Goal: Task Accomplishment & Management: Complete application form

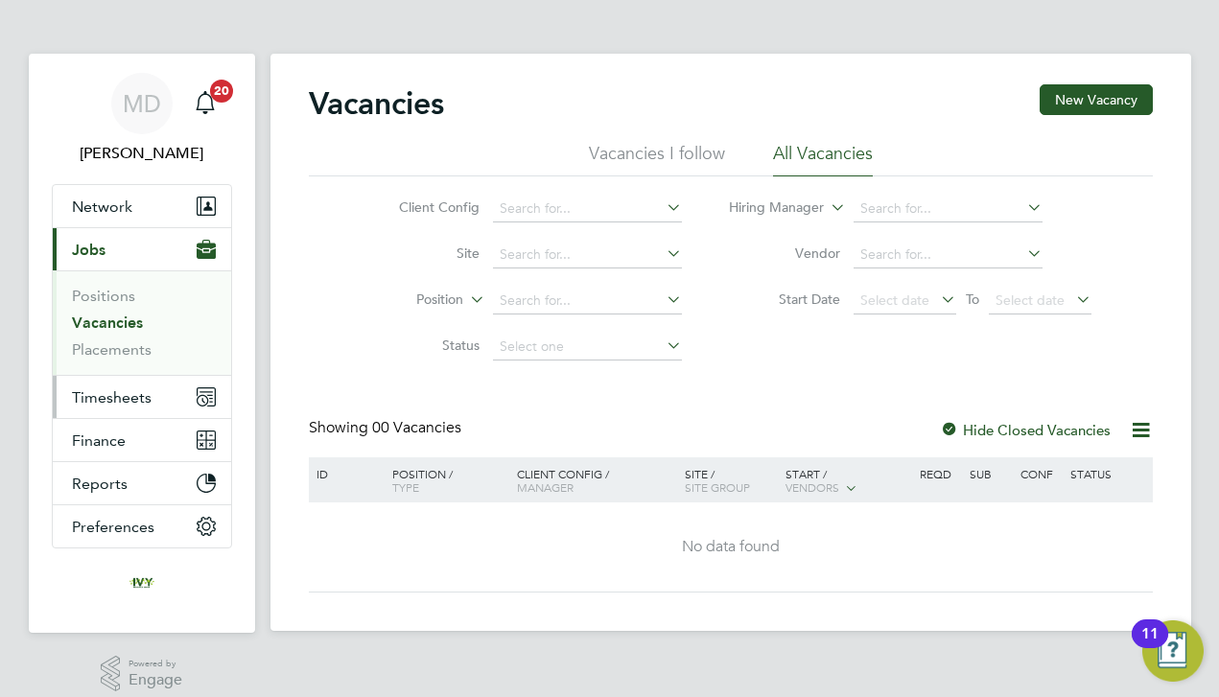
click at [130, 380] on button "Timesheets" at bounding box center [142, 397] width 178 height 42
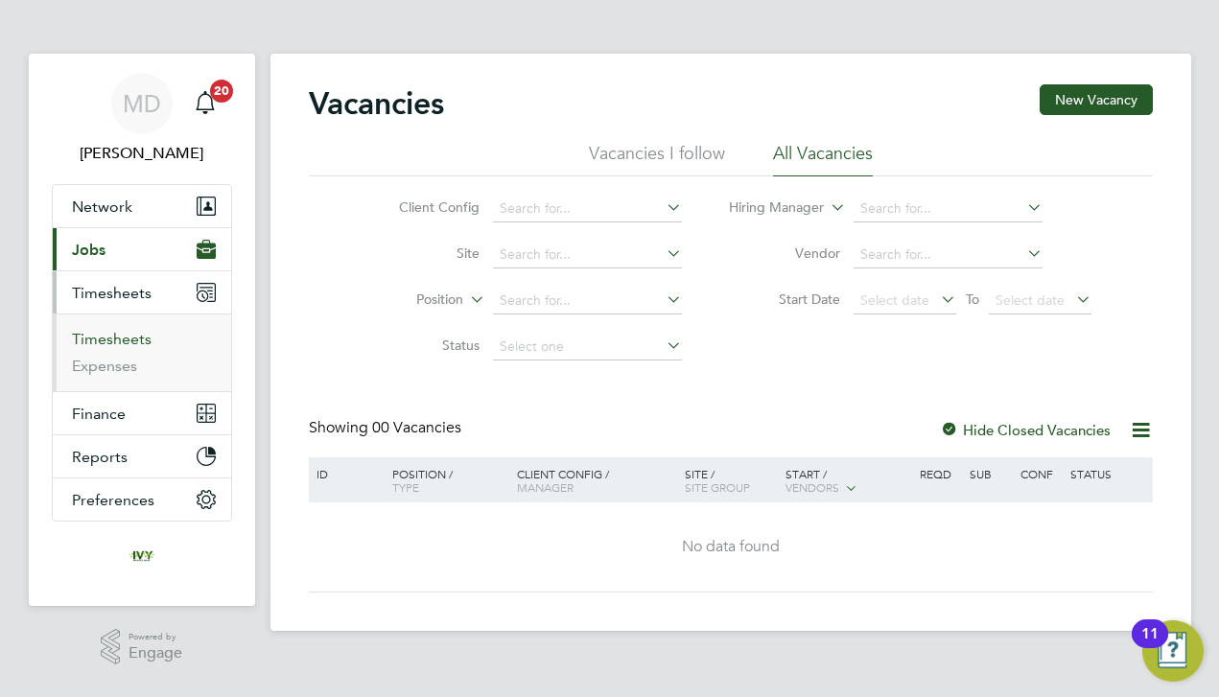
click at [123, 335] on link "Timesheets" at bounding box center [112, 339] width 80 height 18
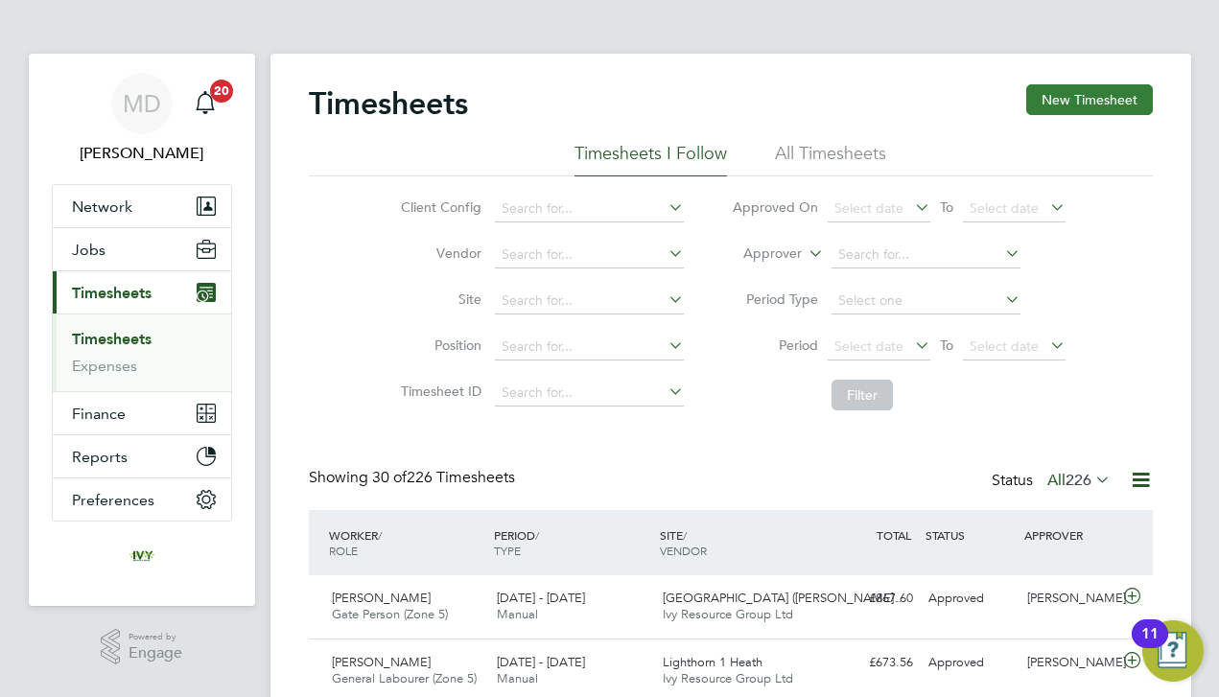
click at [1097, 107] on button "New Timesheet" at bounding box center [1089, 99] width 127 height 31
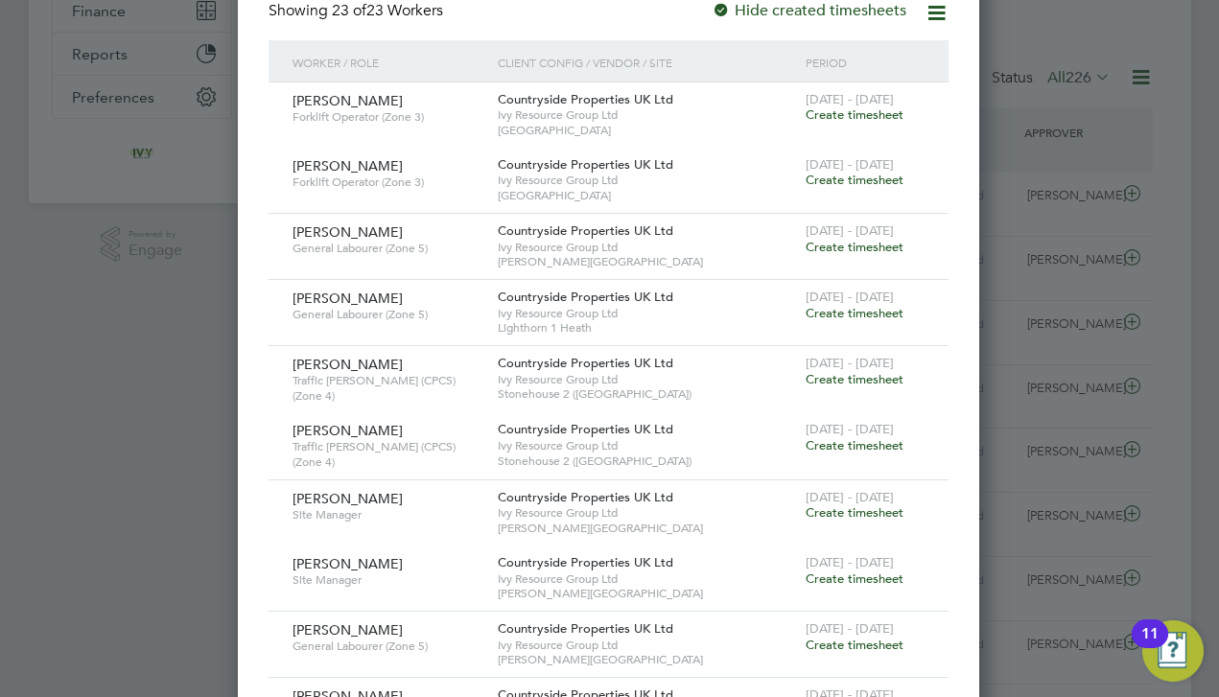
click at [819, 305] on span "Create timesheet" at bounding box center [854, 313] width 98 height 16
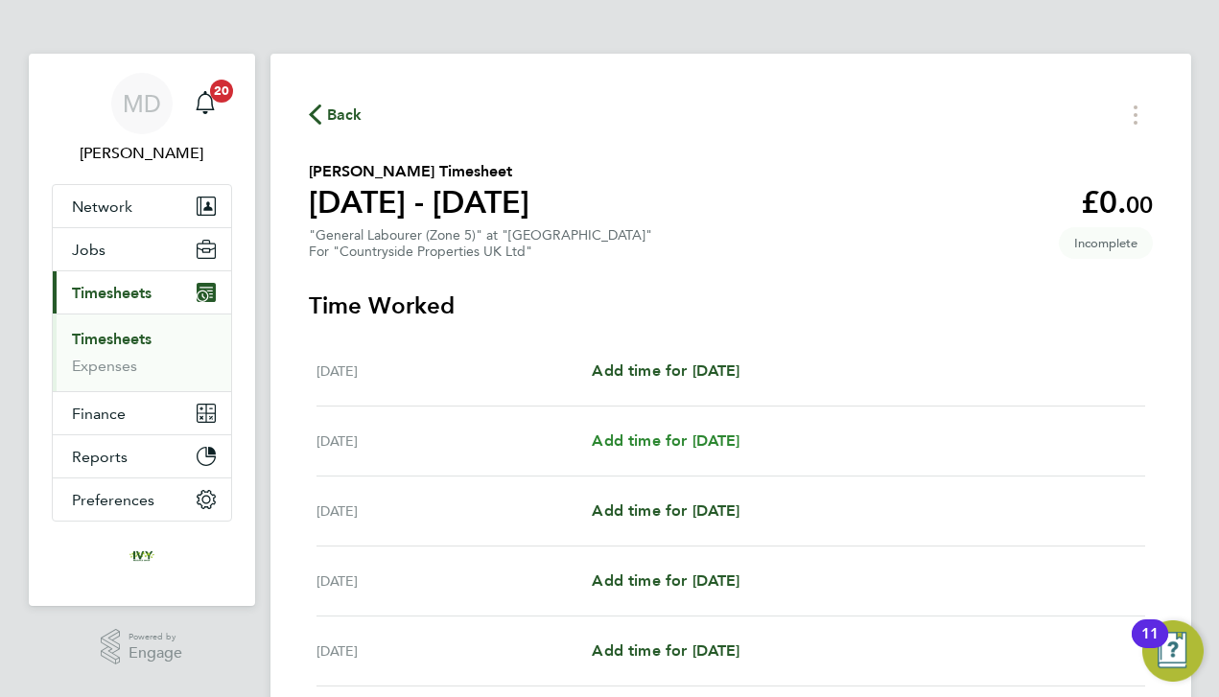
click at [647, 441] on span "Add time for [DATE]" at bounding box center [666, 440] width 148 height 18
select select "30"
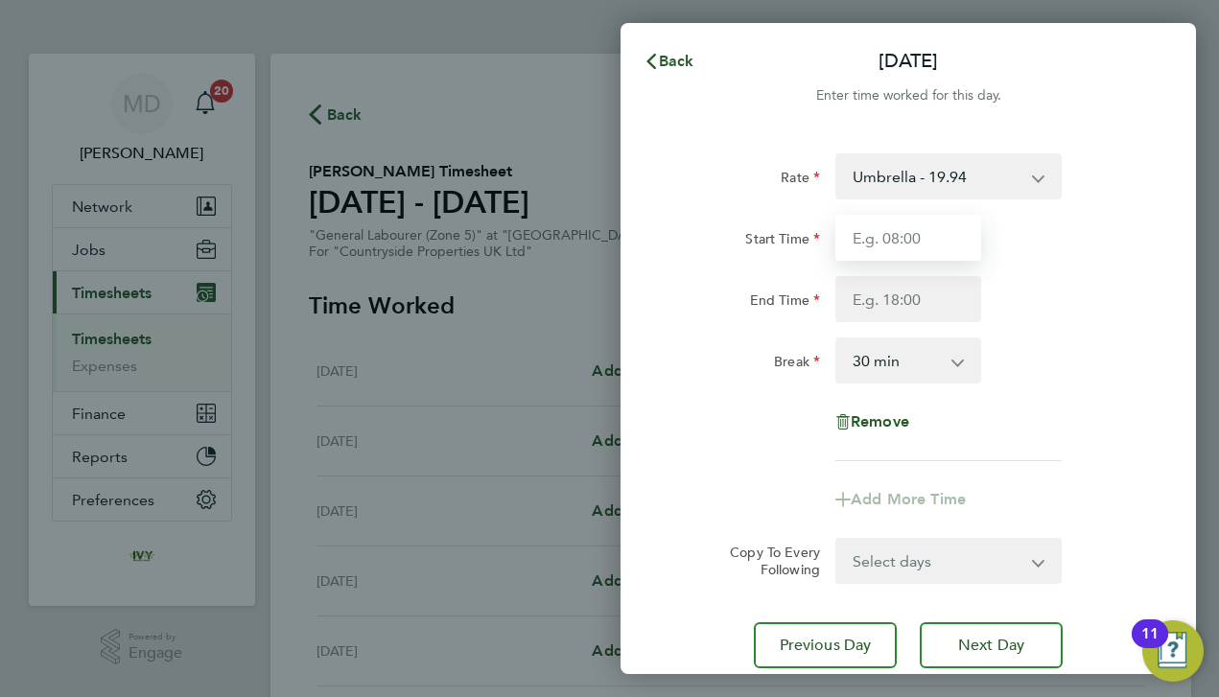
click at [869, 248] on input "Start Time" at bounding box center [908, 238] width 146 height 46
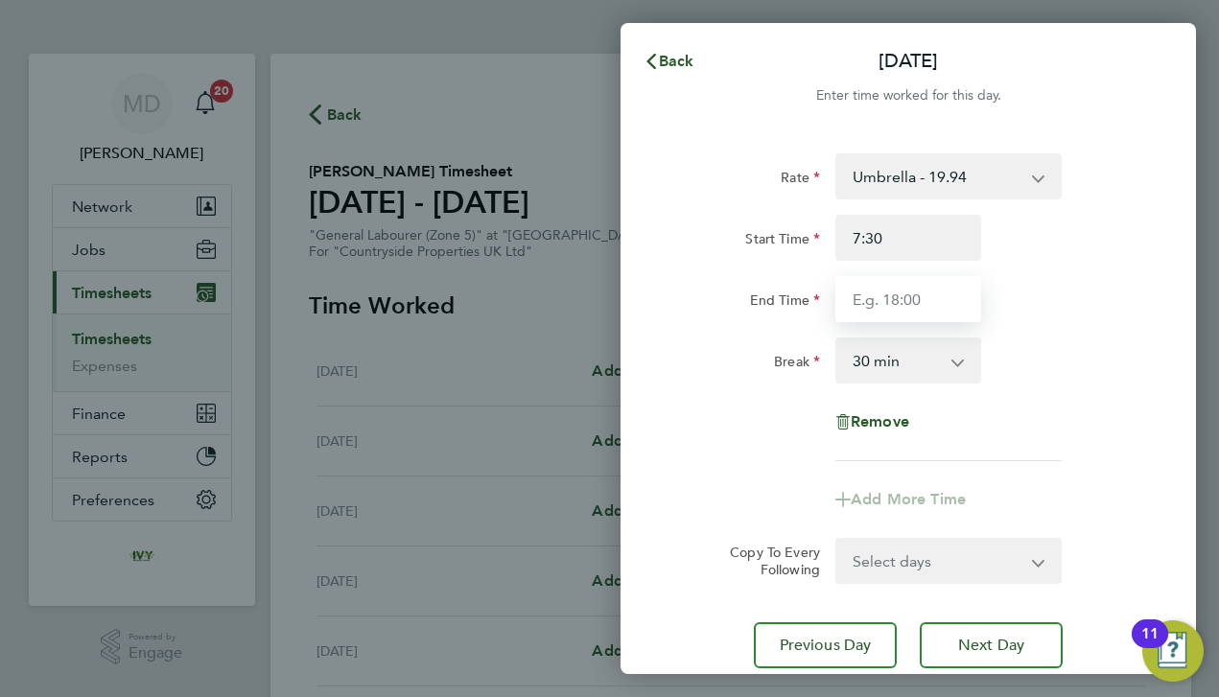
type input "07:30"
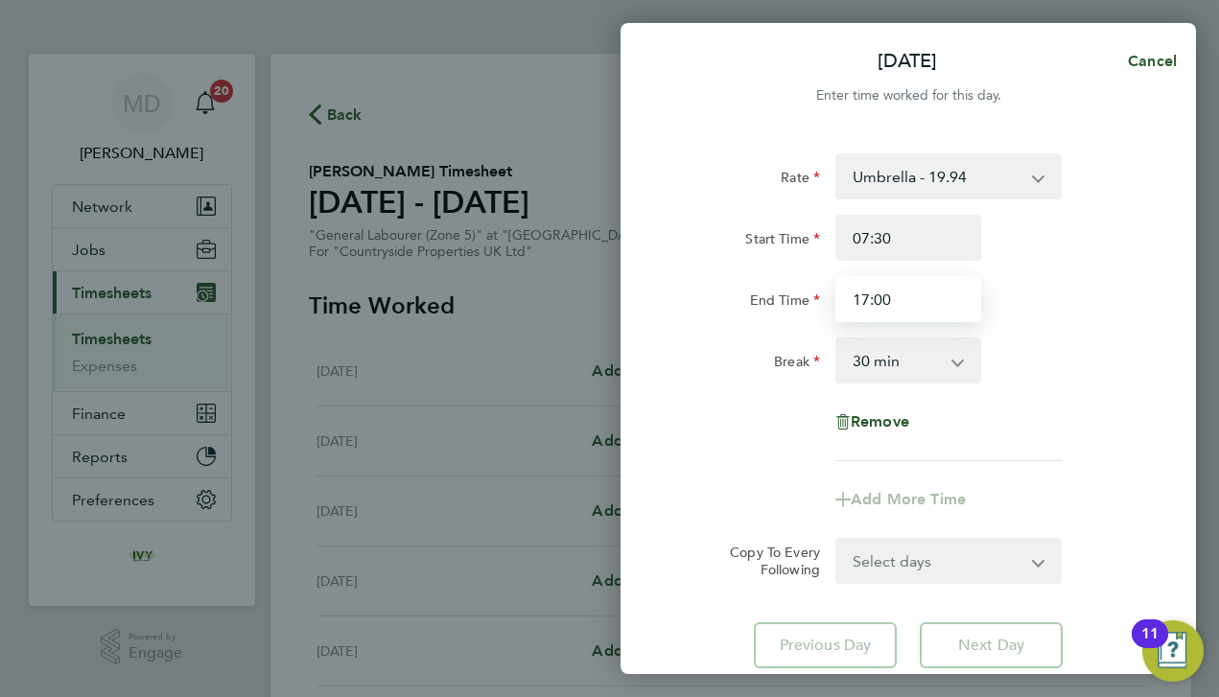
type input "17:00"
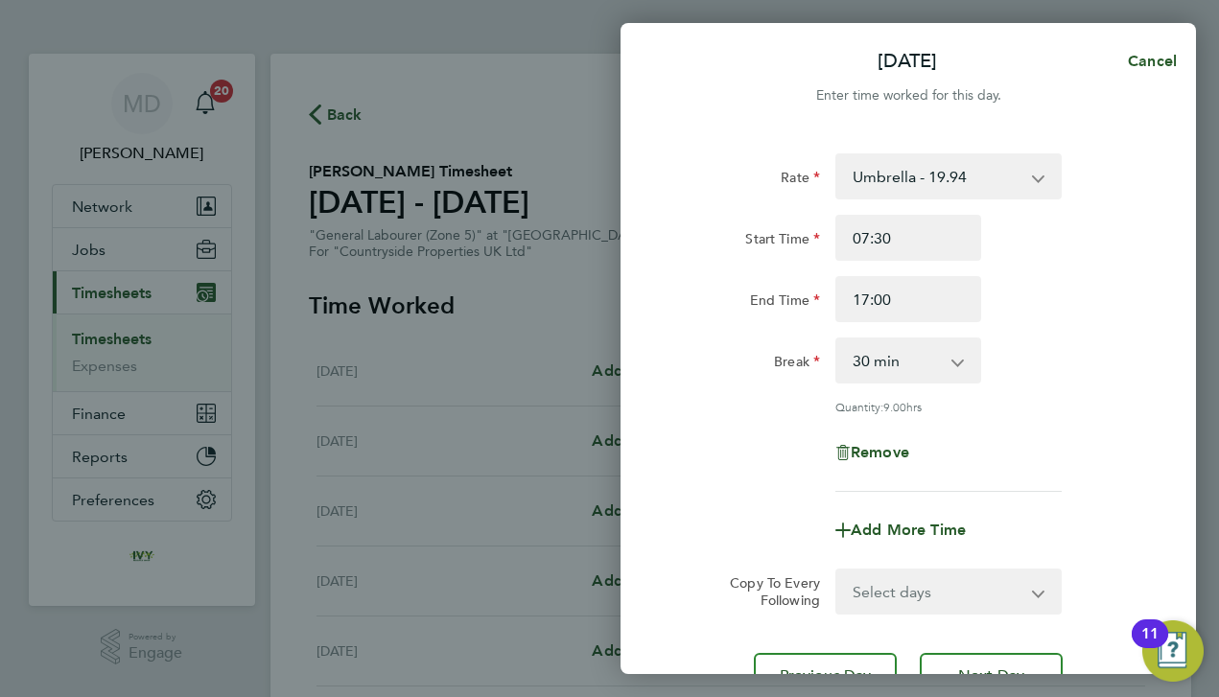
click at [712, 378] on div "Break" at bounding box center [746, 361] width 161 height 46
select select "DAY"
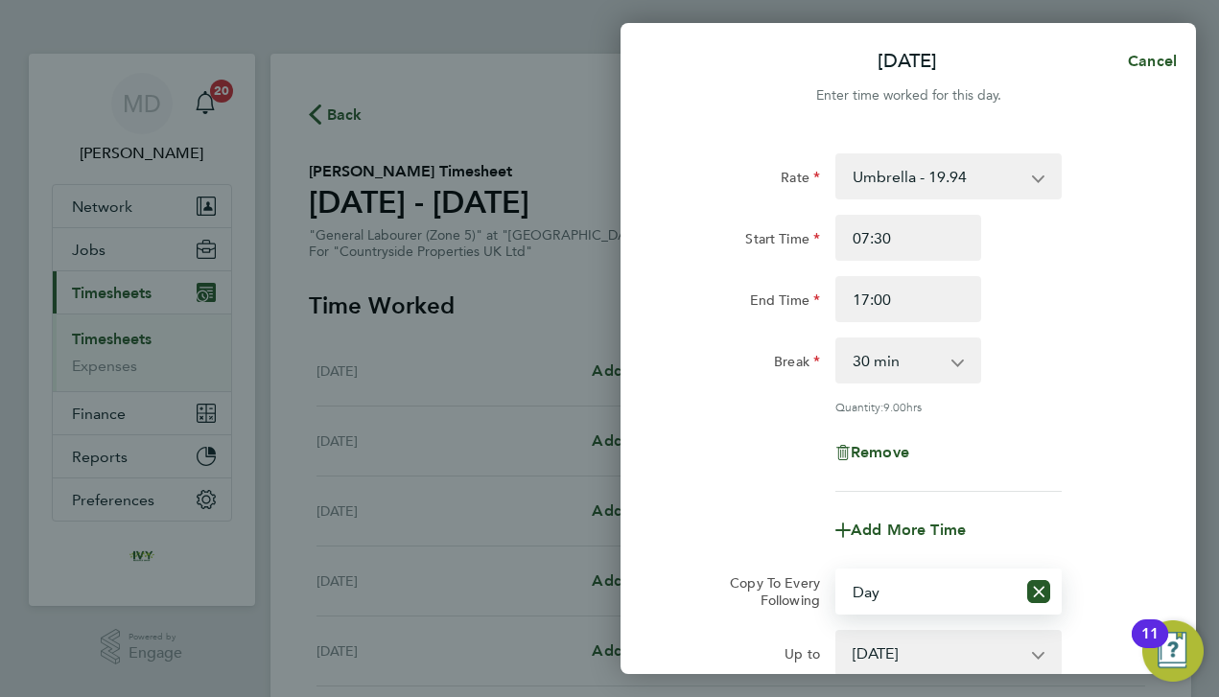
click at [770, 566] on form "Rate Umbrella - 19.94 Start Time 07:30 End Time 17:00 Break 0 min 15 min 30 min…" at bounding box center [908, 426] width 468 height 546
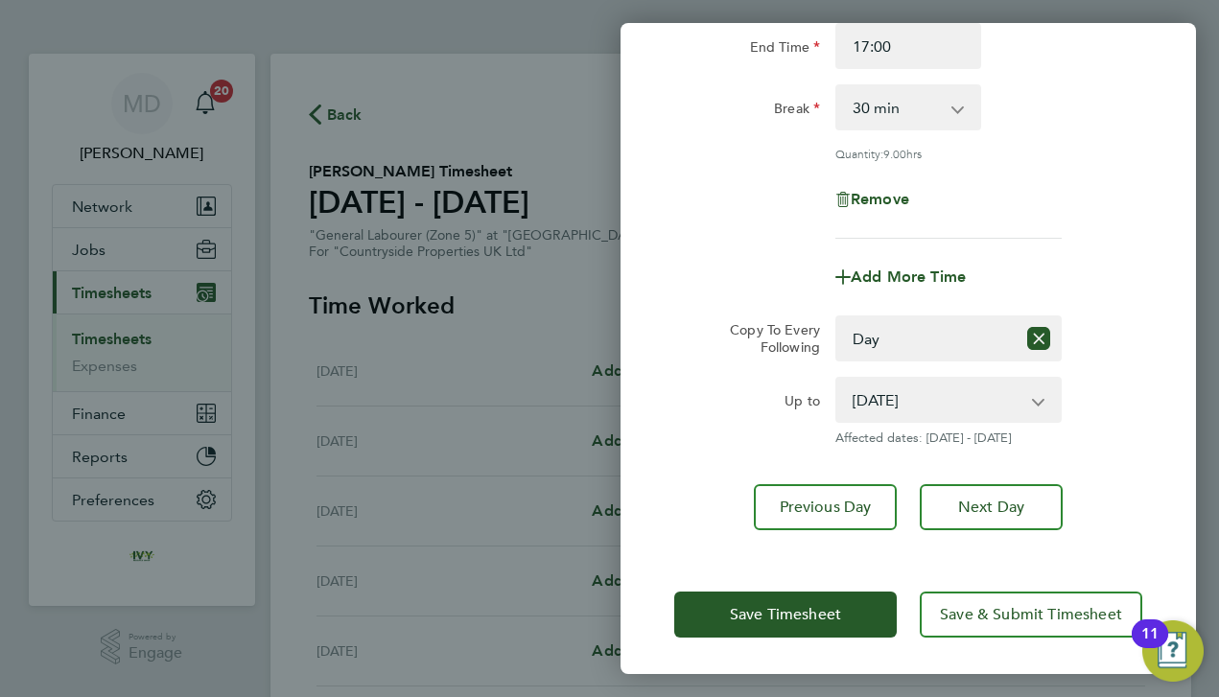
click at [921, 373] on app-copy-timesheet-lines "Copy To Every Following Select days Day Weekday (Mon-Fri) Weekend (Sat-Sun) [DA…" at bounding box center [908, 380] width 468 height 130
select select "[DATE]"
click at [689, 423] on div "Up to" at bounding box center [746, 411] width 161 height 69
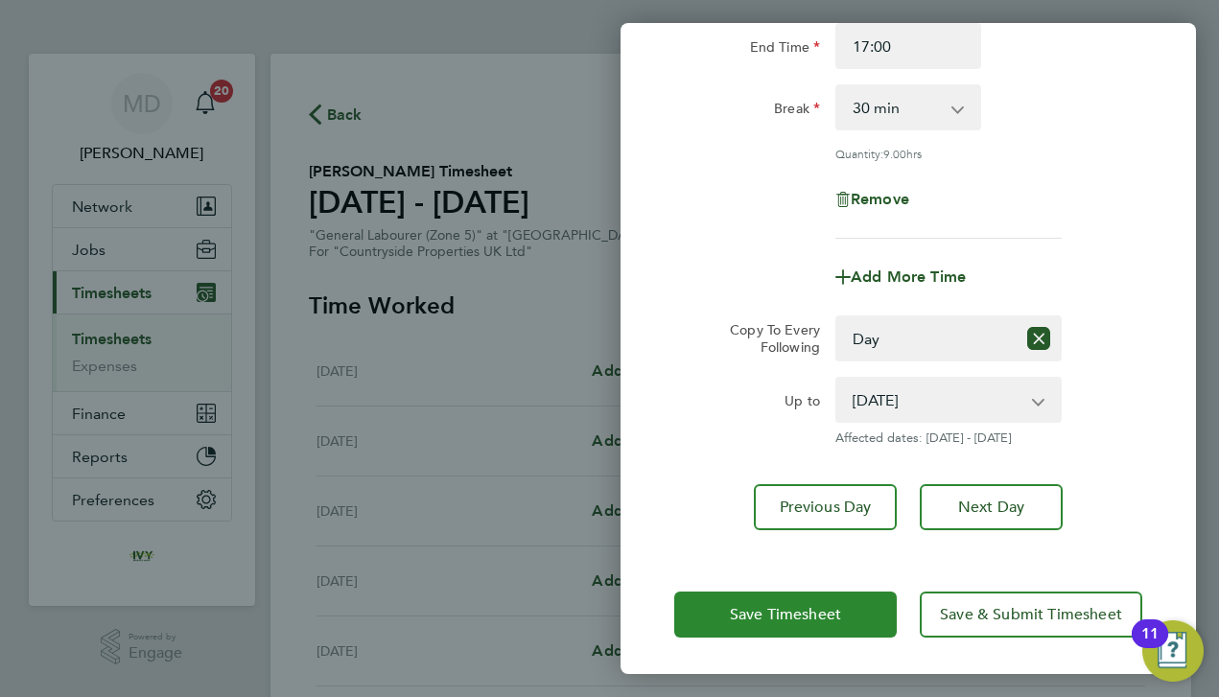
click at [721, 618] on button "Save Timesheet" at bounding box center [785, 615] width 222 height 46
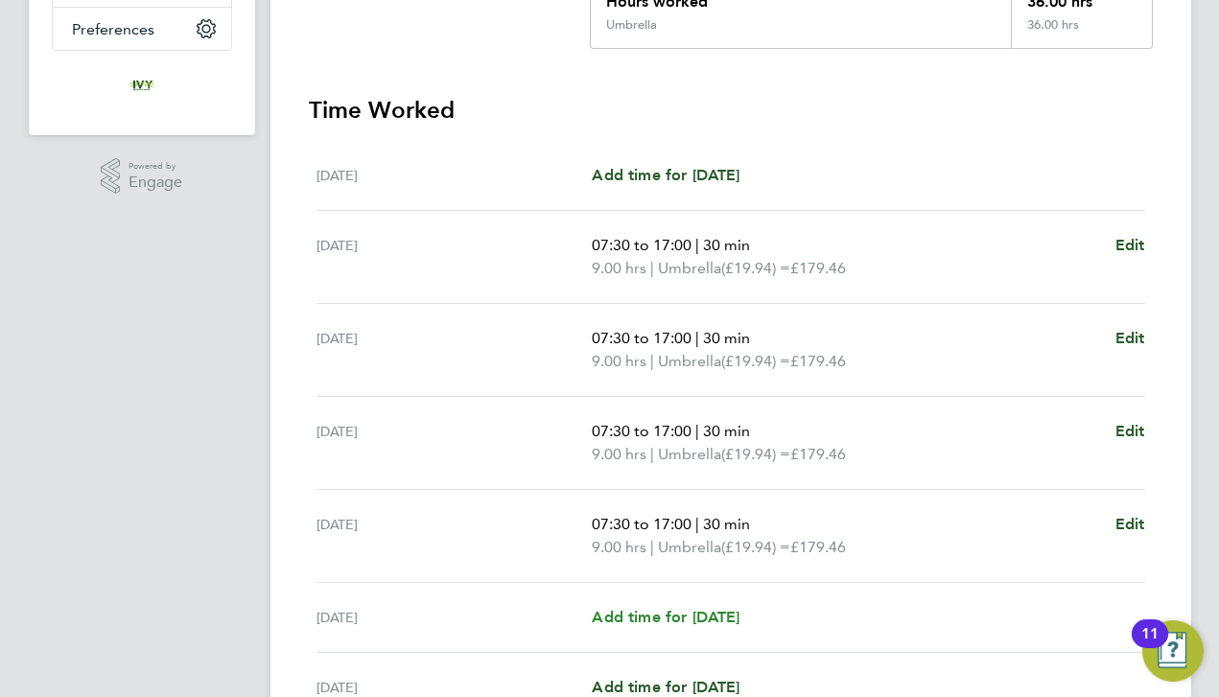
click at [728, 618] on span "Add time for [DATE]" at bounding box center [666, 617] width 148 height 18
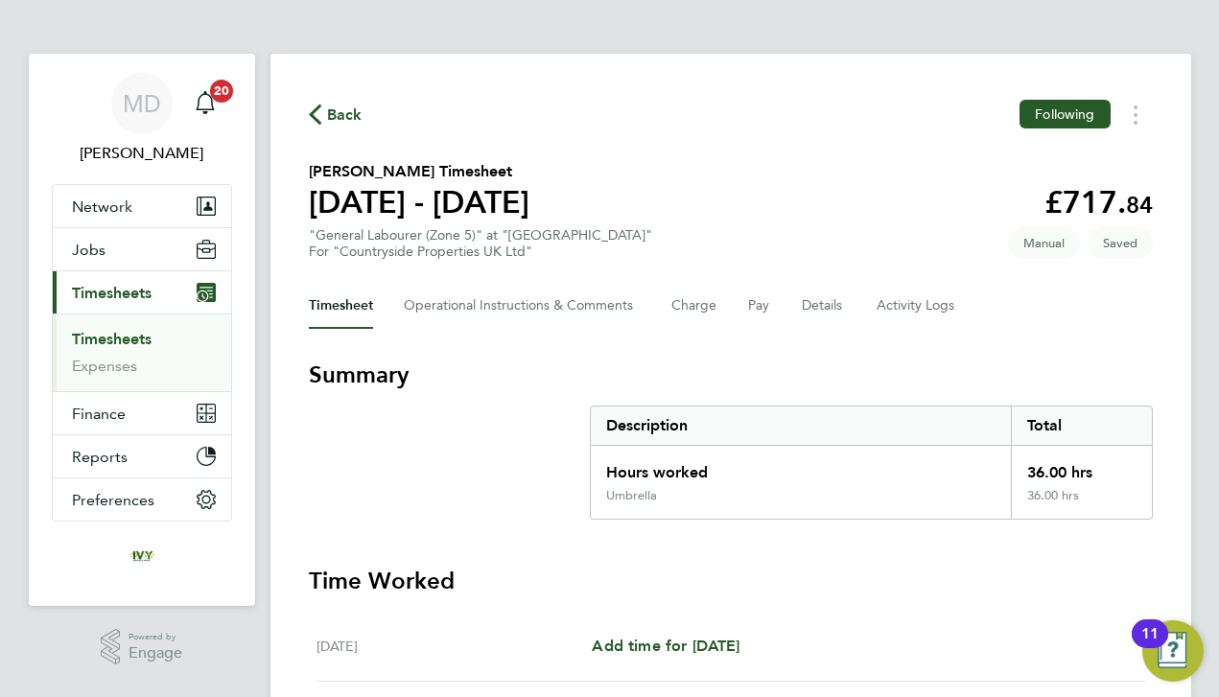
select select "30"
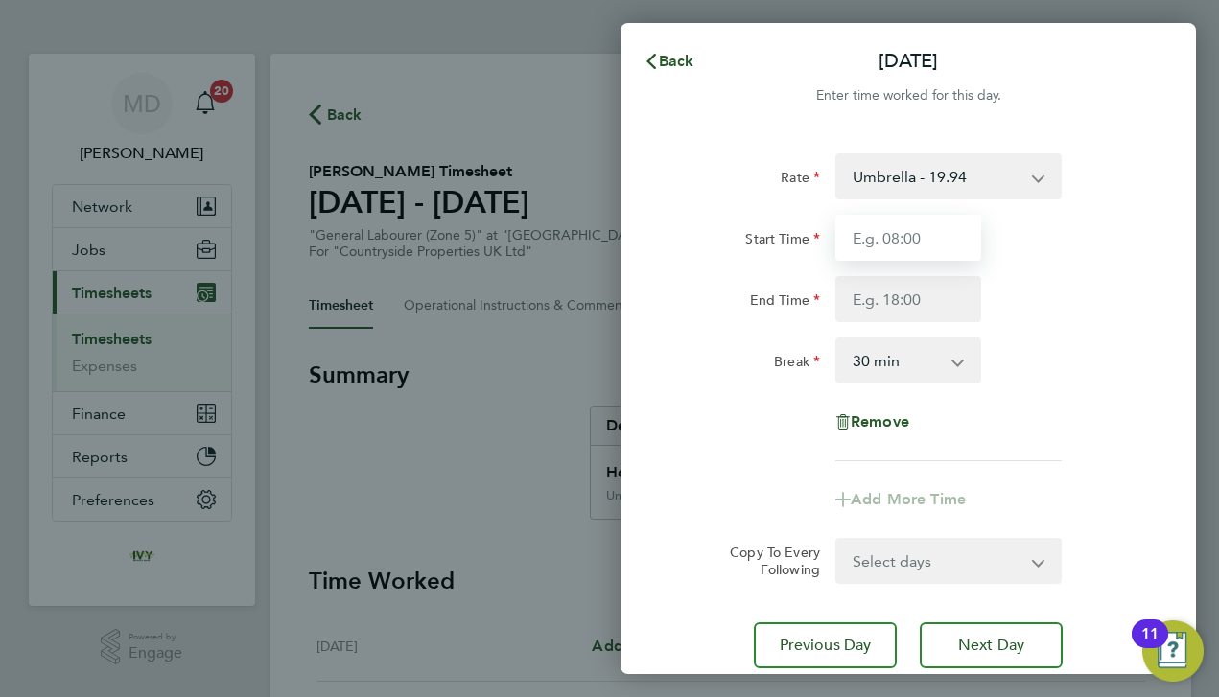
click at [884, 245] on input "Start Time" at bounding box center [908, 238] width 146 height 46
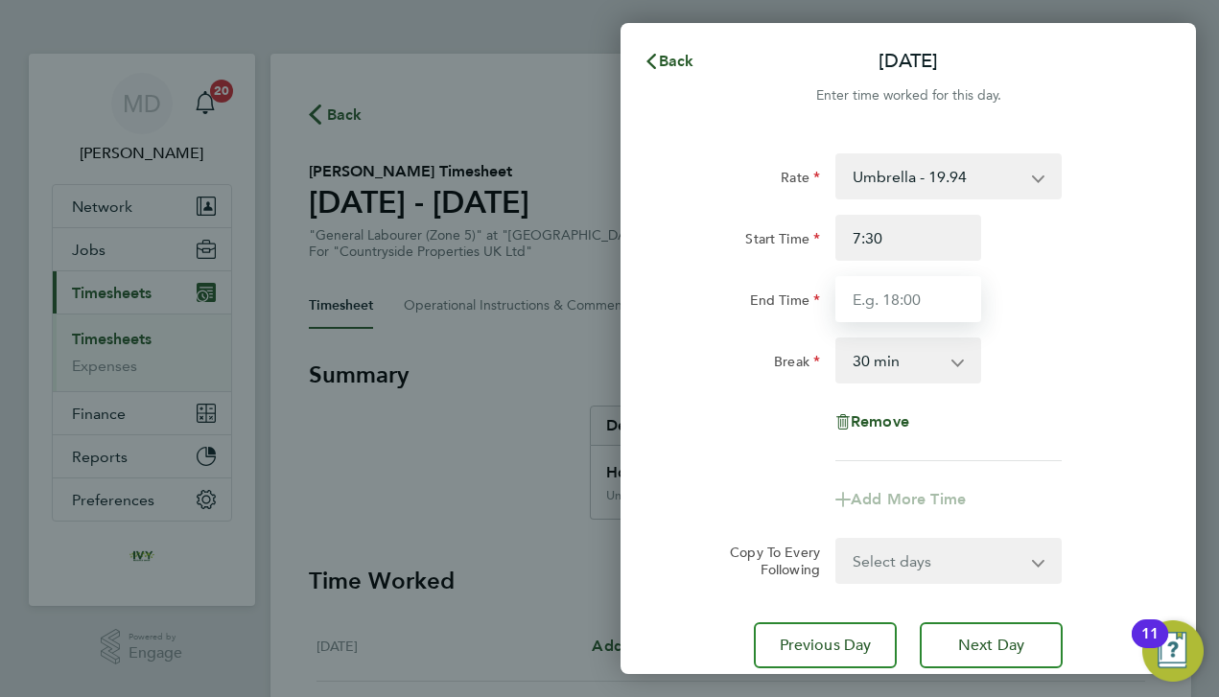
type input "07:30"
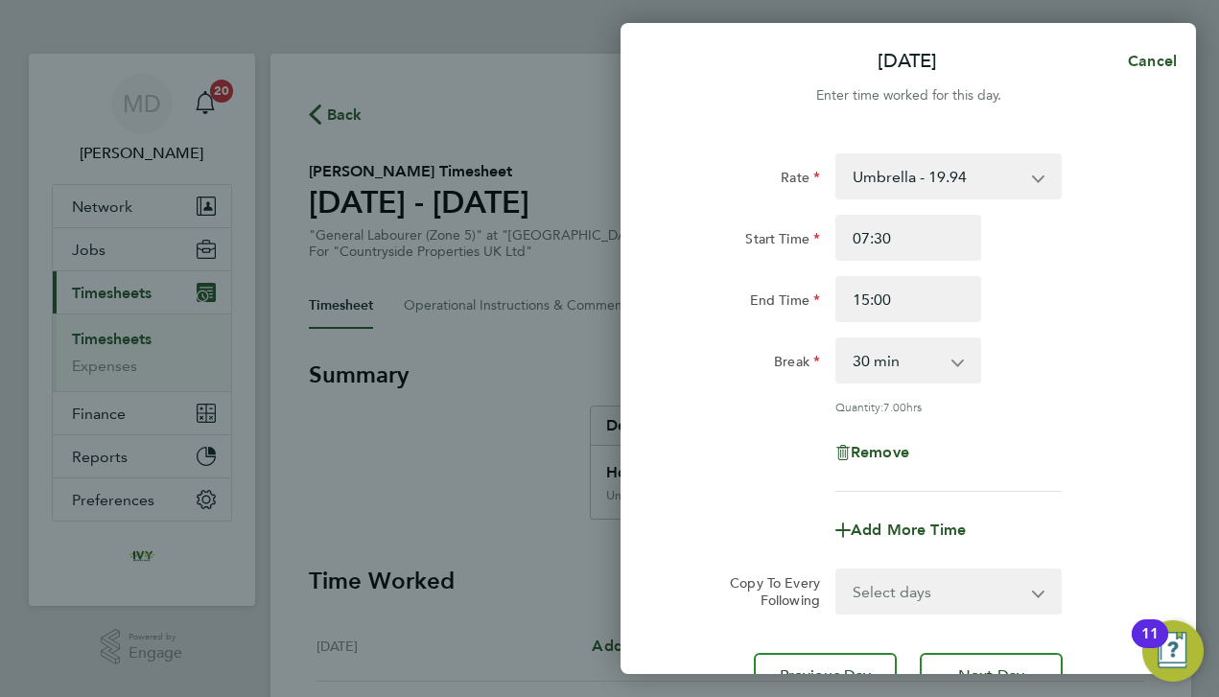
click at [1063, 343] on div "Break 0 min 15 min 30 min 45 min 60 min 75 min 90 min" at bounding box center [907, 361] width 483 height 46
click at [882, 306] on input "15:00" at bounding box center [908, 299] width 146 height 46
type input "14:00"
click at [1051, 361] on div "Break 0 min 15 min 30 min 45 min 60 min 75 min 90 min" at bounding box center [907, 361] width 483 height 46
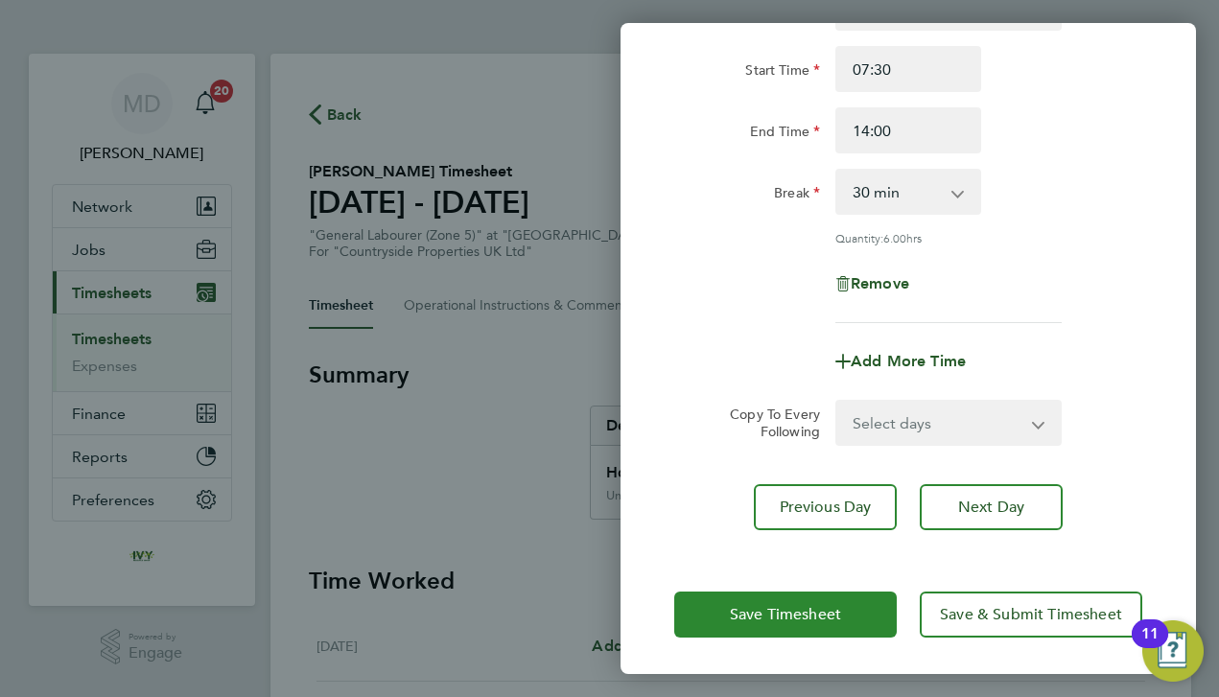
click at [791, 616] on span "Save Timesheet" at bounding box center [785, 614] width 111 height 19
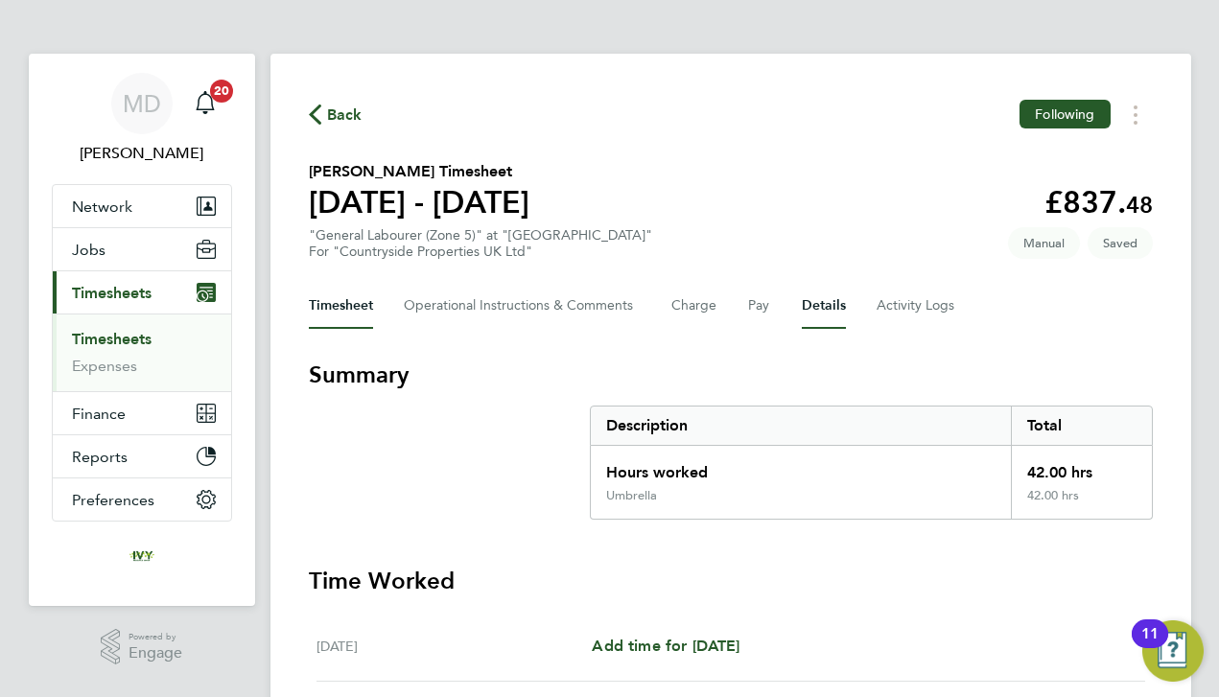
click at [819, 319] on button "Details" at bounding box center [824, 306] width 44 height 46
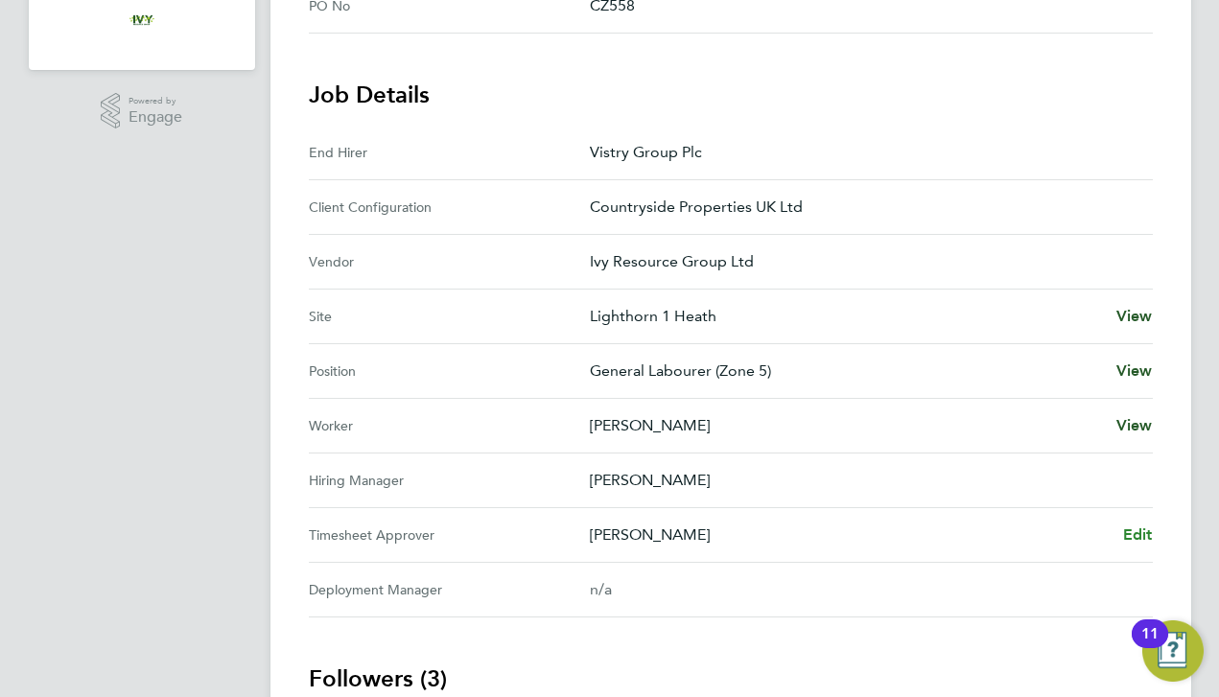
click at [1133, 534] on span "Edit" at bounding box center [1138, 534] width 30 height 18
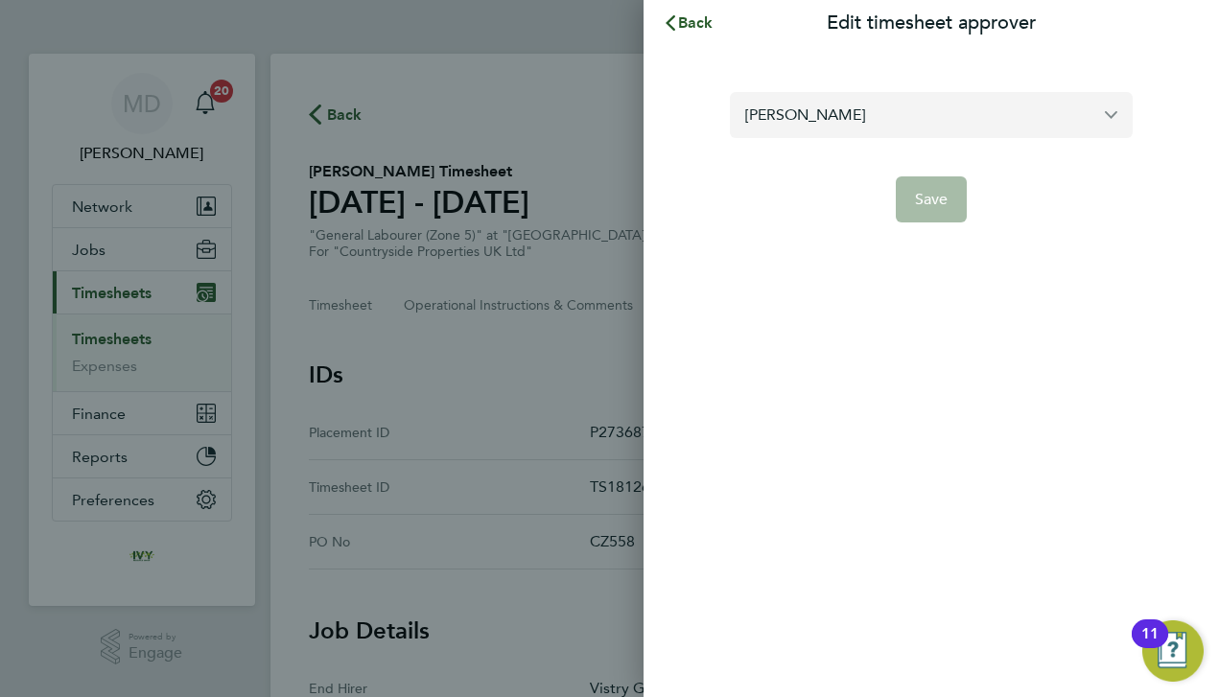
click at [895, 122] on input "[PERSON_NAME]" at bounding box center [931, 114] width 403 height 45
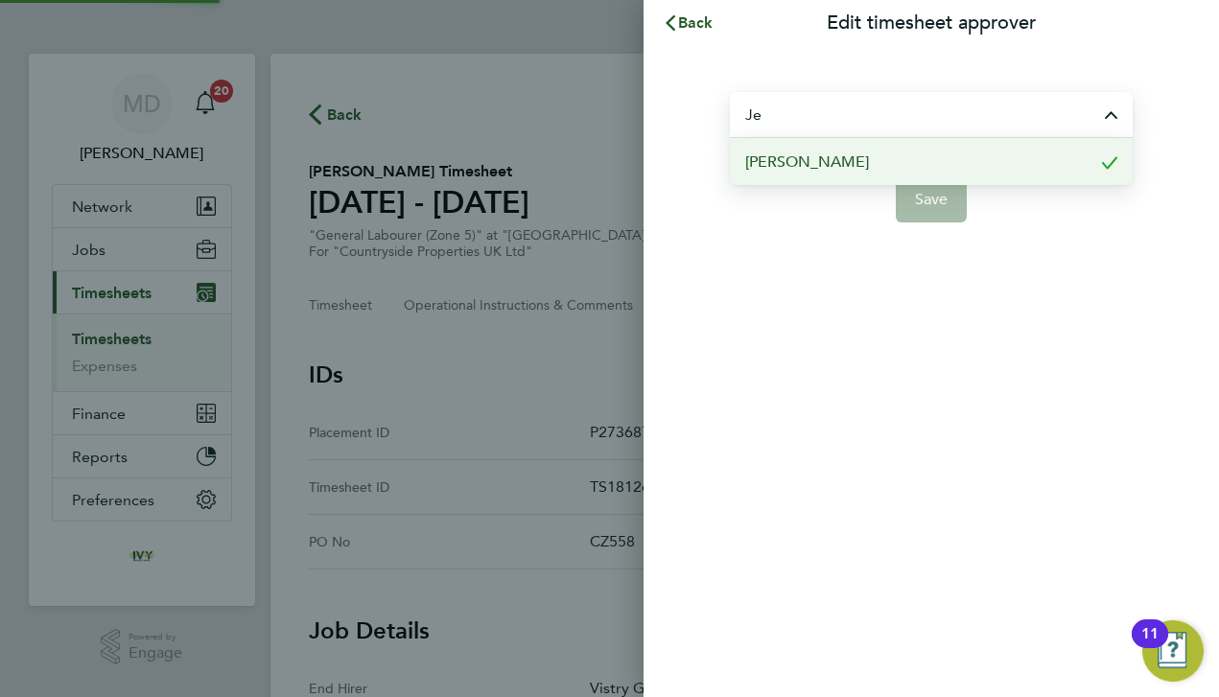
type input "J"
click at [854, 175] on li "[PERSON_NAME]" at bounding box center [931, 161] width 403 height 47
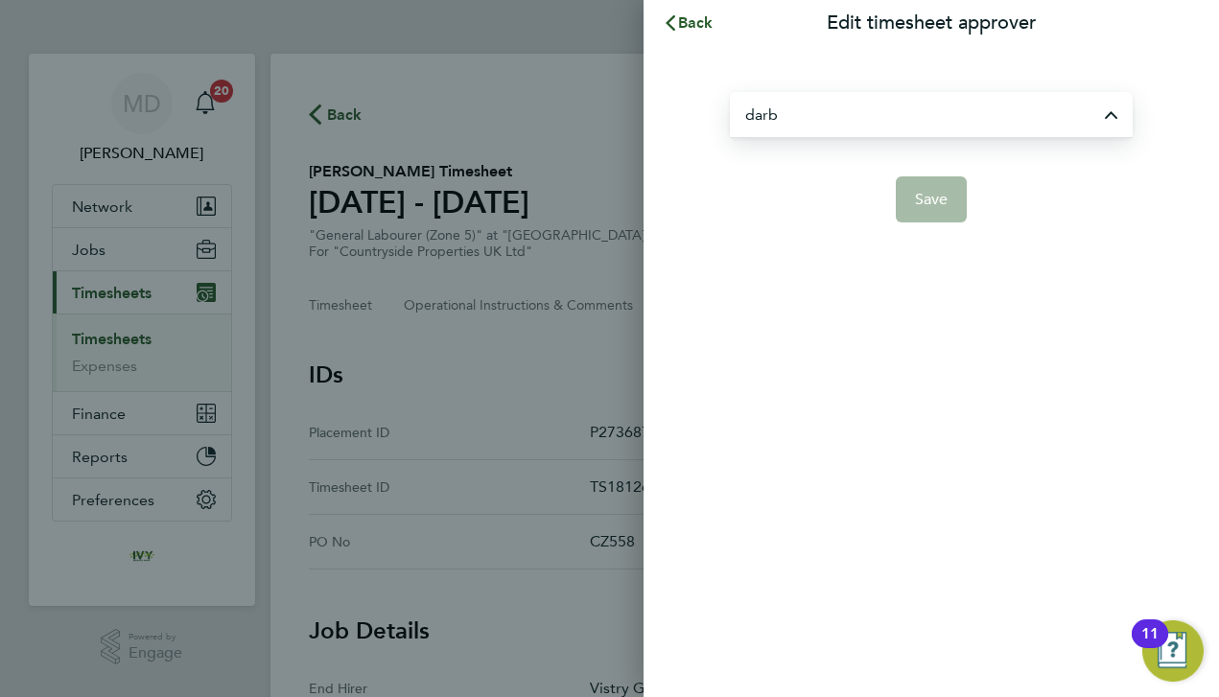
type input "[PERSON_NAME]"
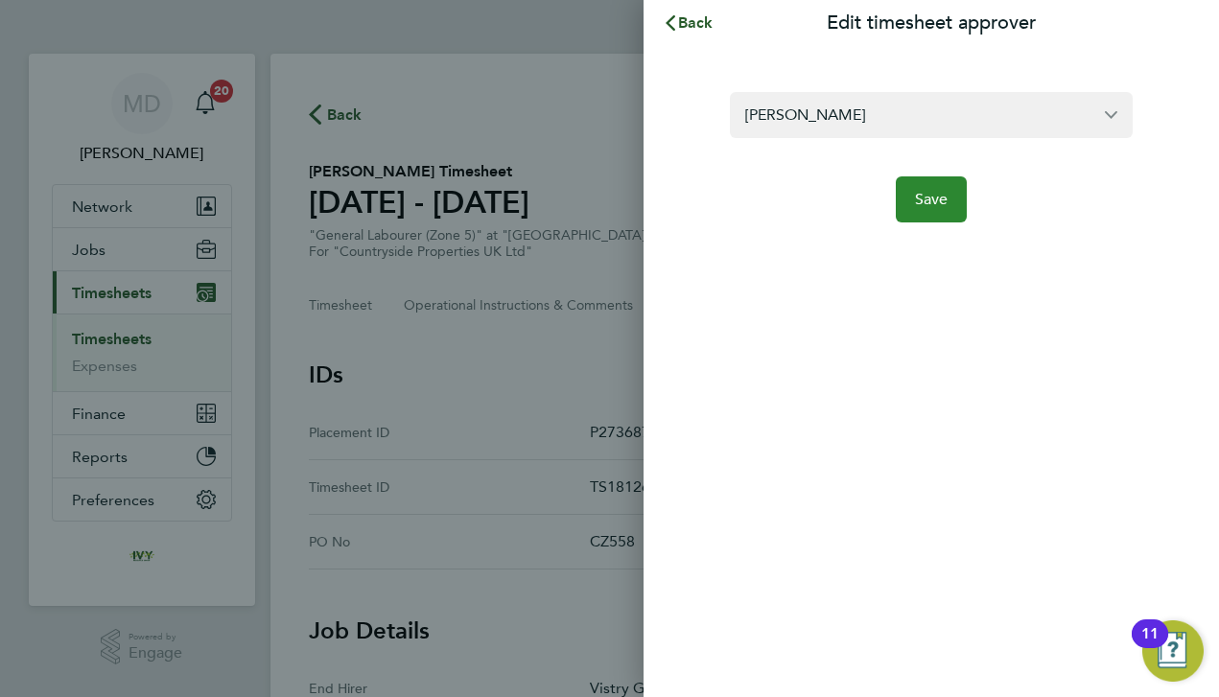
click at [912, 194] on button "Save" at bounding box center [932, 199] width 72 height 46
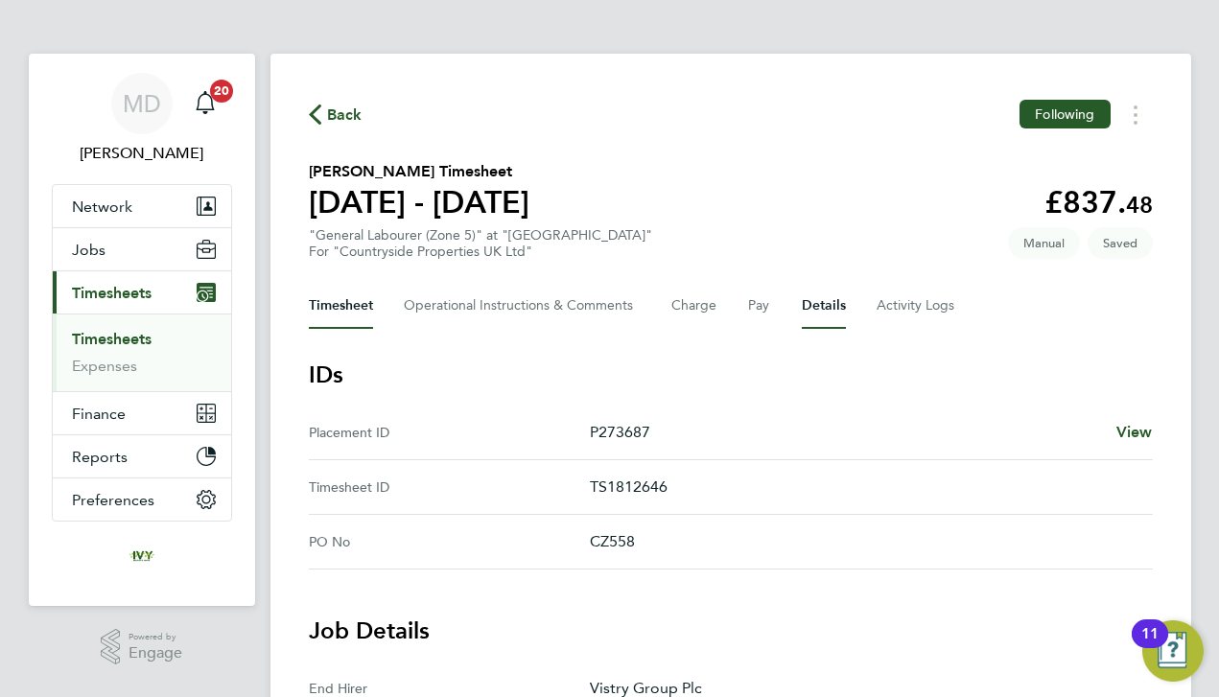
click at [336, 316] on button "Timesheet" at bounding box center [341, 306] width 64 height 46
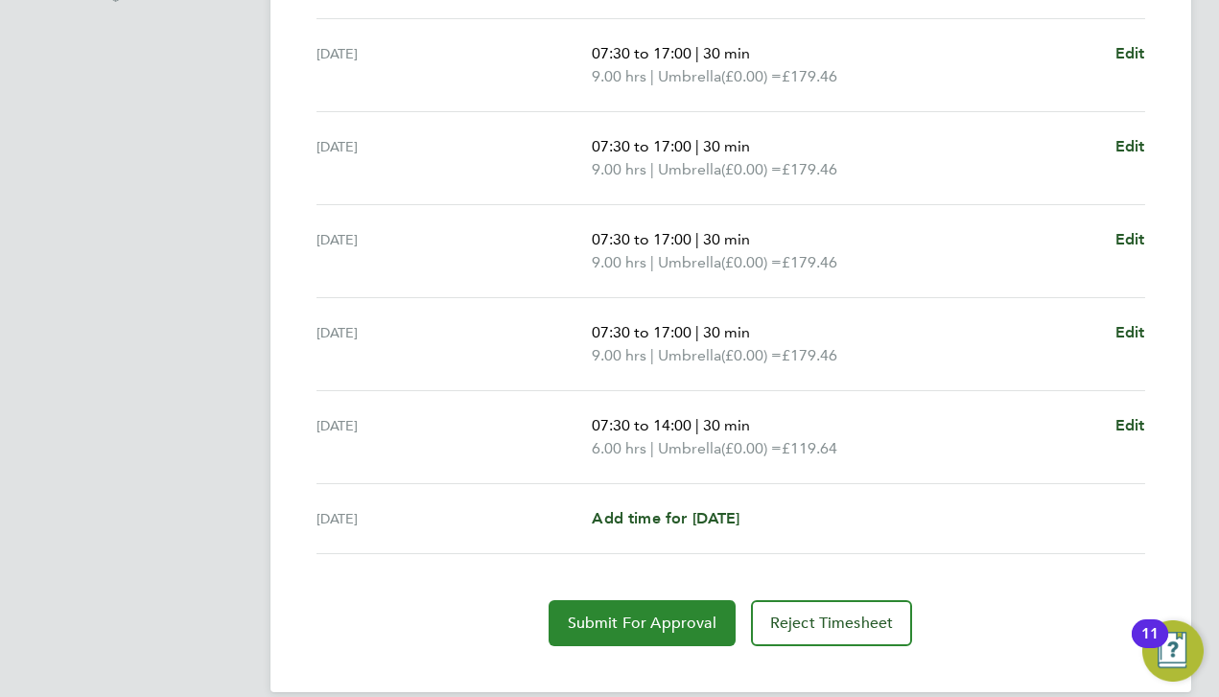
click at [568, 607] on button "Submit For Approval" at bounding box center [641, 623] width 187 height 46
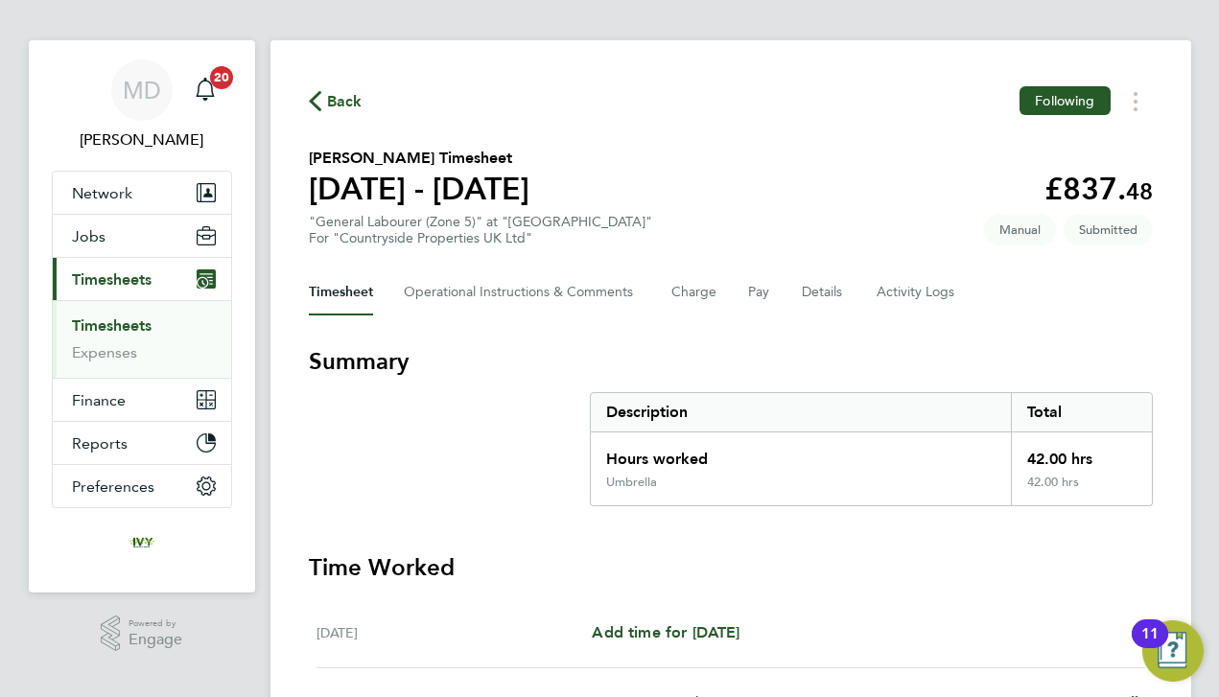
scroll to position [9, 0]
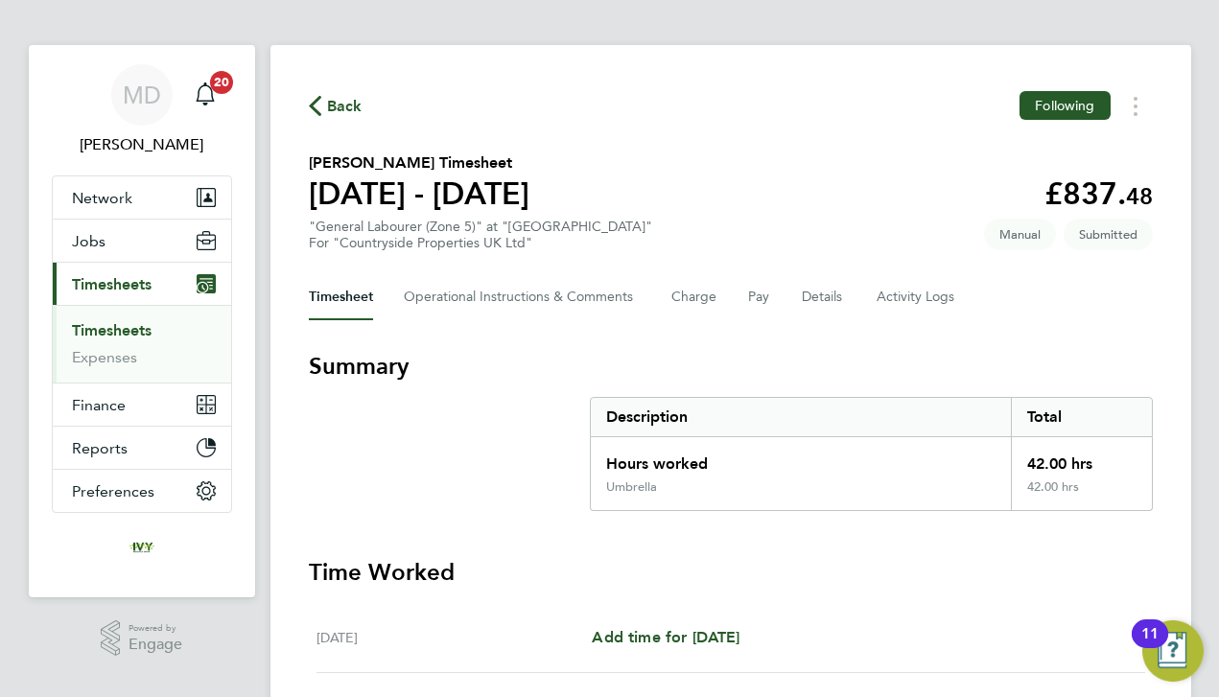
click at [113, 333] on link "Timesheets" at bounding box center [112, 330] width 80 height 18
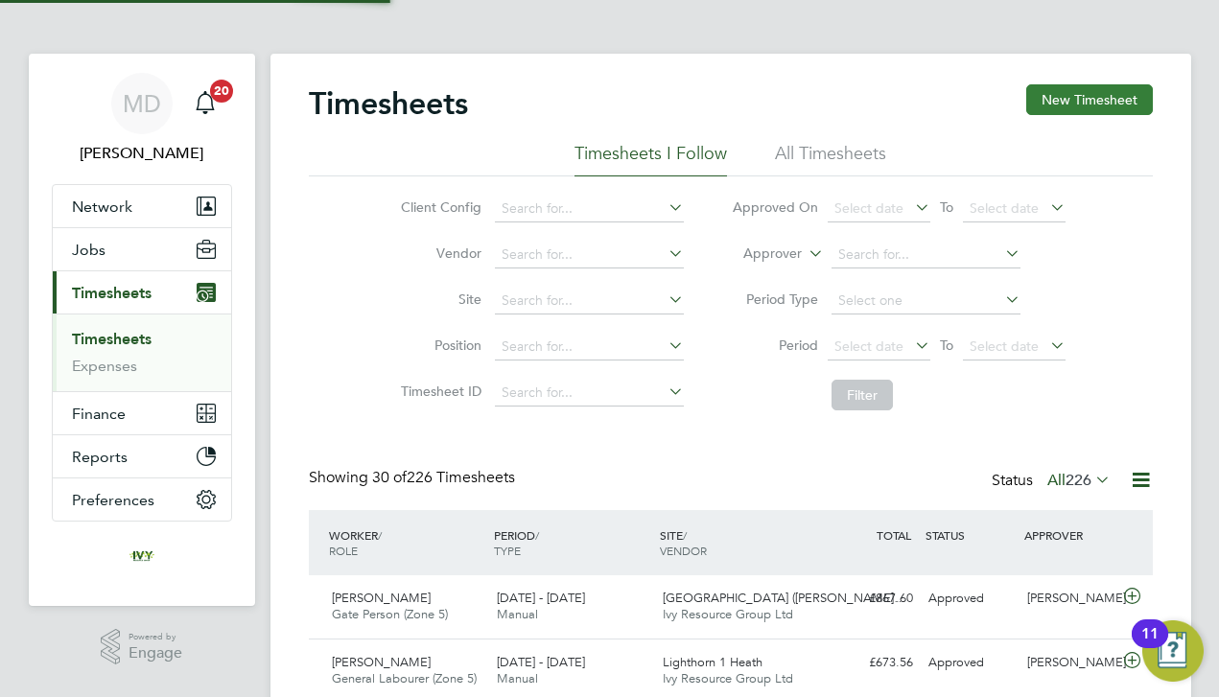
scroll to position [10, 10]
click at [1120, 105] on button "New Timesheet" at bounding box center [1089, 99] width 127 height 31
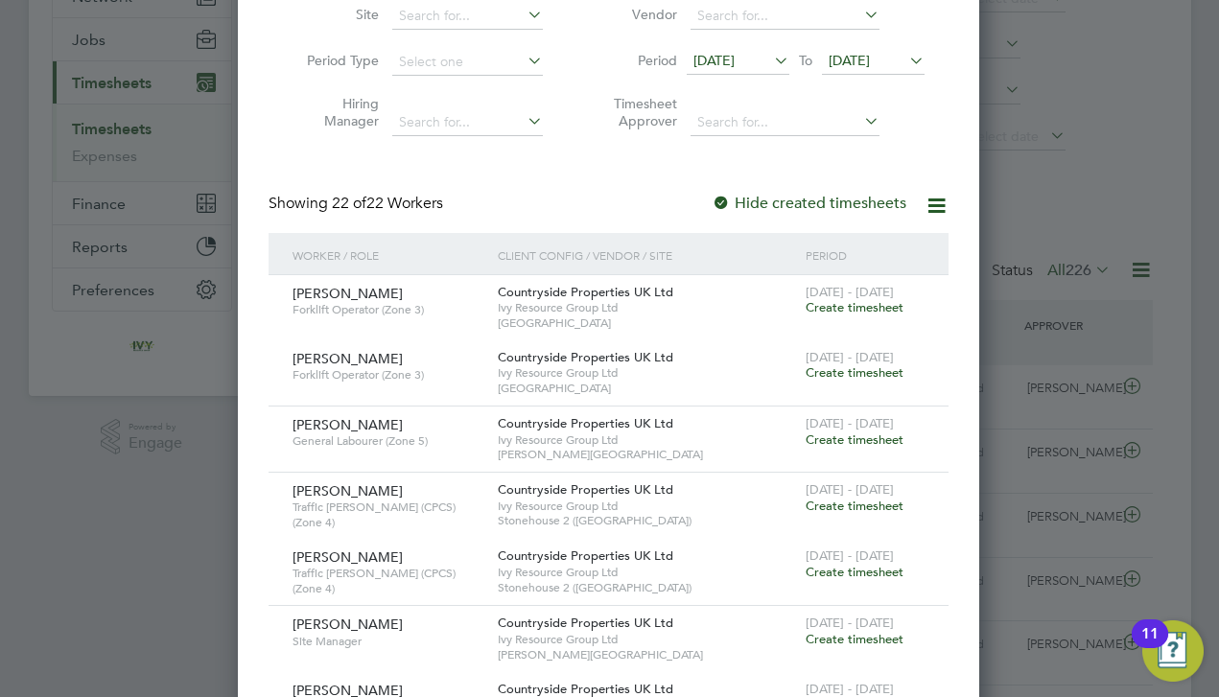
click at [851, 437] on span "Create timesheet" at bounding box center [854, 439] width 98 height 16
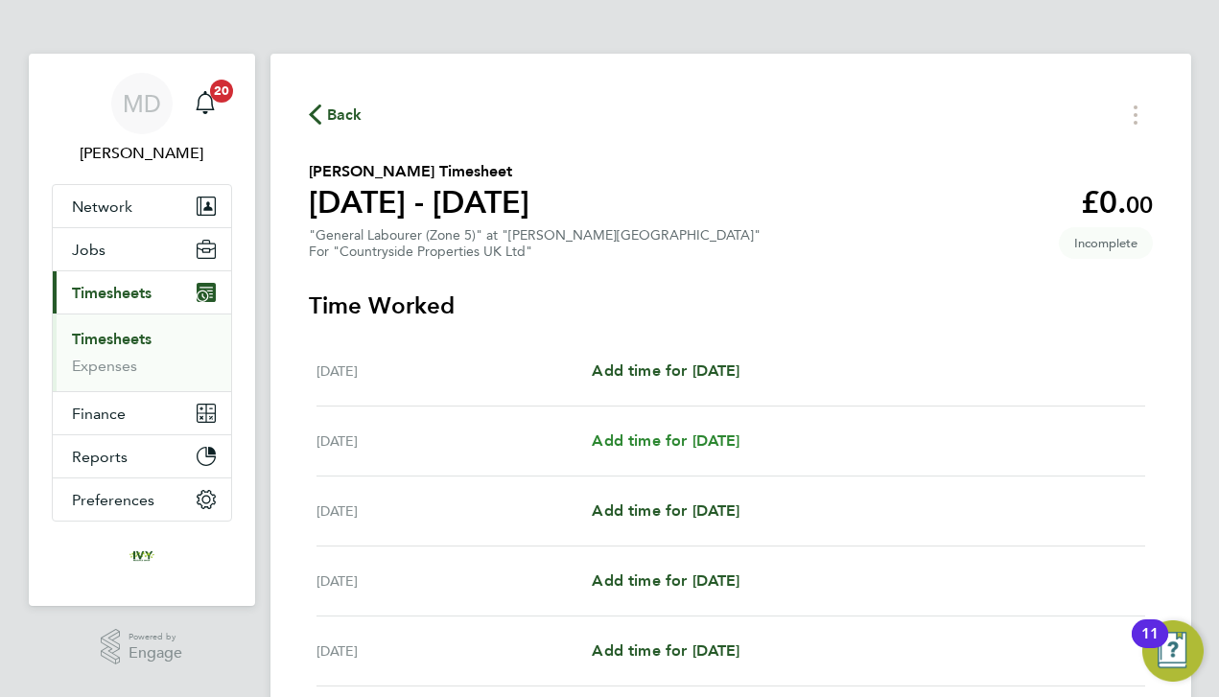
click at [657, 439] on span "Add time for [DATE]" at bounding box center [666, 440] width 148 height 18
select select "30"
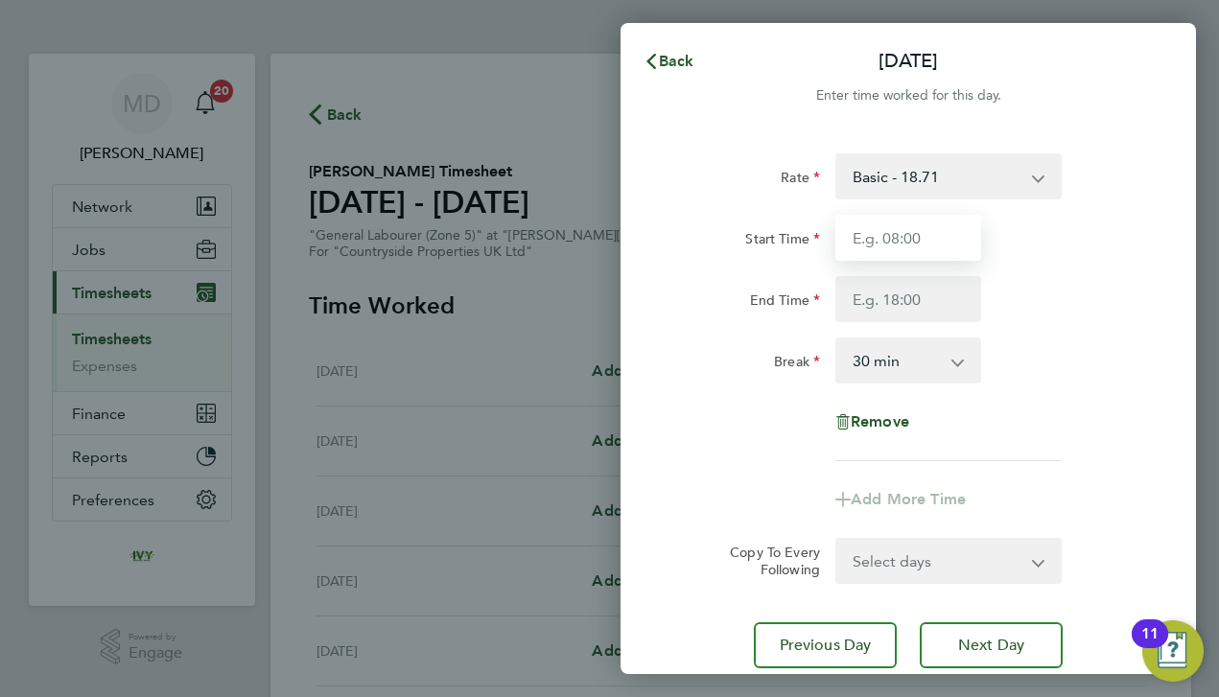
click at [885, 249] on input "Start Time" at bounding box center [908, 238] width 146 height 46
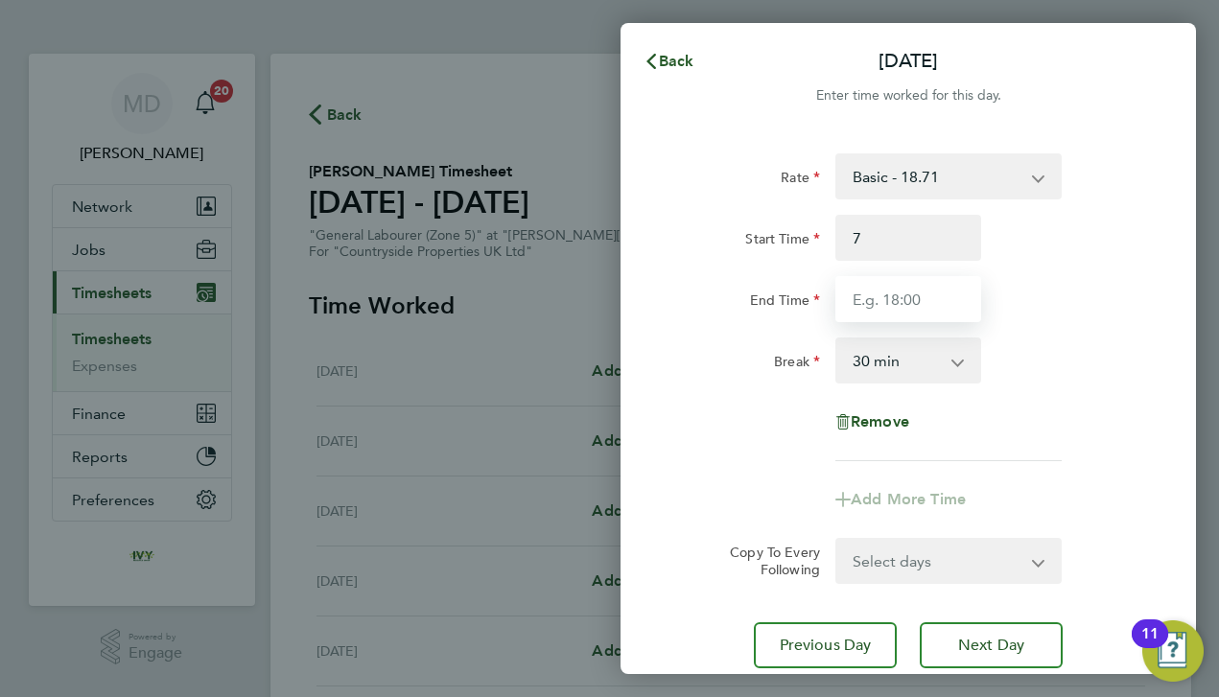
type input "07:00"
click at [891, 305] on input "End Time" at bounding box center [908, 299] width 146 height 46
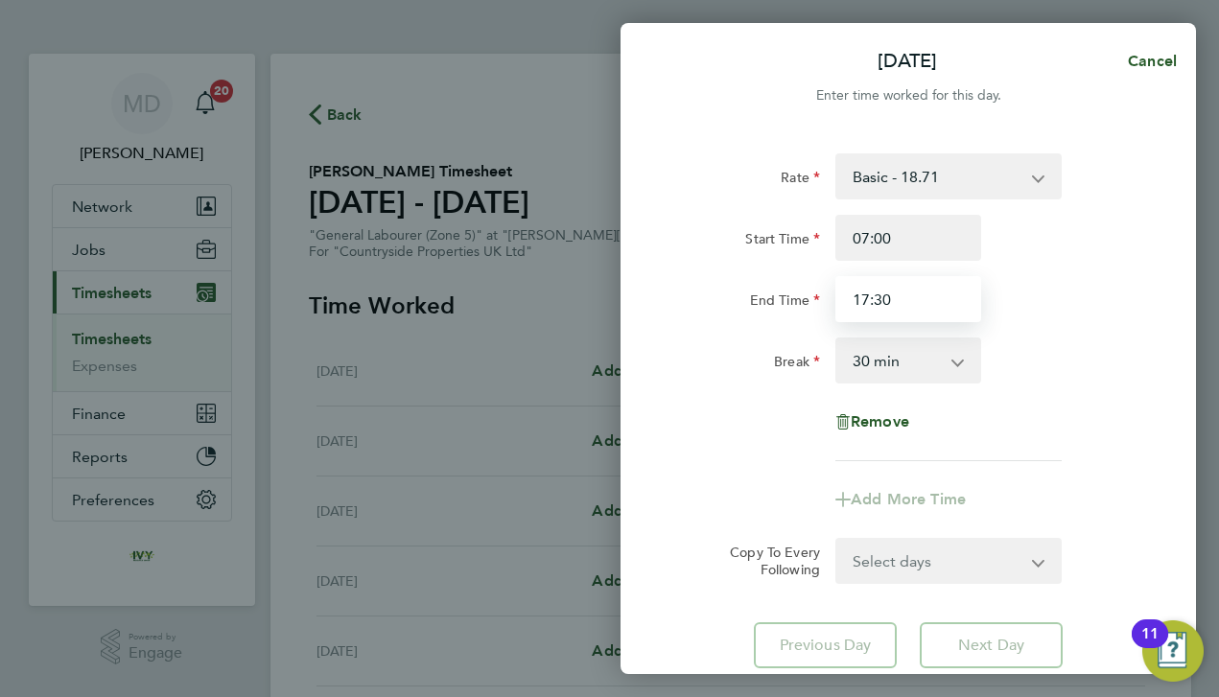
type input "17:30"
click at [1031, 360] on div "Break 0 min 15 min 30 min 45 min 60 min 75 min 90 min" at bounding box center [907, 361] width 483 height 46
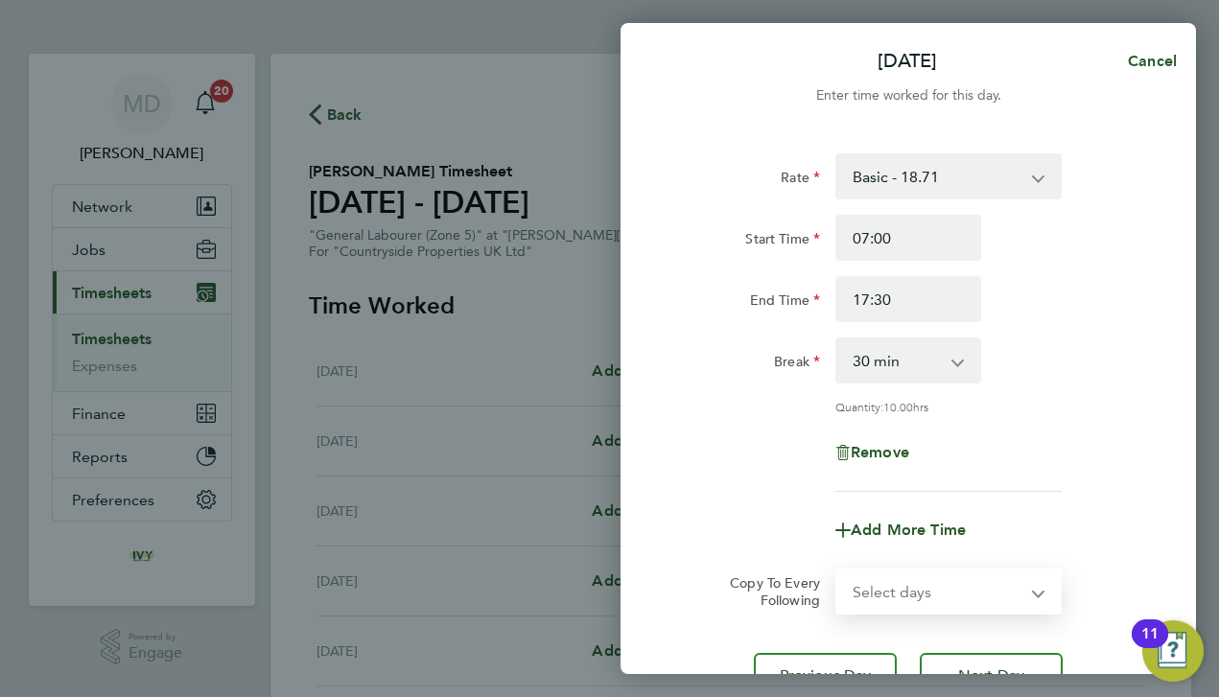
select select "DAY"
click at [738, 542] on div "Add More Time" at bounding box center [907, 530] width 483 height 46
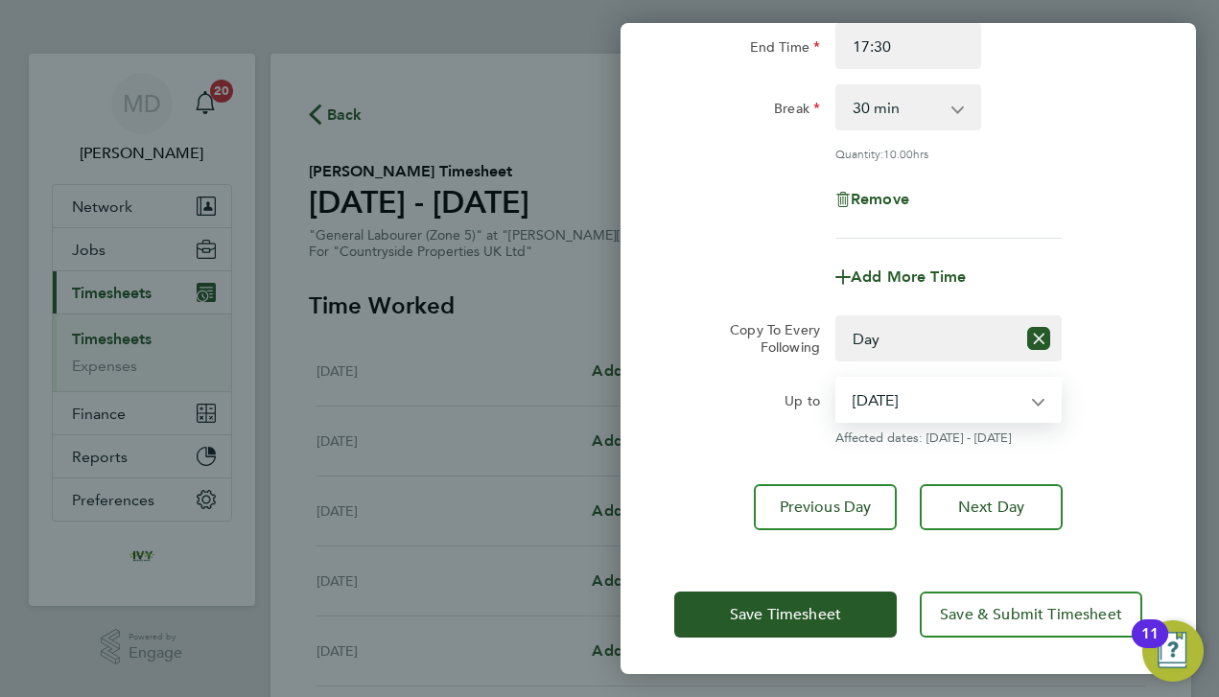
select select "[DATE]"
click at [628, 504] on div "Rate Basic - 18.71 Start Time 07:00 End Time 17:30 Break 0 min 15 min 30 min 45…" at bounding box center [907, 215] width 575 height 676
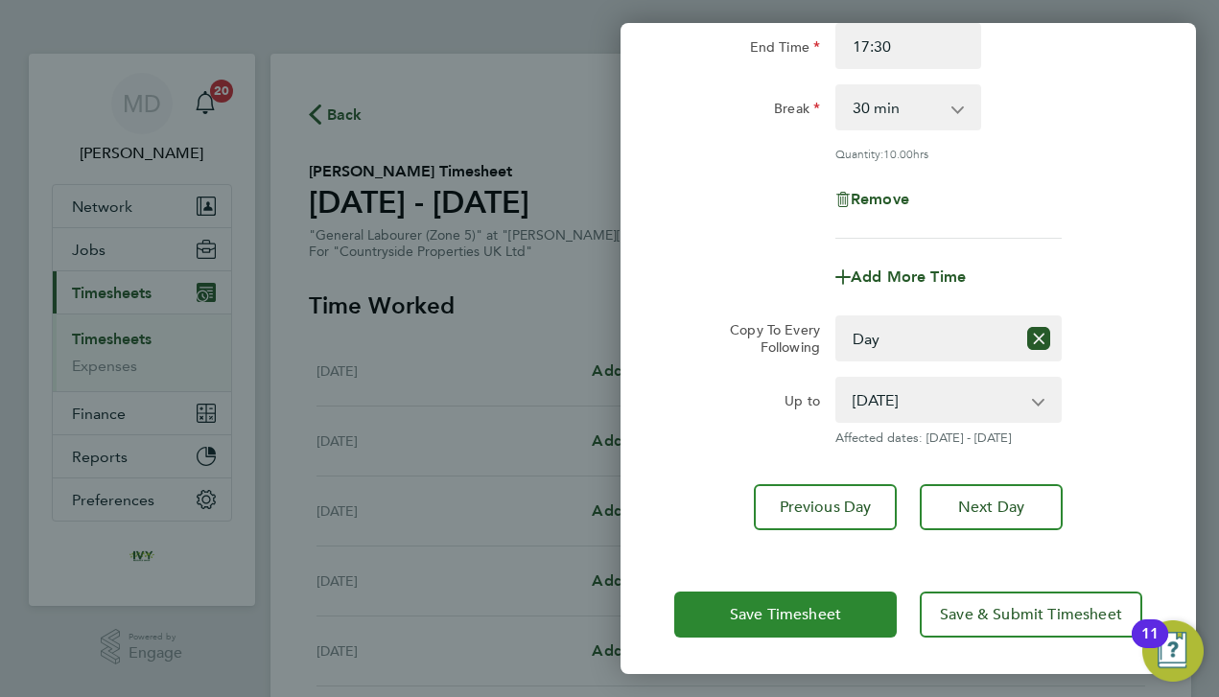
click at [715, 601] on button "Save Timesheet" at bounding box center [785, 615] width 222 height 46
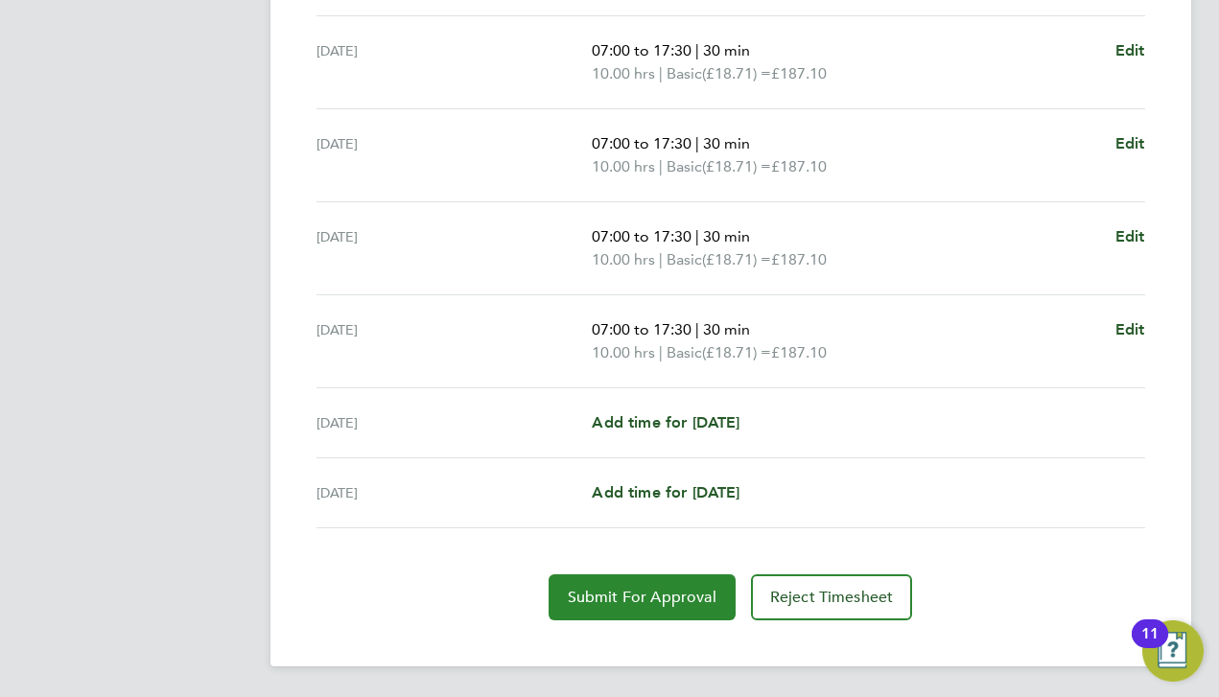
click at [661, 590] on span "Submit For Approval" at bounding box center [642, 597] width 149 height 19
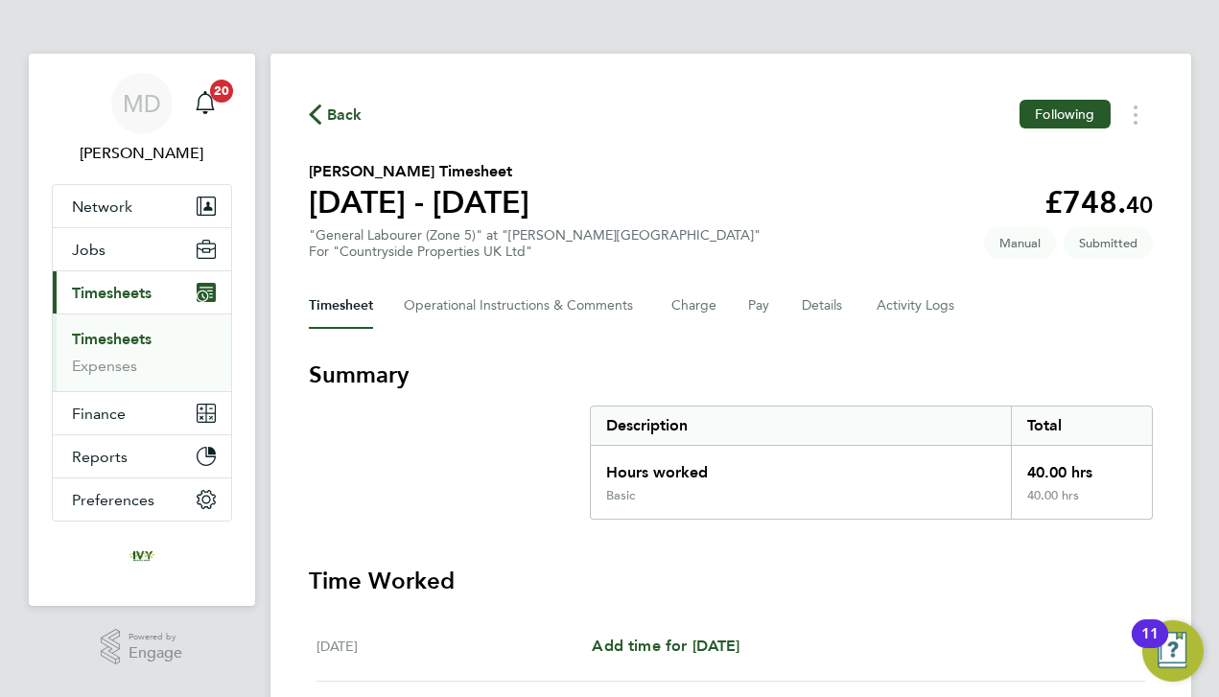
click at [93, 337] on link "Timesheets" at bounding box center [112, 339] width 80 height 18
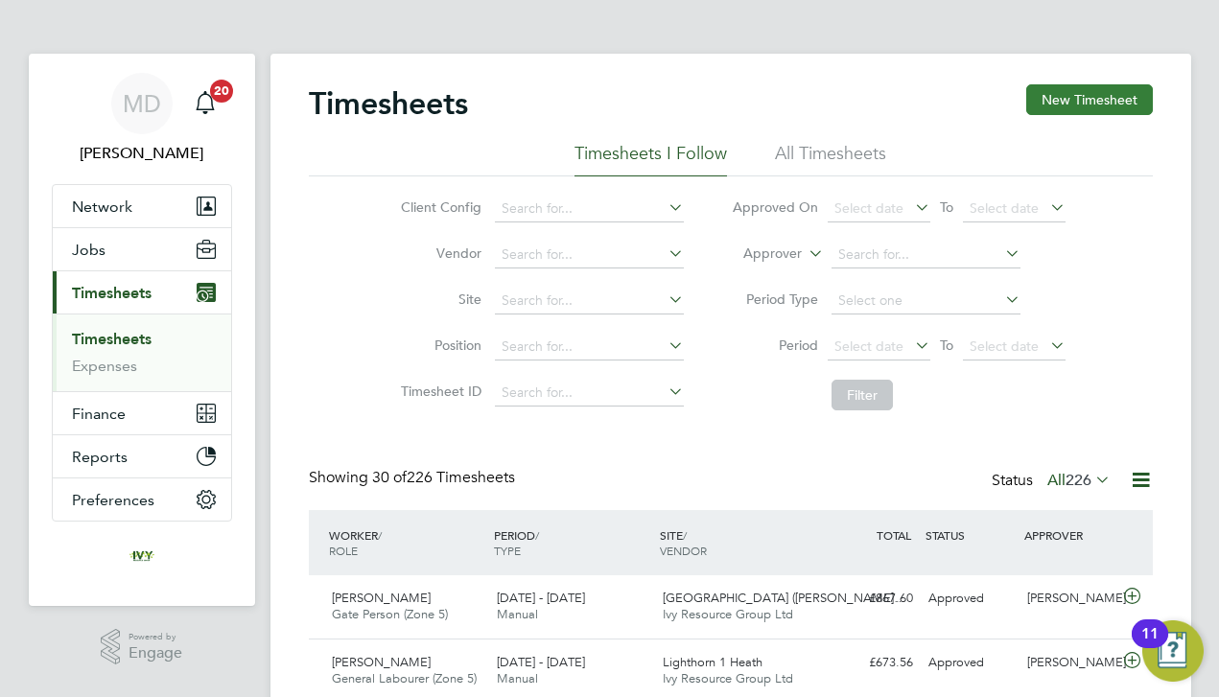
click at [1093, 98] on button "New Timesheet" at bounding box center [1089, 99] width 127 height 31
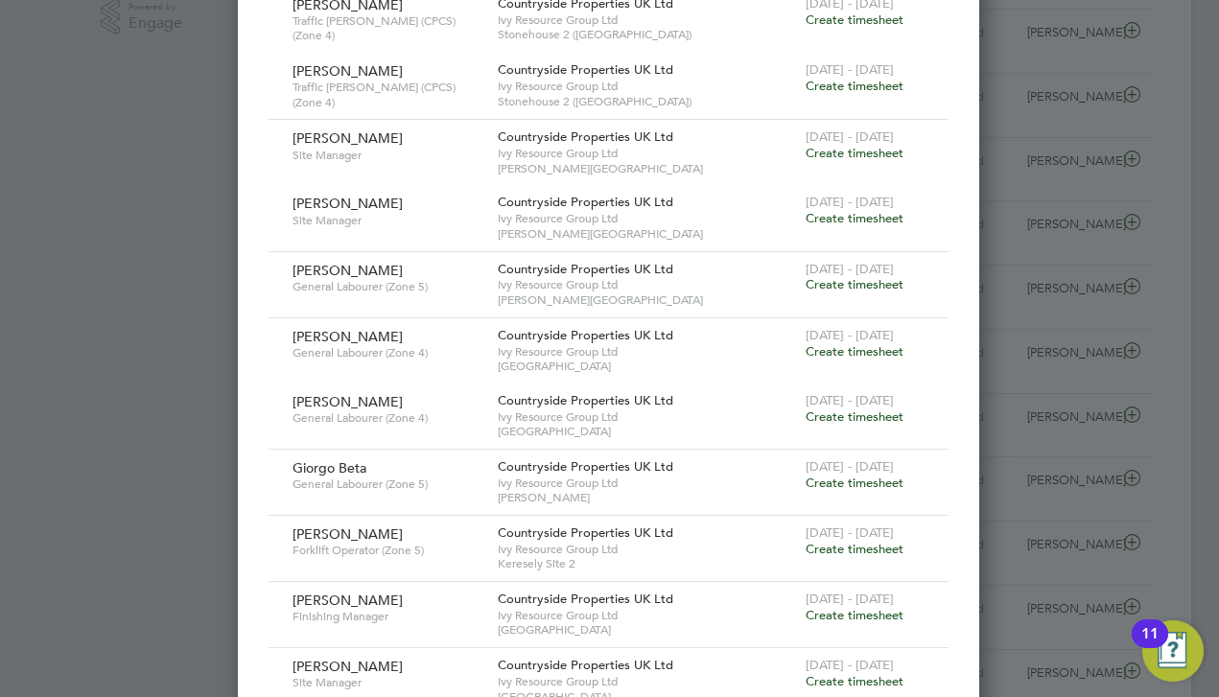
click at [870, 276] on span "Create timesheet" at bounding box center [854, 284] width 98 height 16
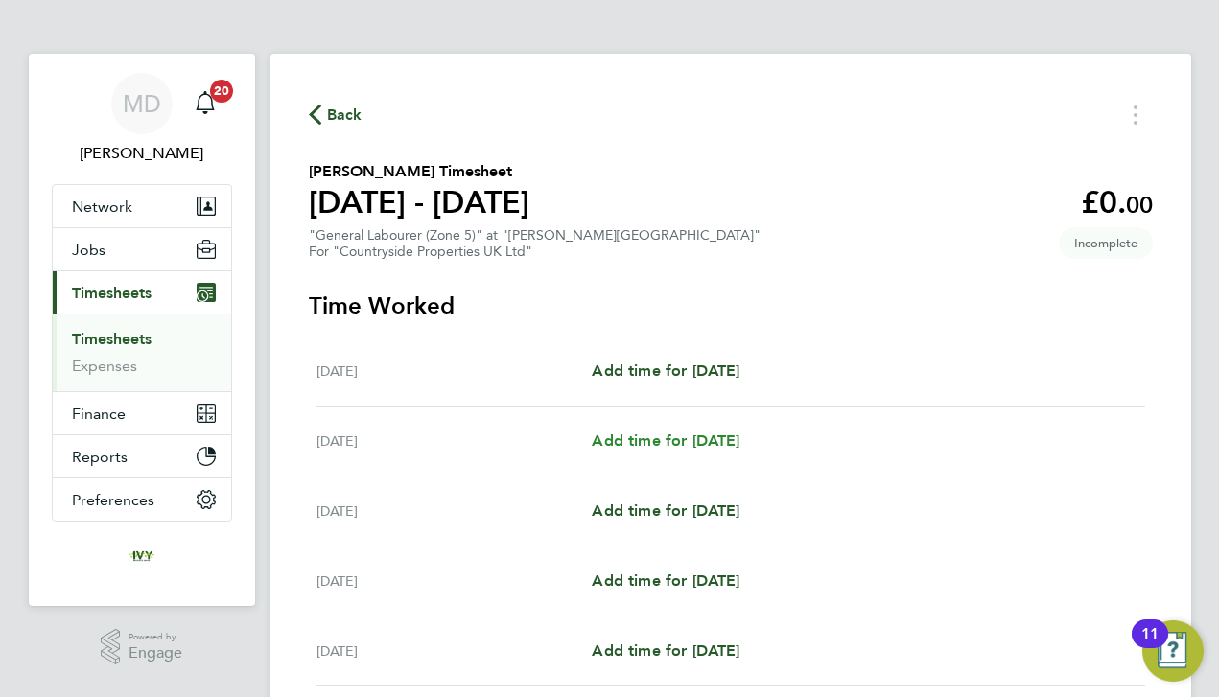
click at [702, 441] on span "Add time for [DATE]" at bounding box center [666, 440] width 148 height 18
select select "30"
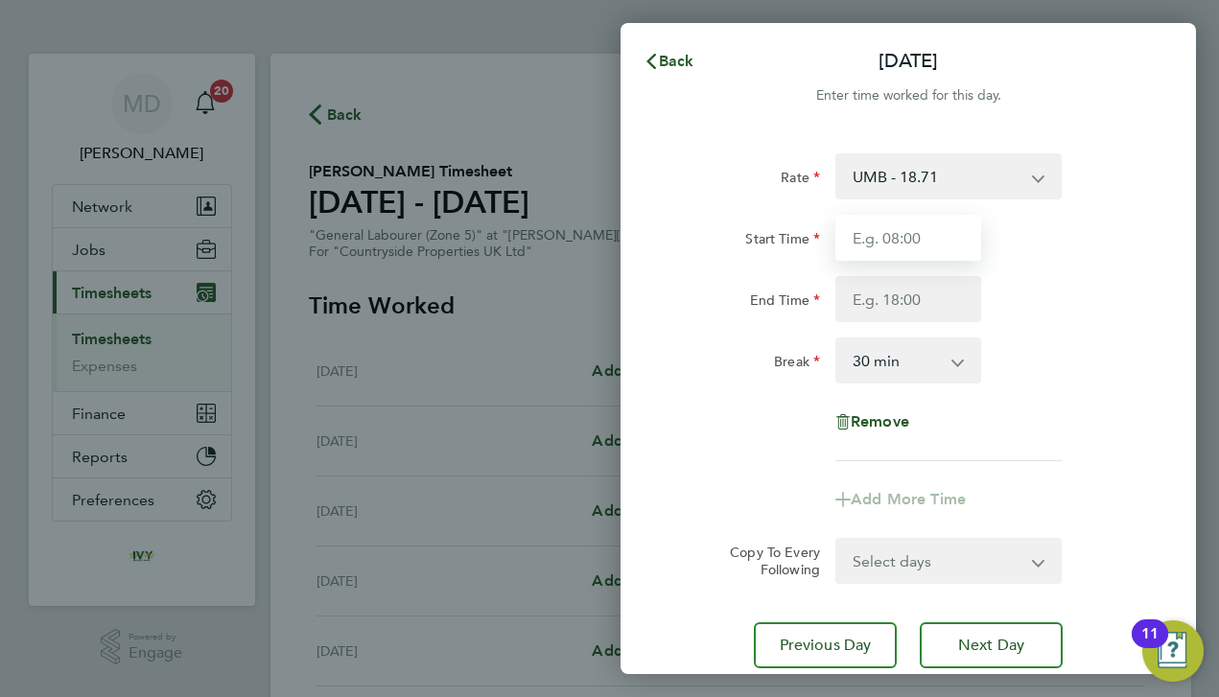
click at [891, 257] on input "Start Time" at bounding box center [908, 238] width 146 height 46
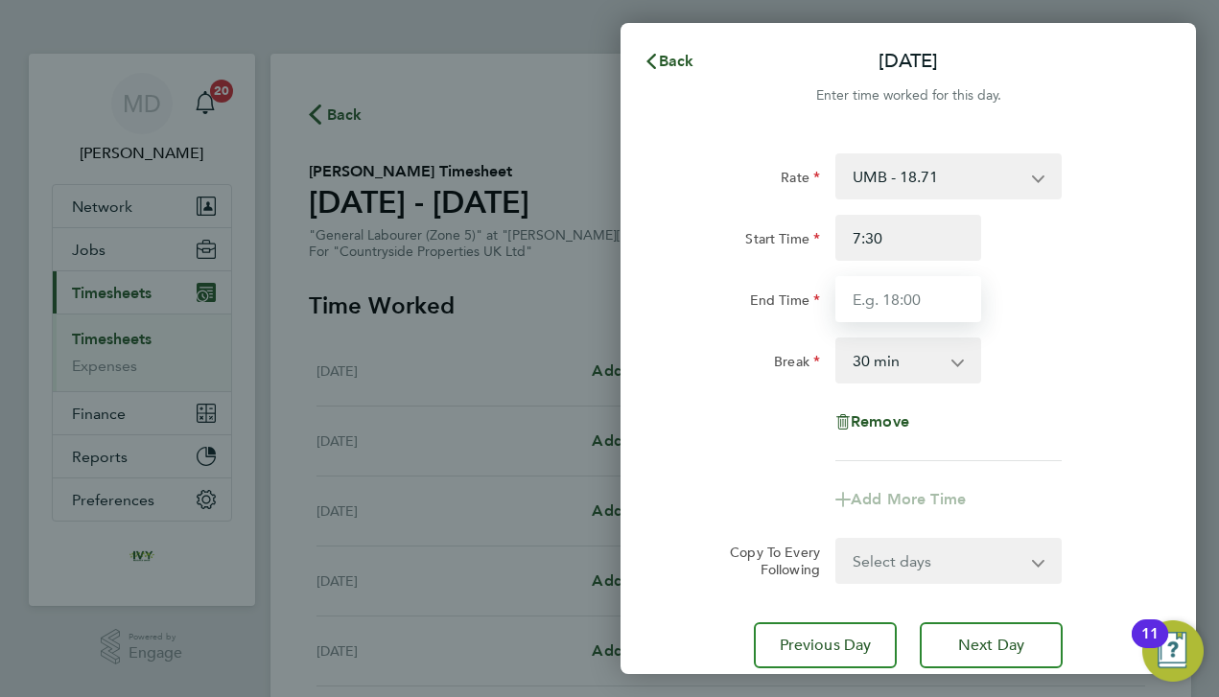
type input "07:30"
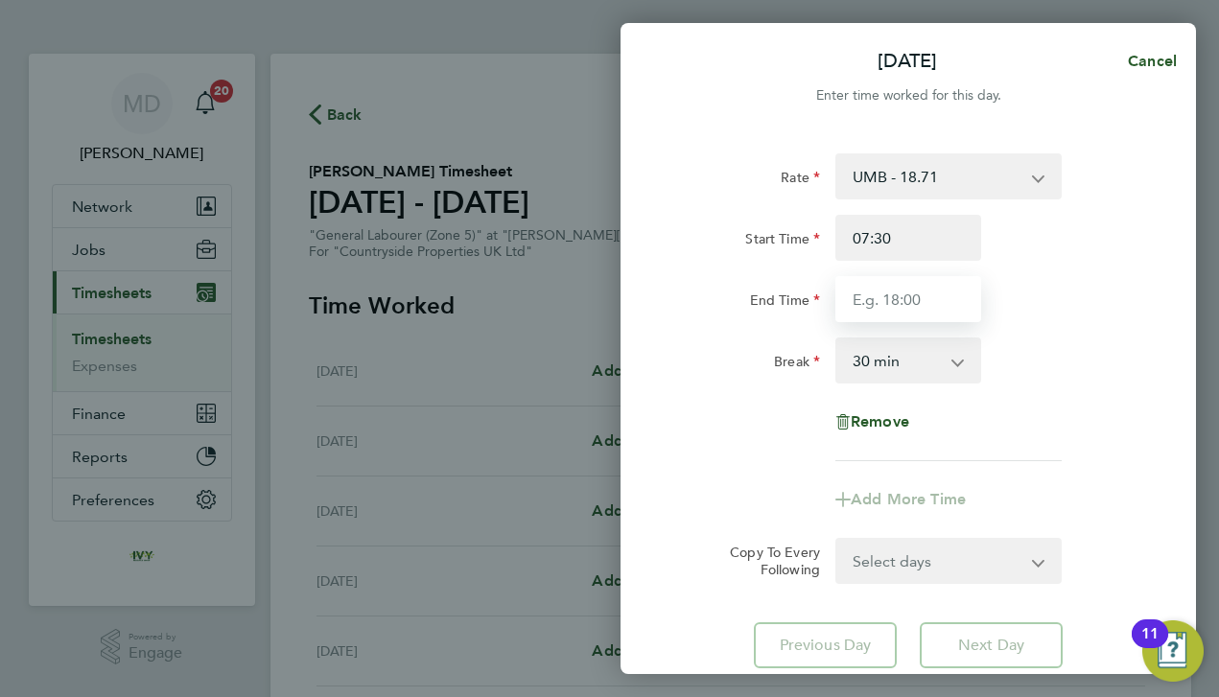
click at [891, 295] on input "End Time" at bounding box center [908, 299] width 146 height 46
type input "17:00"
click at [732, 373] on div "Break" at bounding box center [747, 357] width 146 height 38
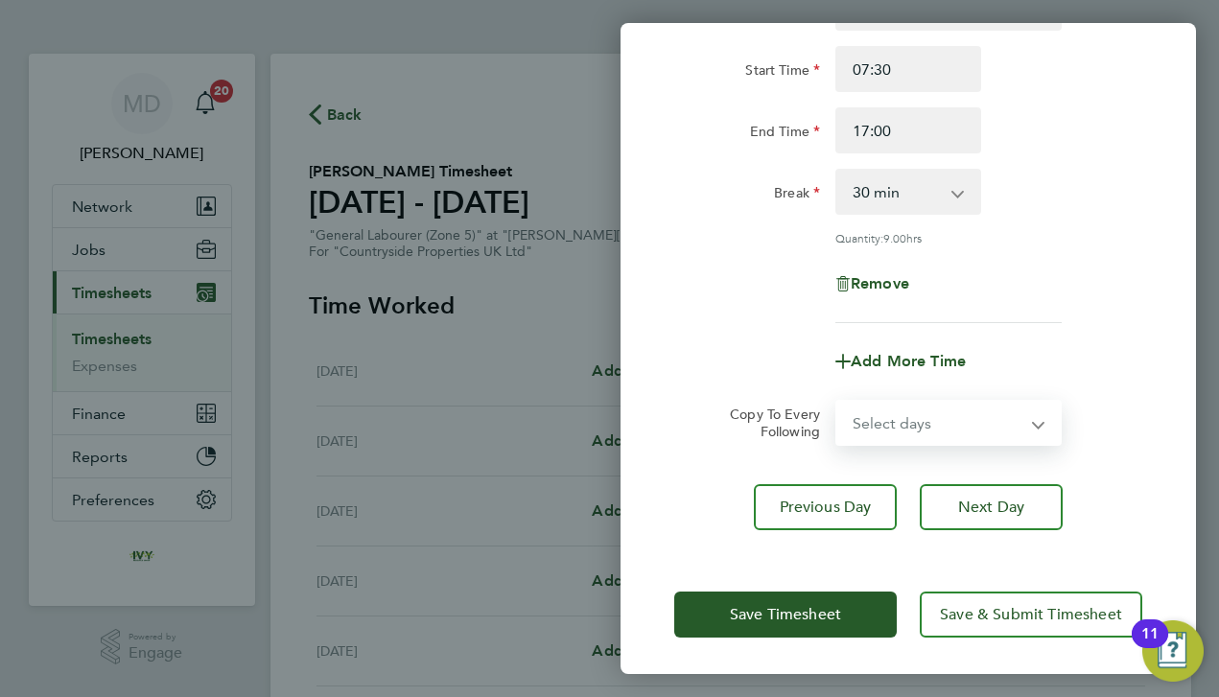
select select "DAY"
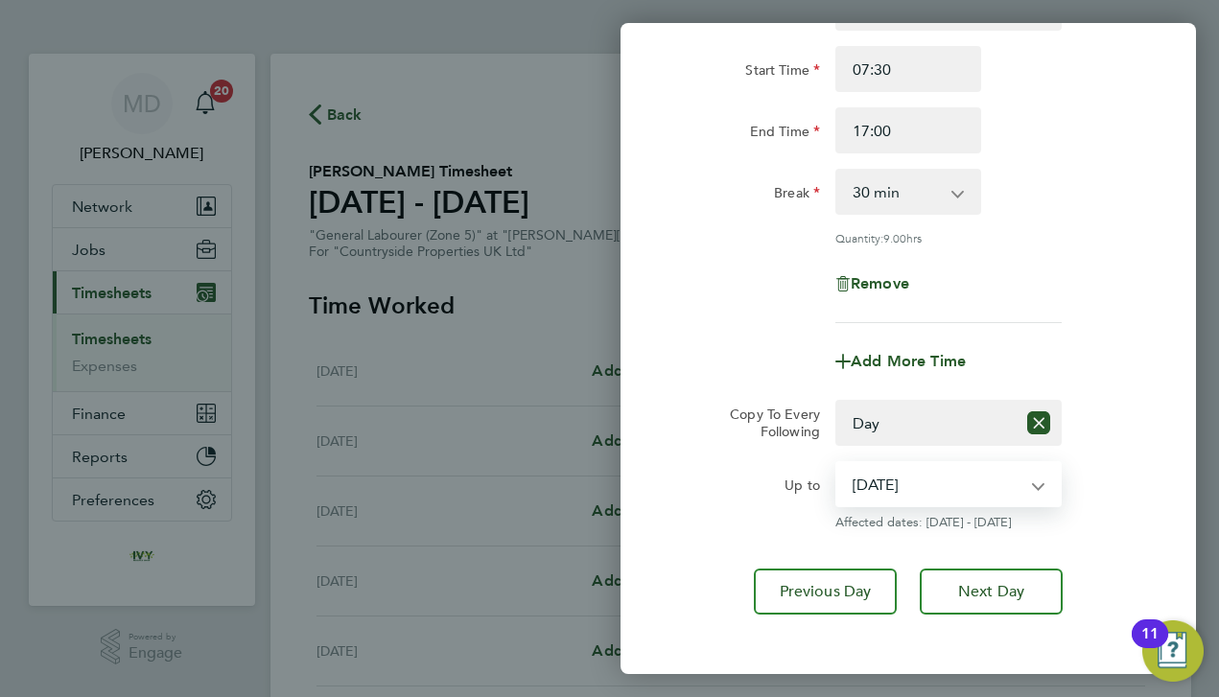
select select "[DATE]"
click at [710, 501] on div "Up to" at bounding box center [746, 495] width 161 height 69
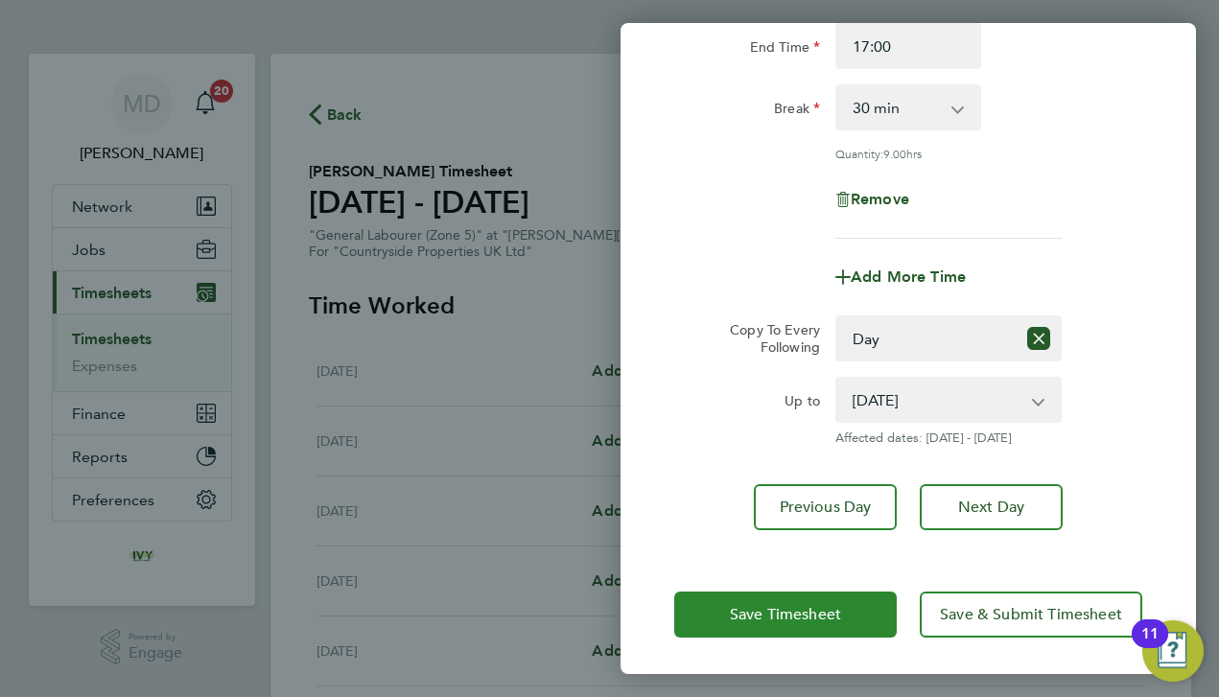
click at [737, 608] on span "Save Timesheet" at bounding box center [785, 614] width 111 height 19
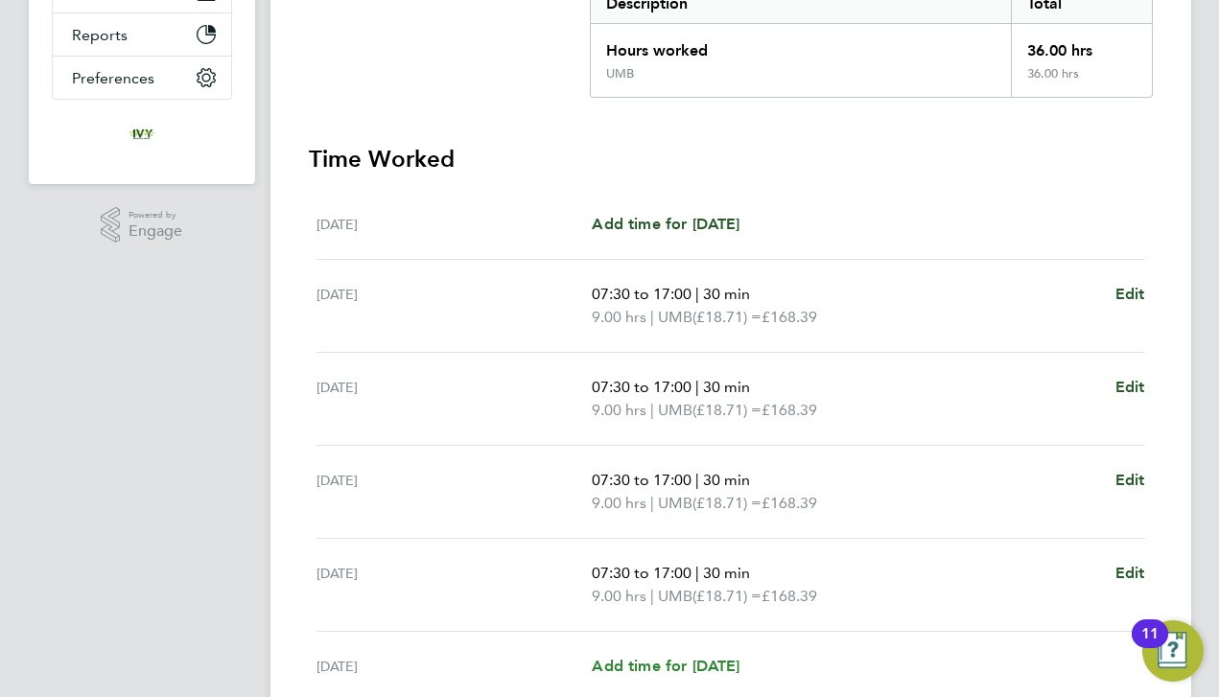
click at [715, 665] on span "Add time for [DATE]" at bounding box center [666, 666] width 148 height 18
select select "30"
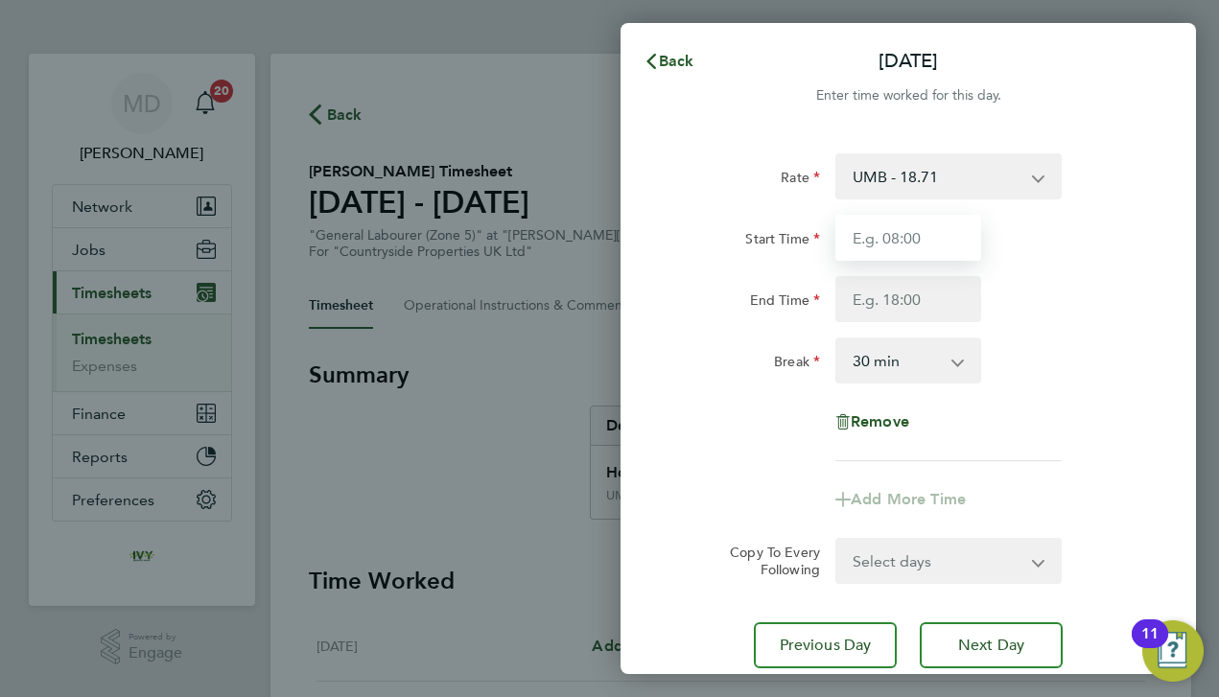
click at [896, 234] on input "Start Time" at bounding box center [908, 238] width 146 height 46
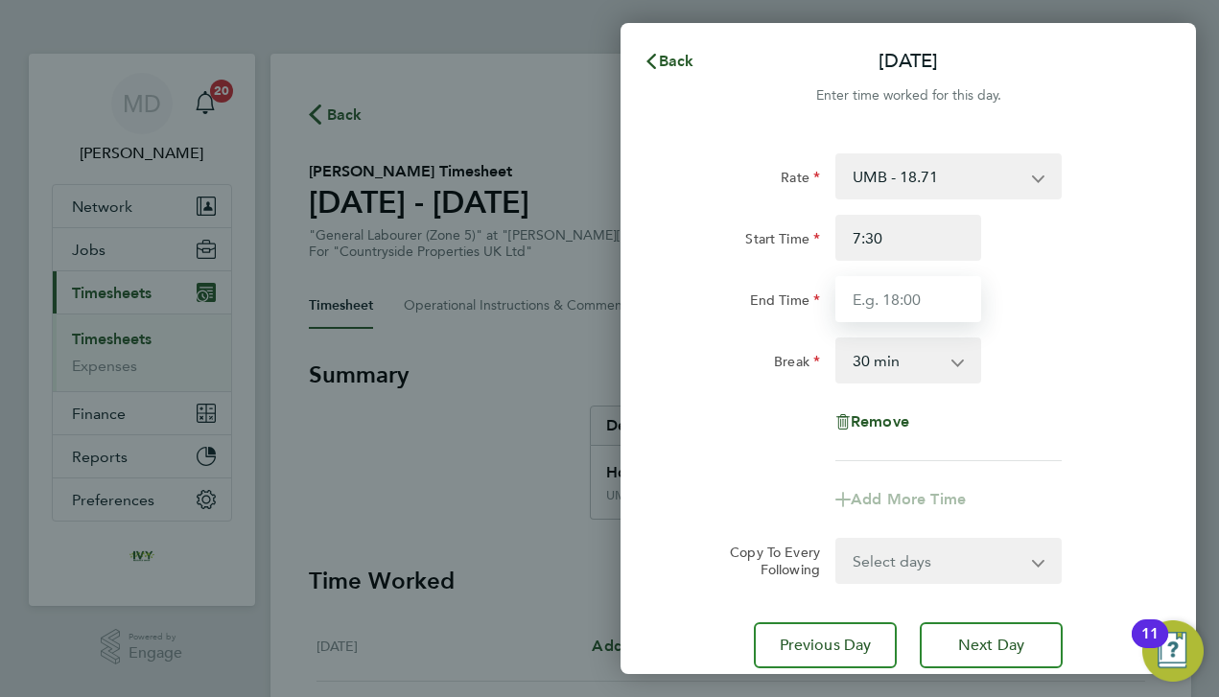
type input "07:30"
click at [921, 291] on input "End Time" at bounding box center [908, 299] width 146 height 46
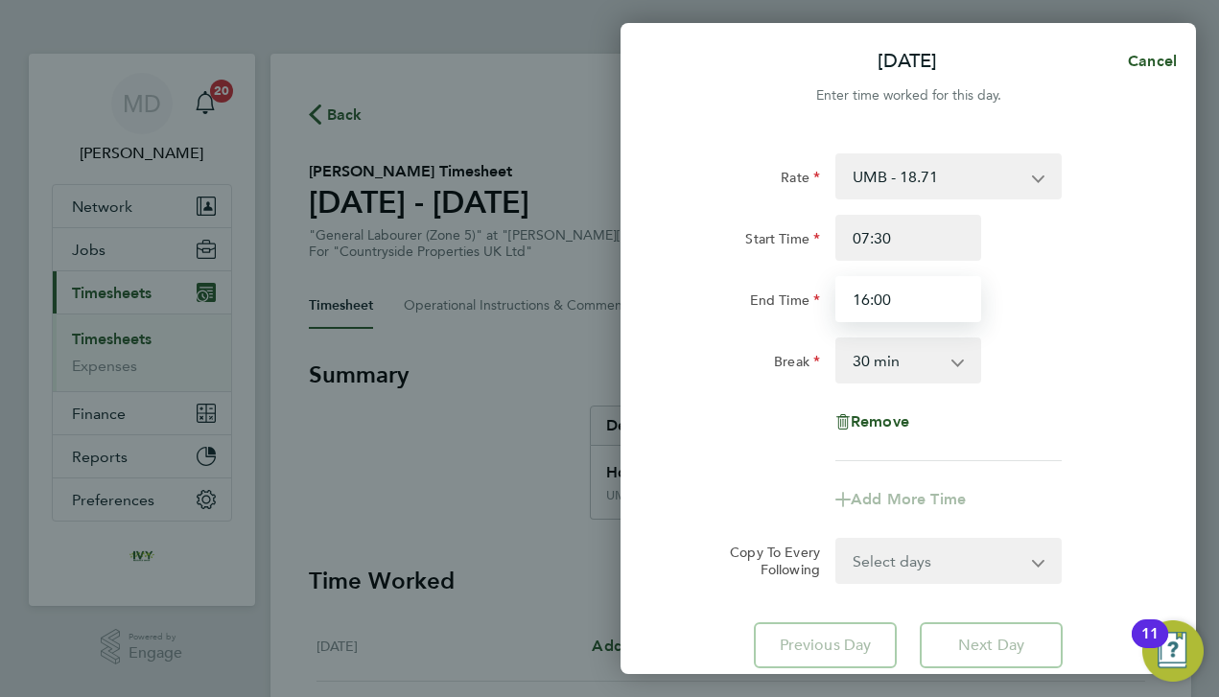
type input "16:00"
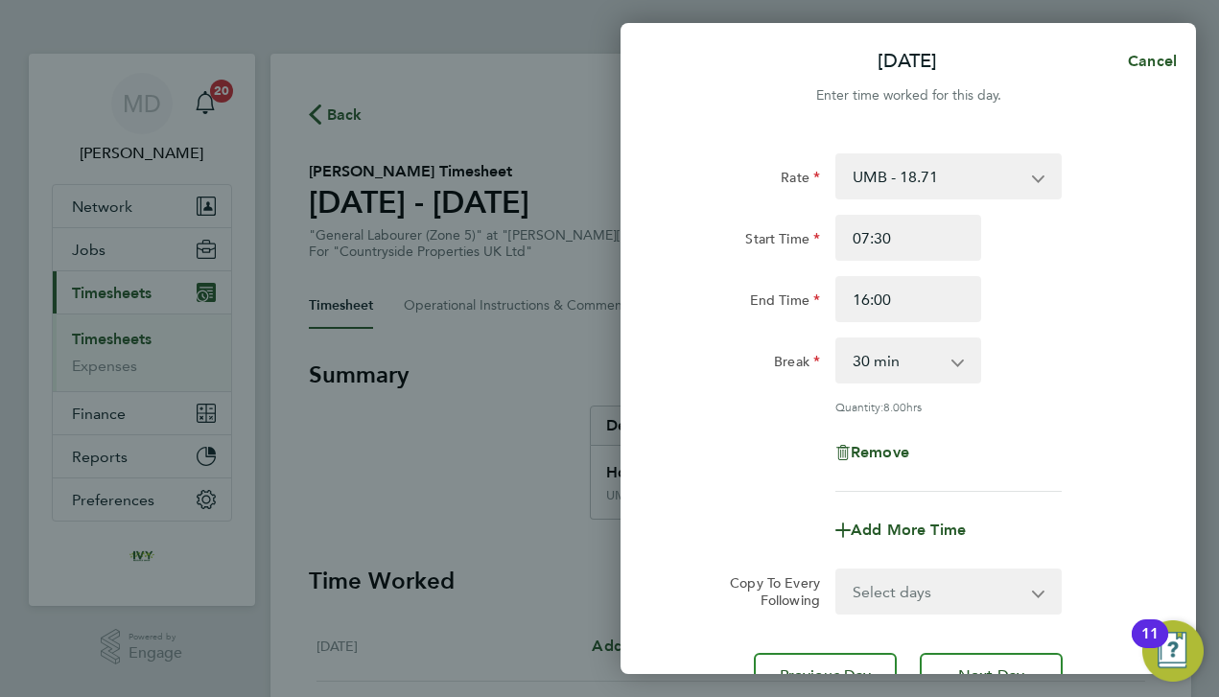
click at [743, 405] on div "Rate UMB - 18.71 Start Time 07:30 End Time 16:00 Break 0 min 15 min 30 min 45 m…" at bounding box center [908, 322] width 468 height 338
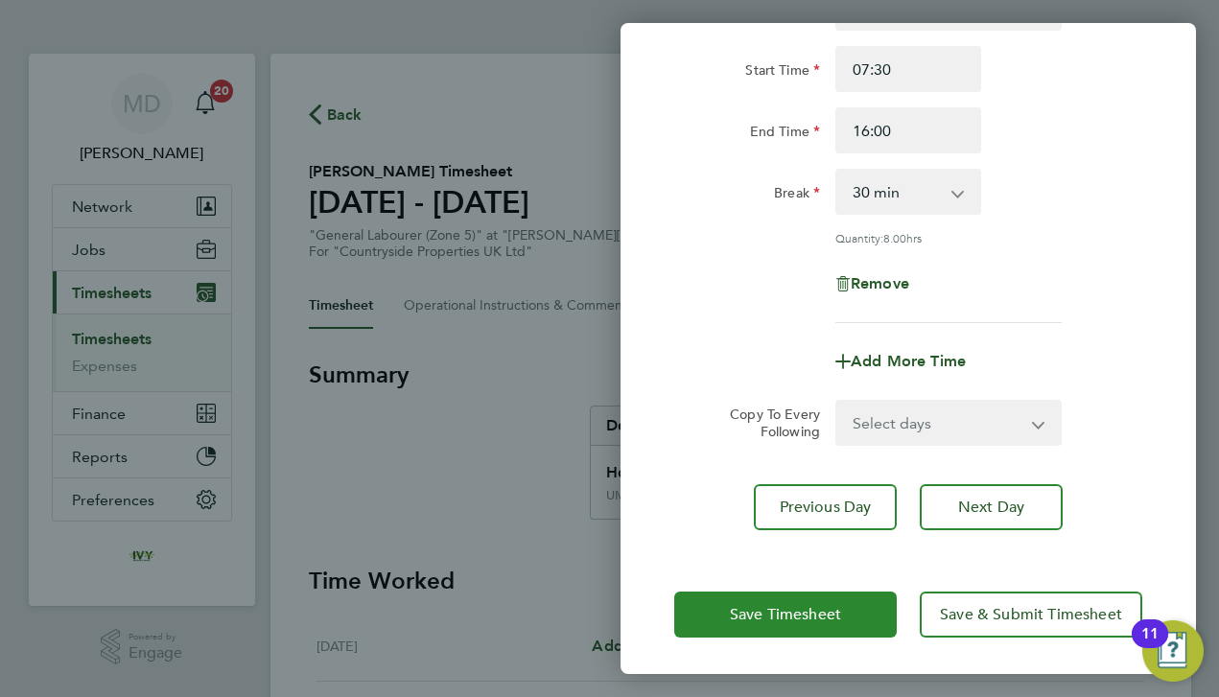
click at [749, 628] on button "Save Timesheet" at bounding box center [785, 615] width 222 height 46
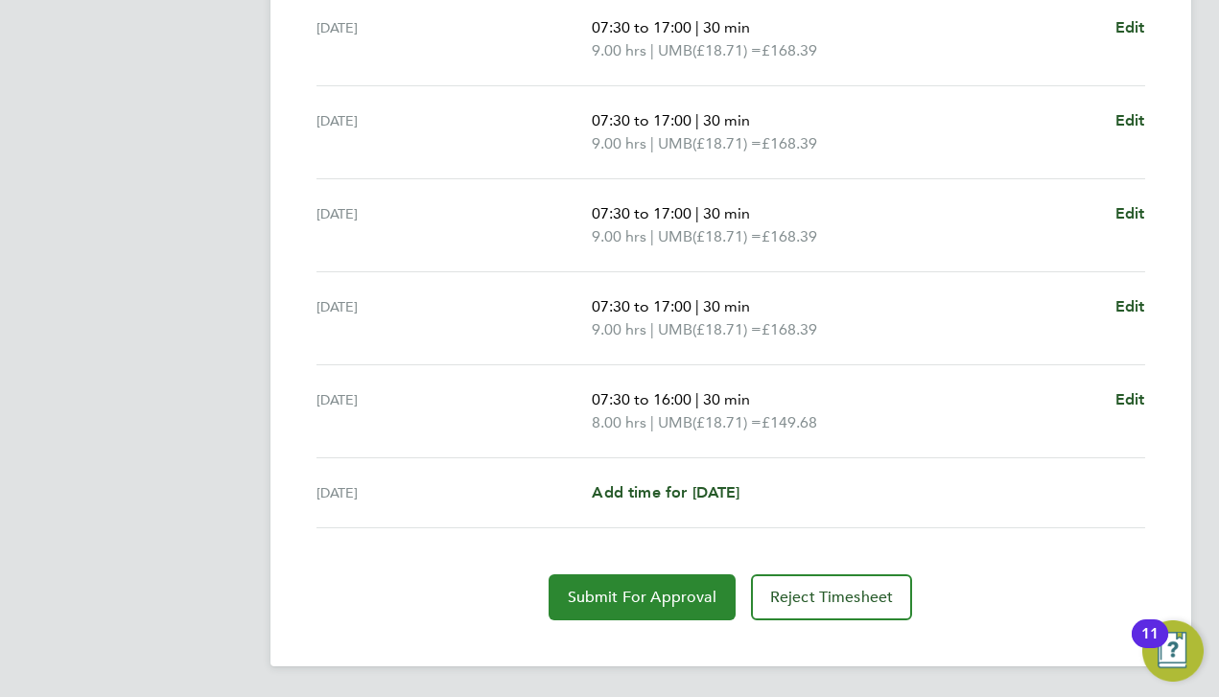
click at [661, 598] on span "Submit For Approval" at bounding box center [642, 597] width 149 height 19
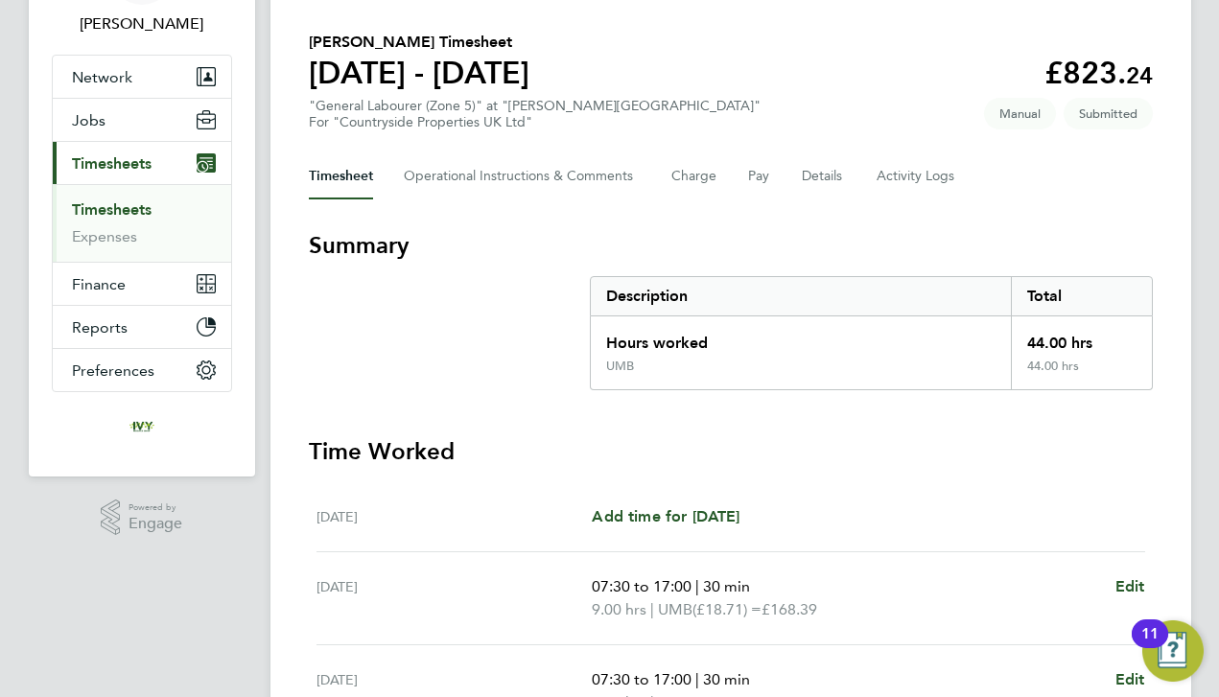
click at [120, 213] on link "Timesheets" at bounding box center [112, 209] width 80 height 18
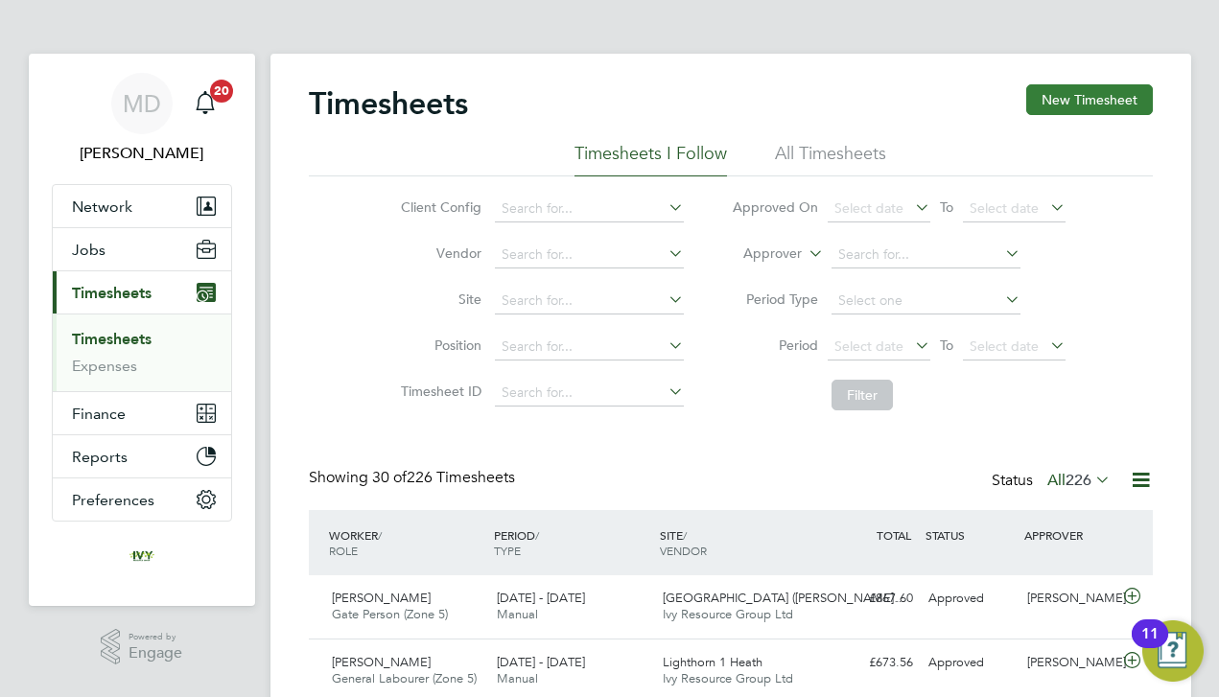
click at [1061, 95] on button "New Timesheet" at bounding box center [1089, 99] width 127 height 31
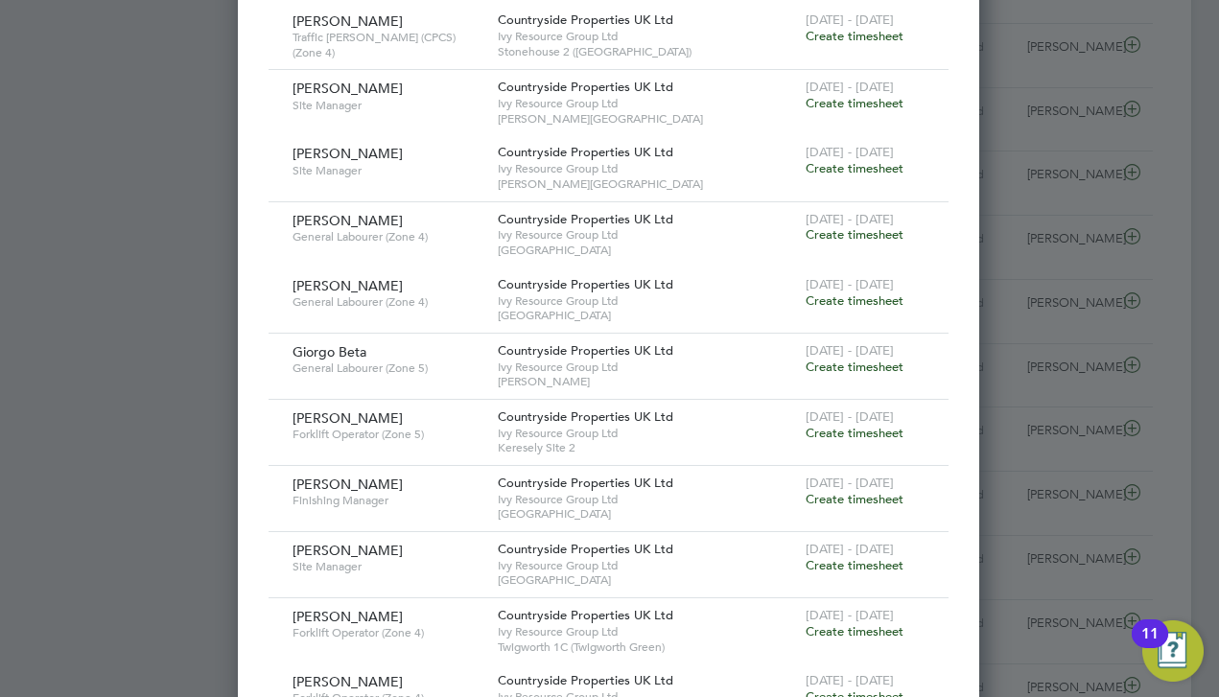
click at [844, 359] on span "Create timesheet" at bounding box center [854, 367] width 98 height 16
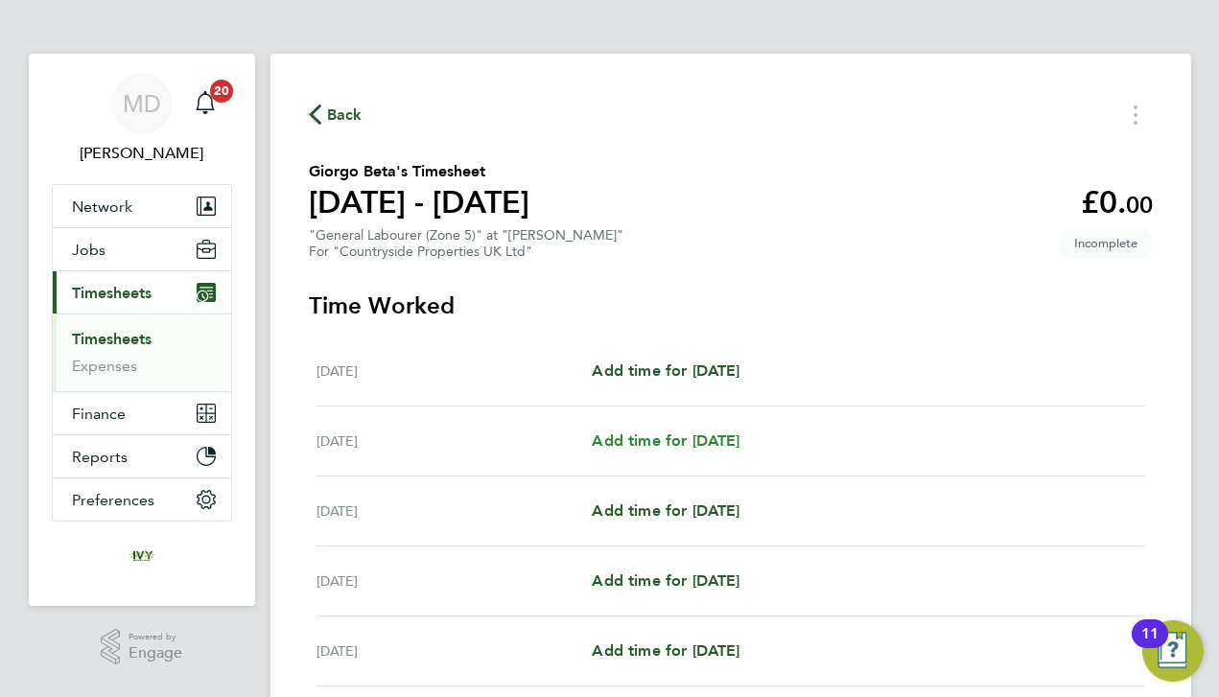
click at [697, 444] on span "Add time for [DATE]" at bounding box center [666, 440] width 148 height 18
select select "30"
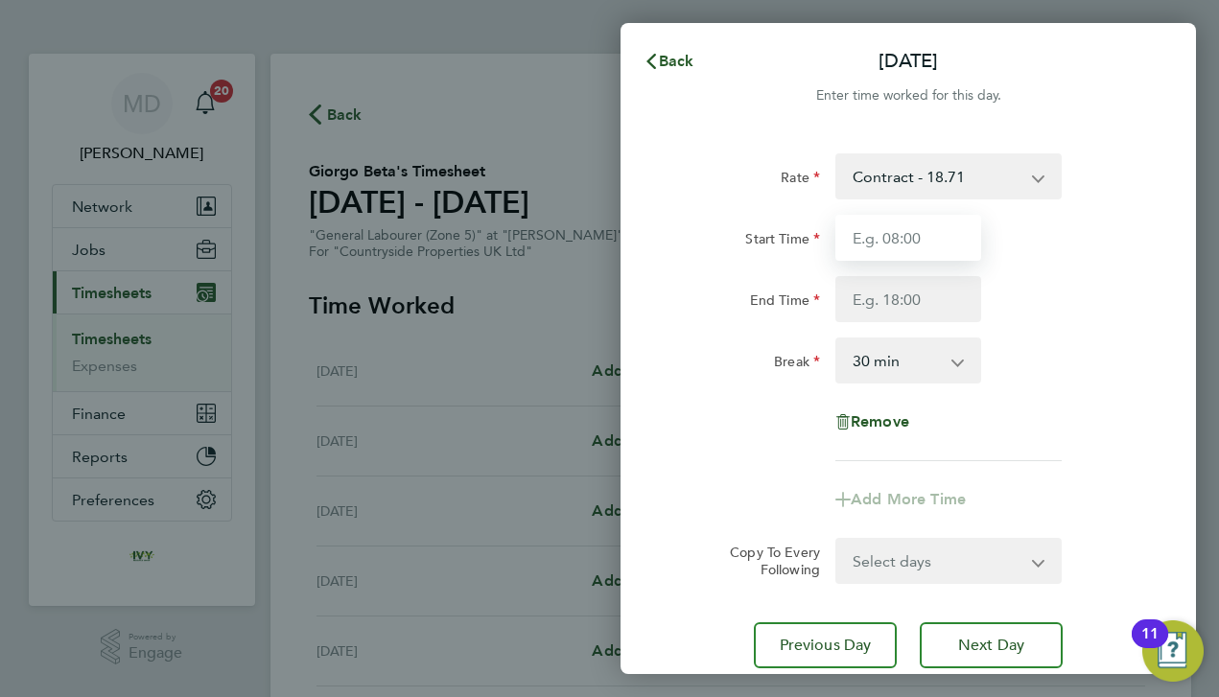
click at [874, 259] on input "Start Time" at bounding box center [908, 238] width 146 height 46
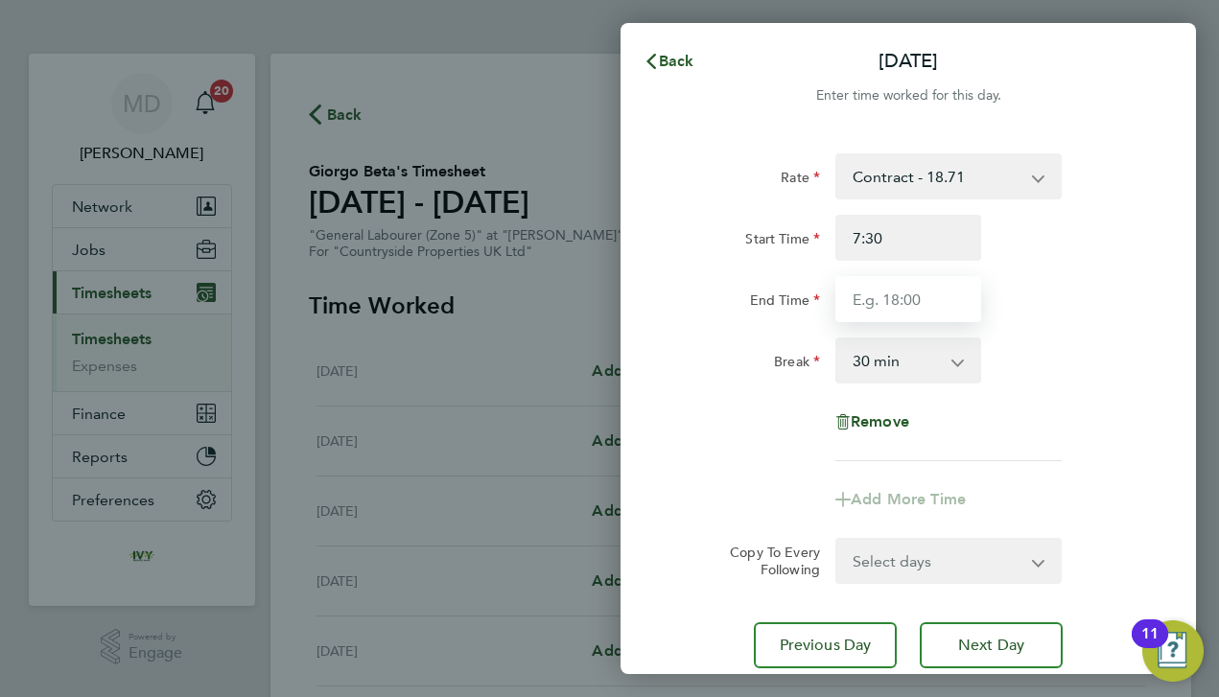
type input "07:30"
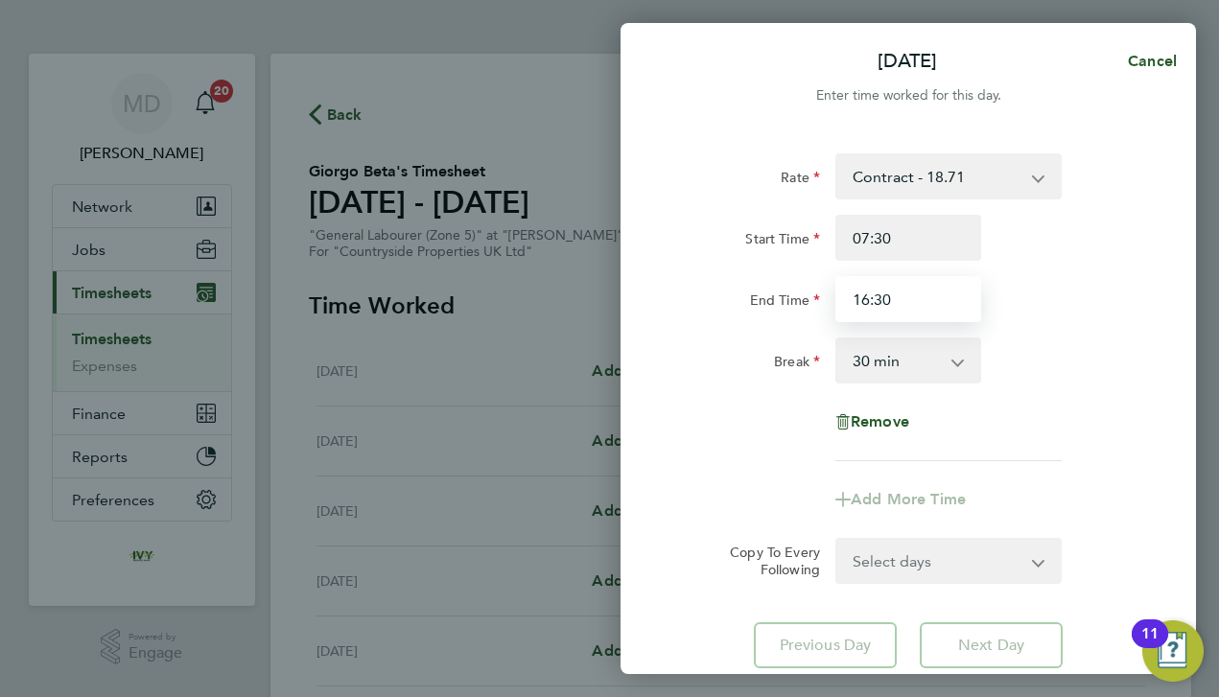
type input "16:30"
click at [708, 437] on div "Remove" at bounding box center [907, 422] width 483 height 46
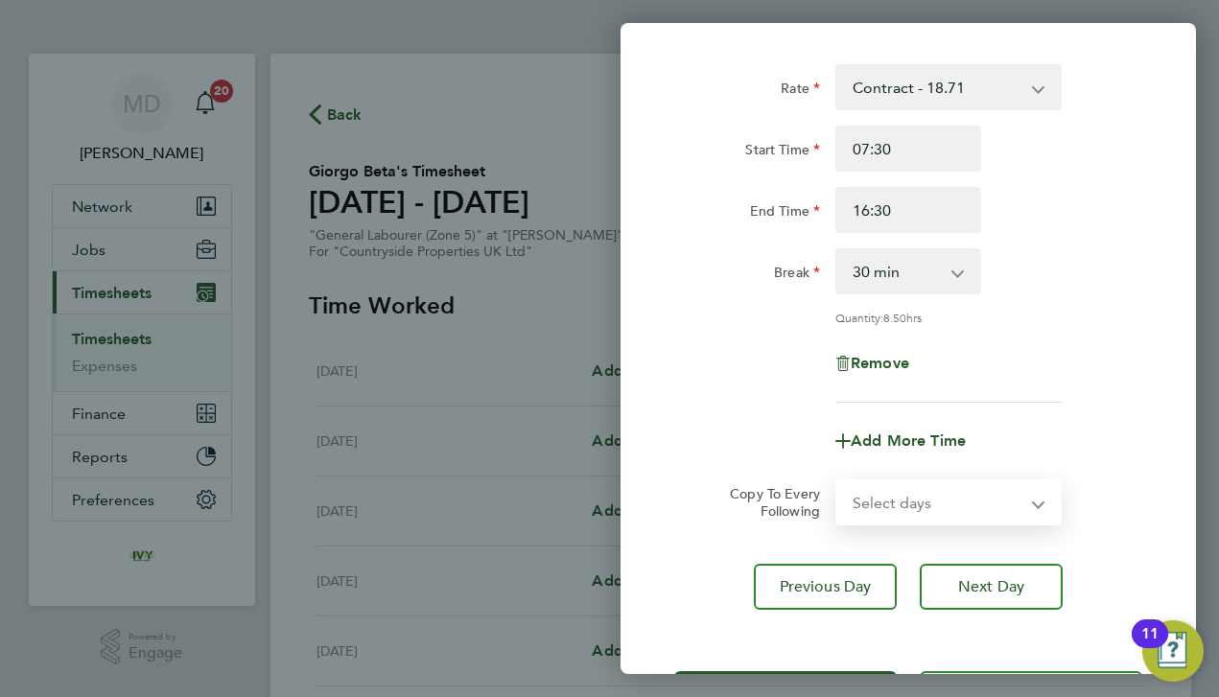
select select "DAY"
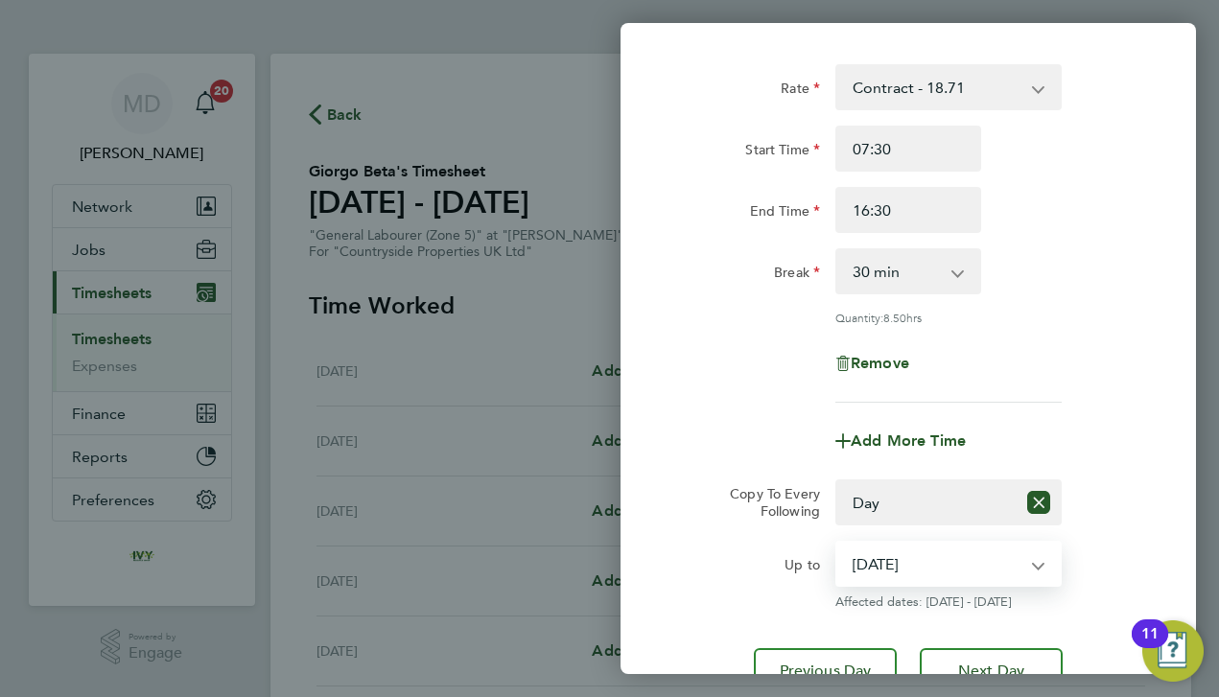
select select "[DATE]"
click at [735, 575] on div "Up to" at bounding box center [747, 560] width 146 height 38
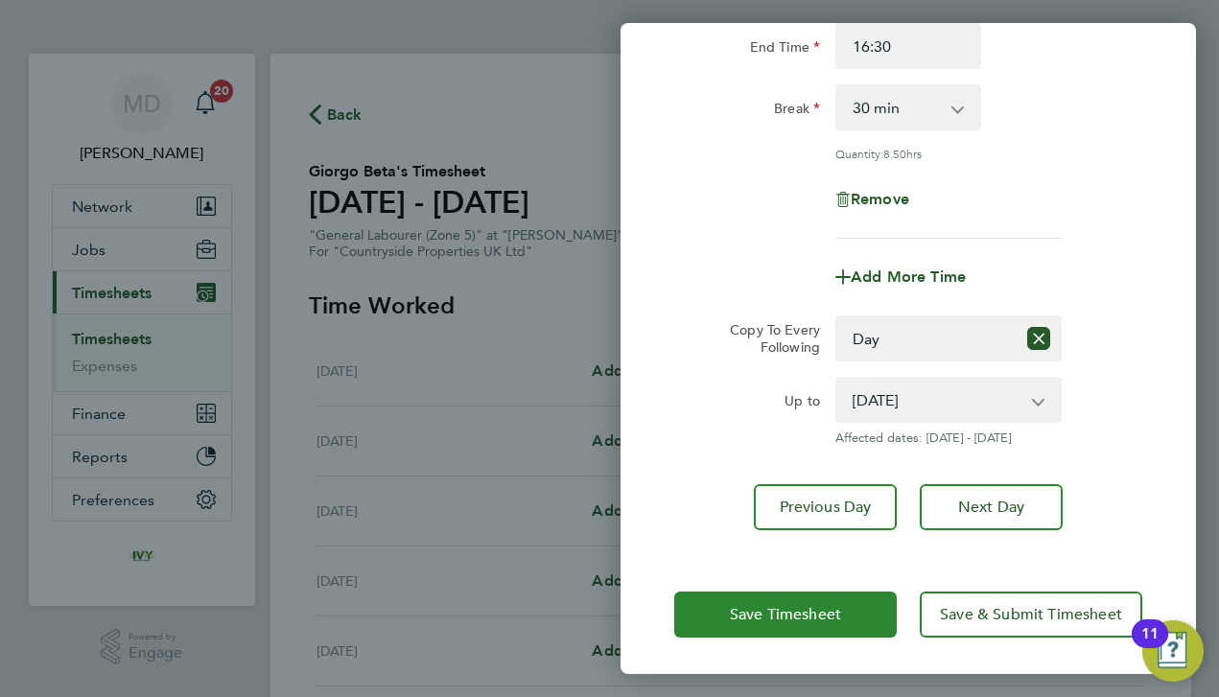
click at [759, 626] on button "Save Timesheet" at bounding box center [785, 615] width 222 height 46
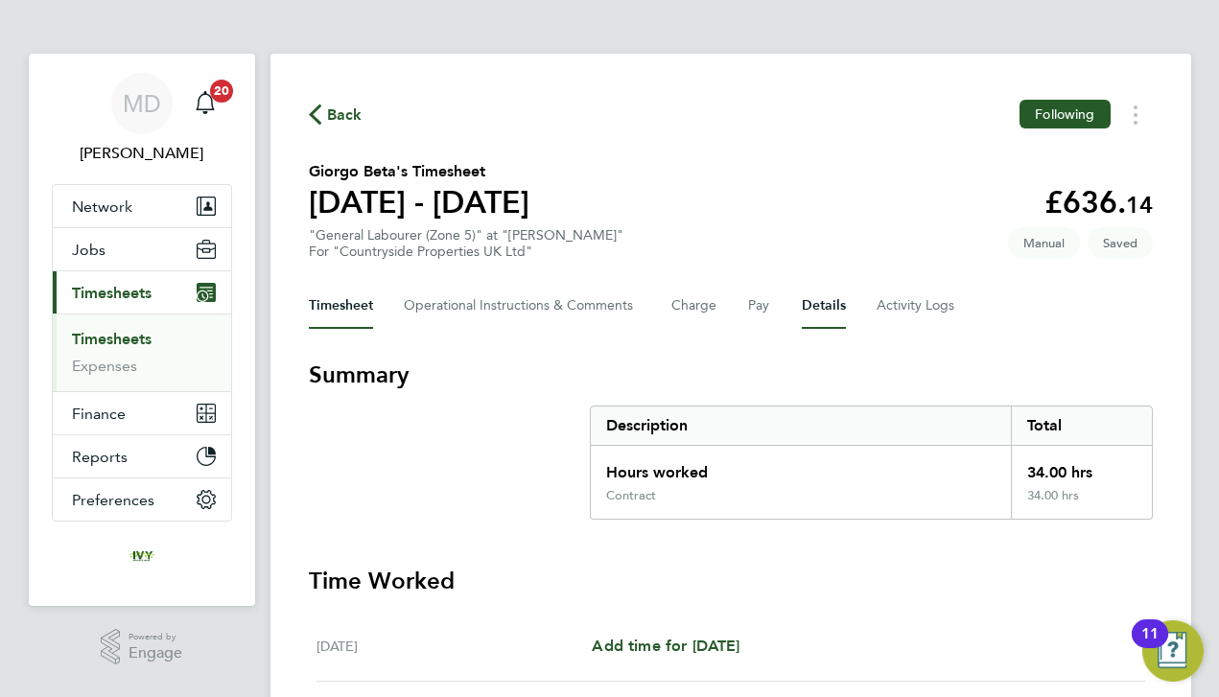
click at [823, 313] on button "Details" at bounding box center [824, 306] width 44 height 46
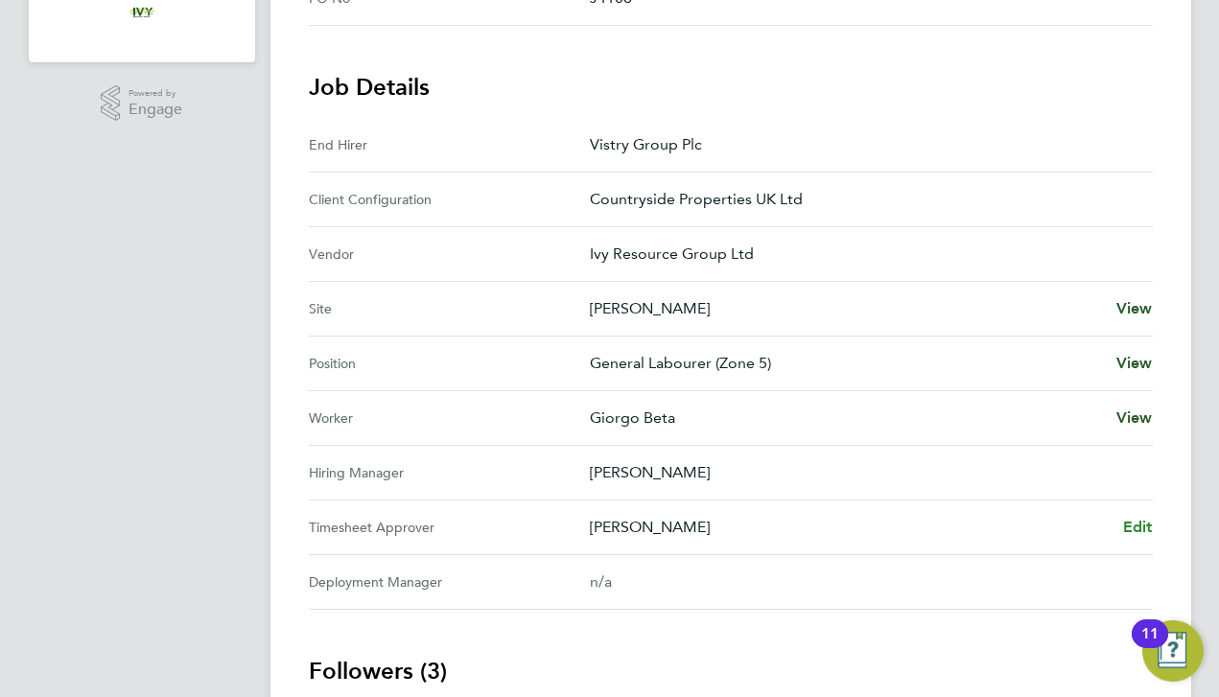
click at [1130, 525] on span "Edit" at bounding box center [1138, 527] width 30 height 18
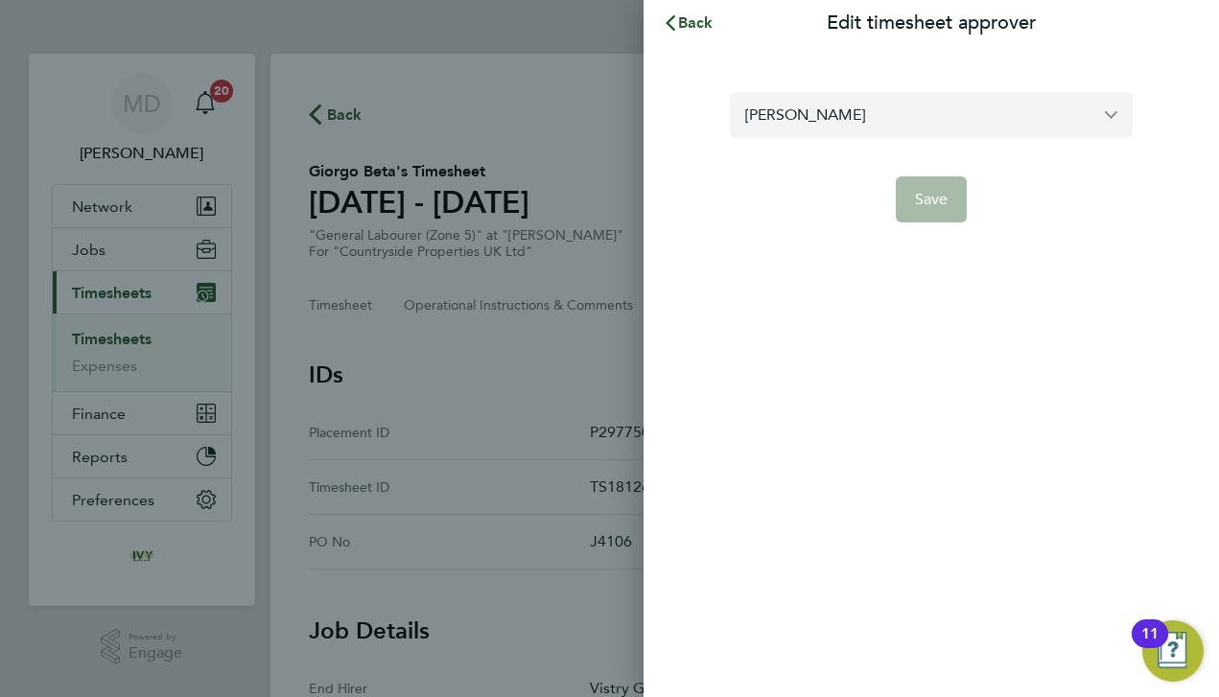
click at [901, 116] on input "[PERSON_NAME]" at bounding box center [931, 114] width 403 height 45
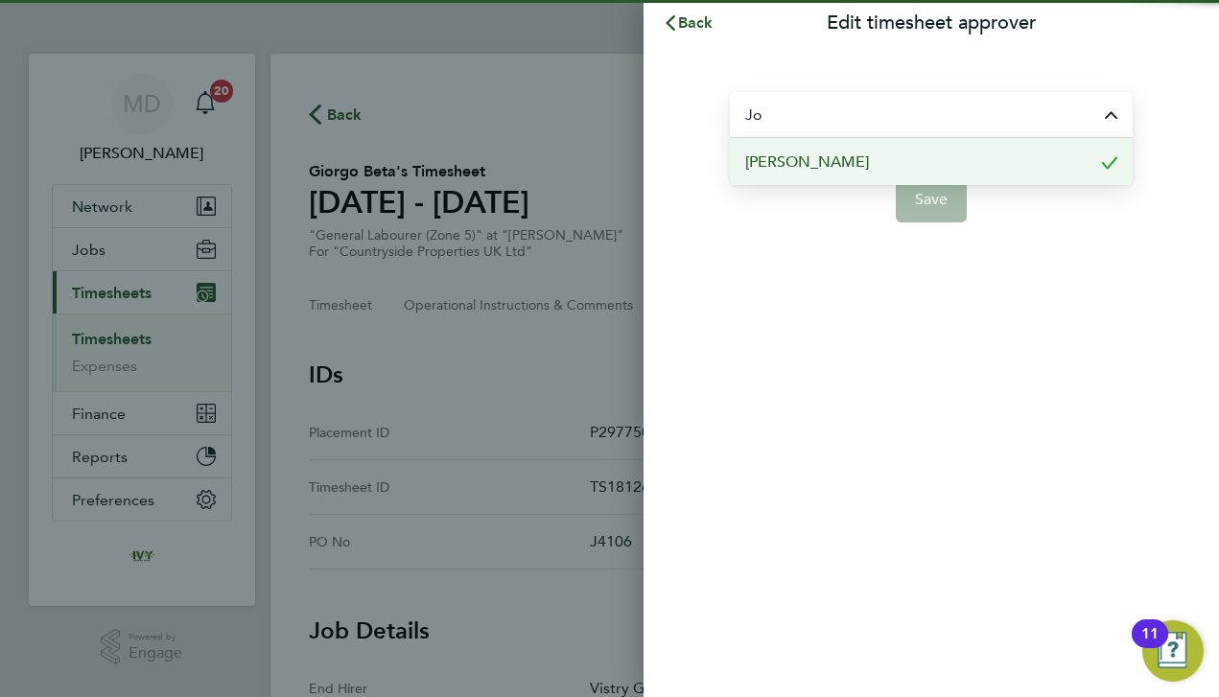
type input "J"
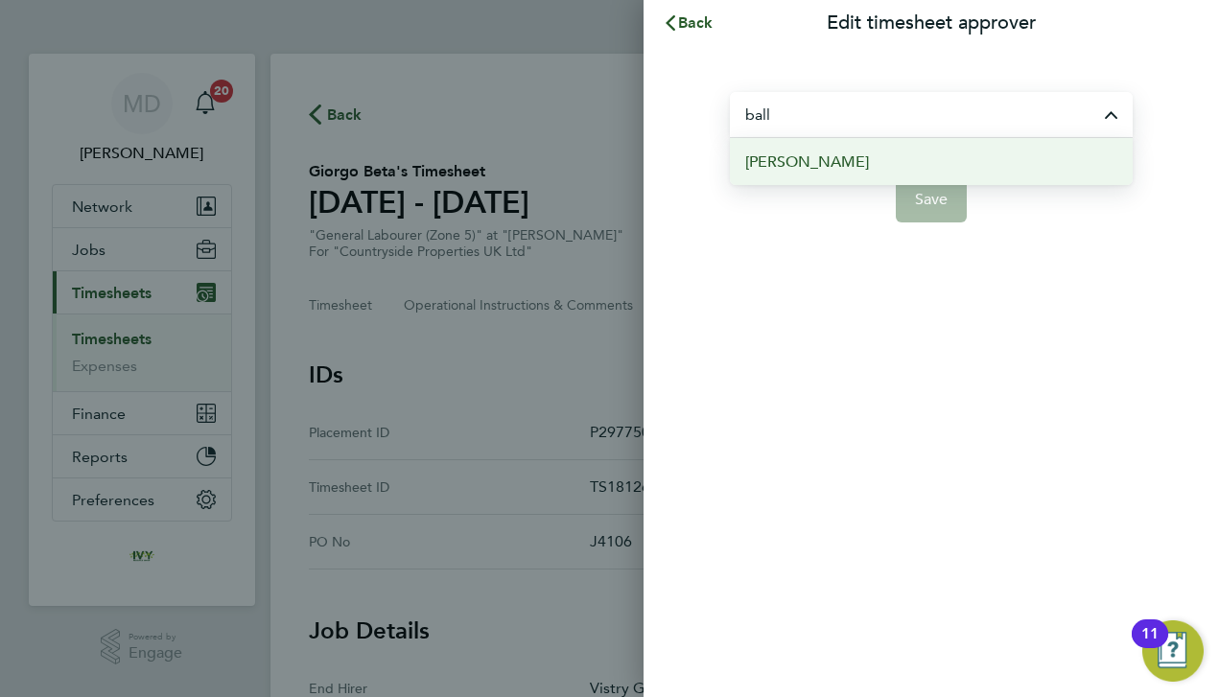
drag, startPoint x: 901, startPoint y: 116, endPoint x: 873, endPoint y: 169, distance: 60.1
click at [873, 169] on li "[PERSON_NAME]" at bounding box center [931, 161] width 403 height 47
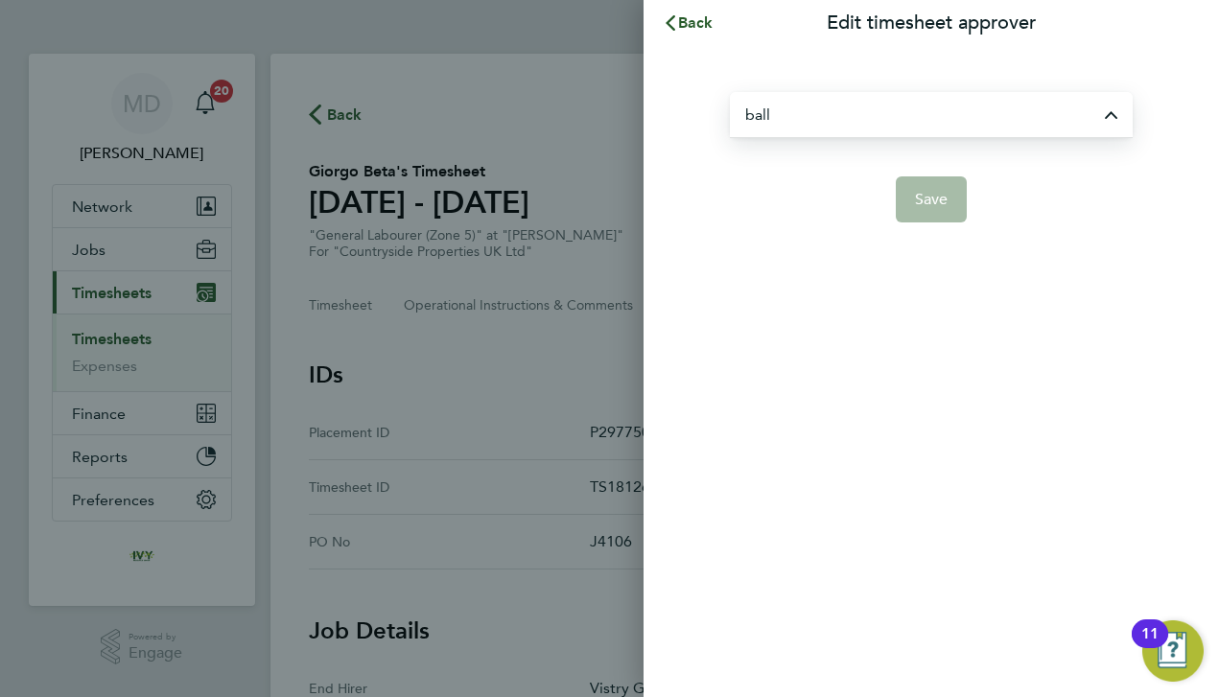
type input "[PERSON_NAME]"
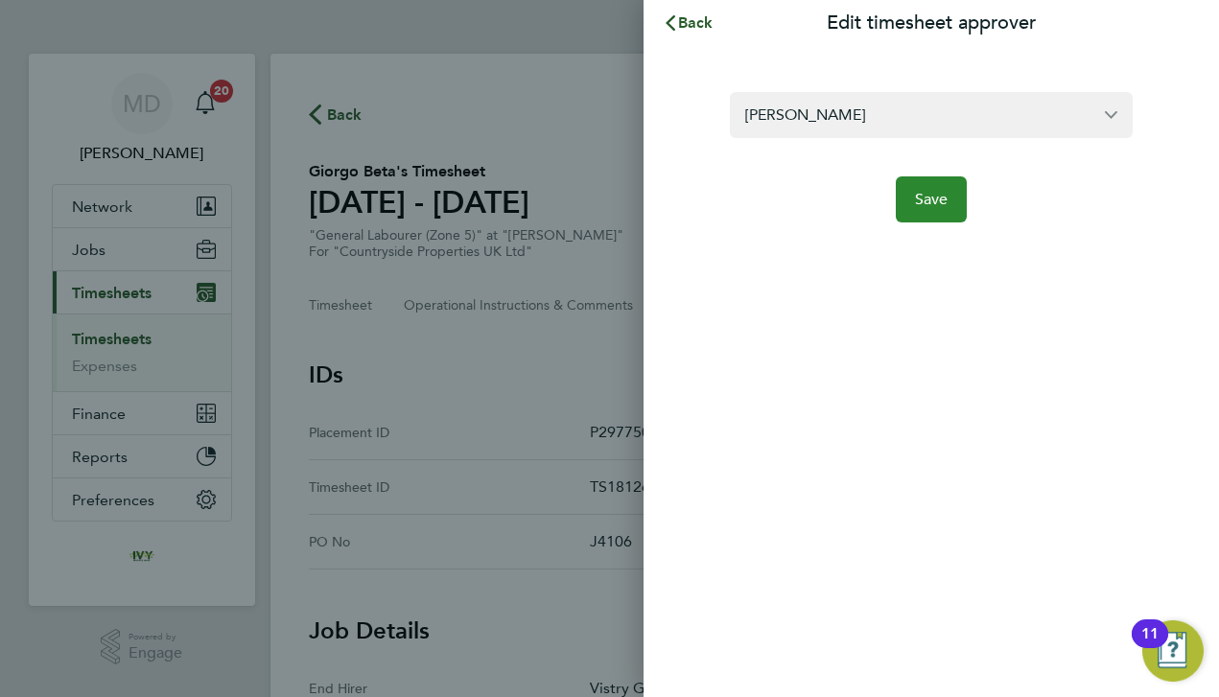
click at [905, 193] on button "Save" at bounding box center [932, 199] width 72 height 46
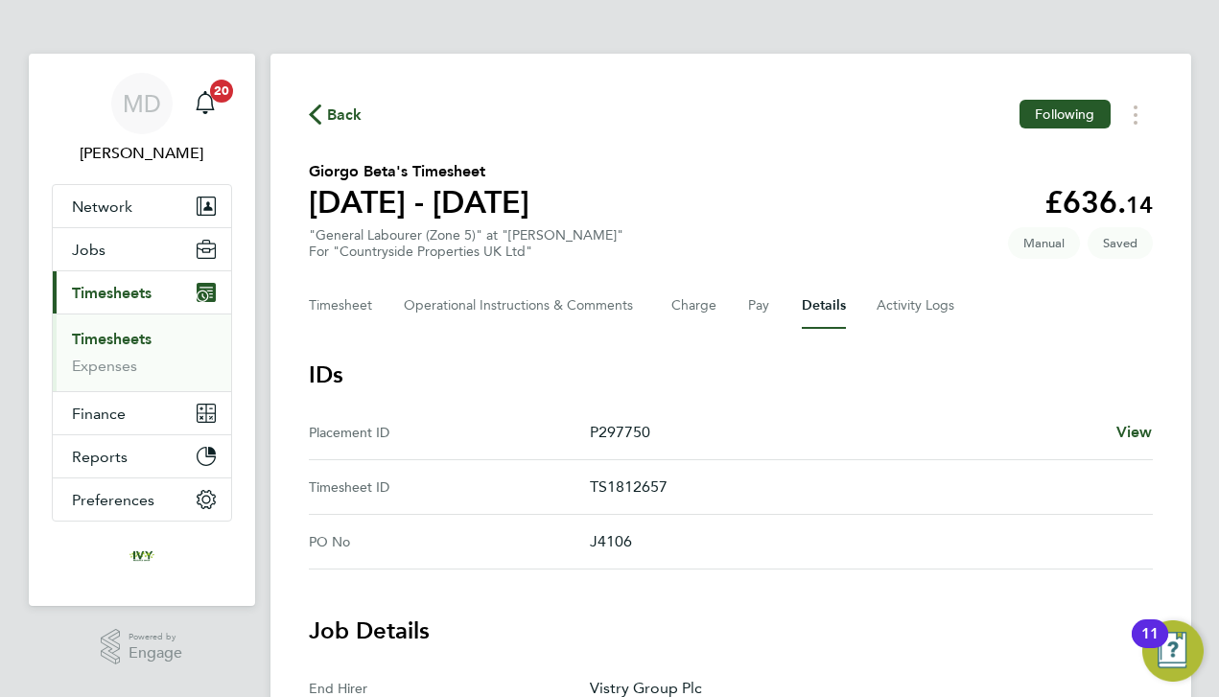
click at [634, 382] on h3 "IDs" at bounding box center [731, 375] width 844 height 31
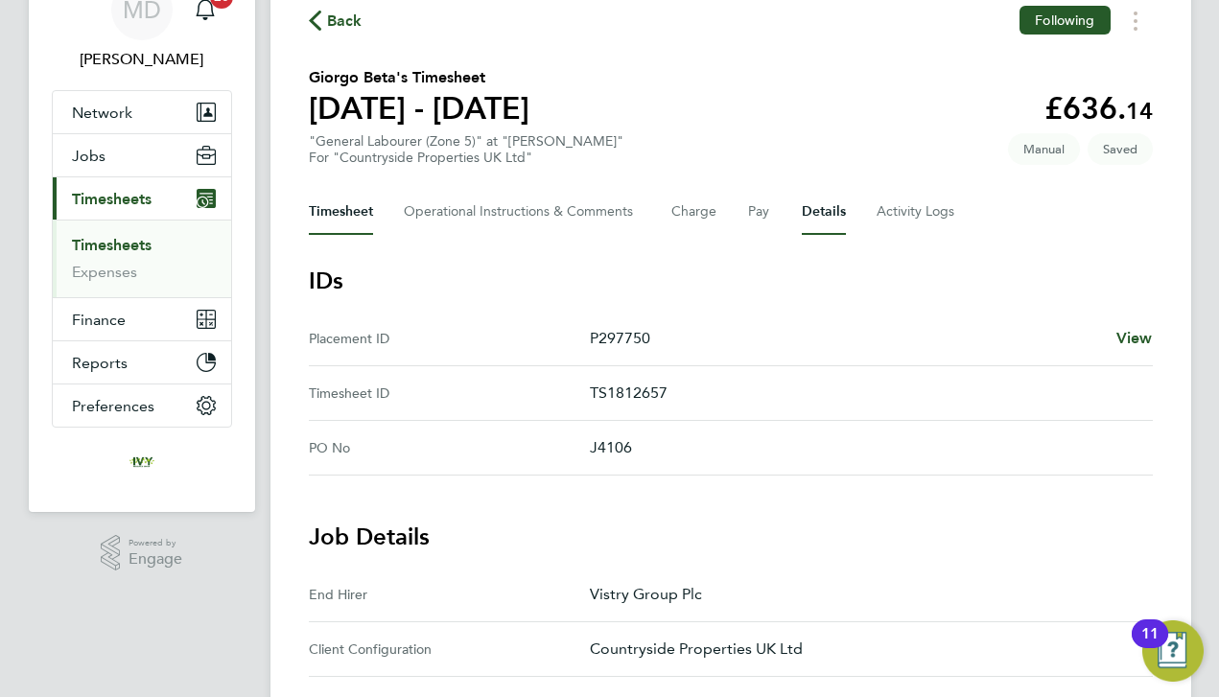
click at [358, 212] on button "Timesheet" at bounding box center [341, 212] width 64 height 46
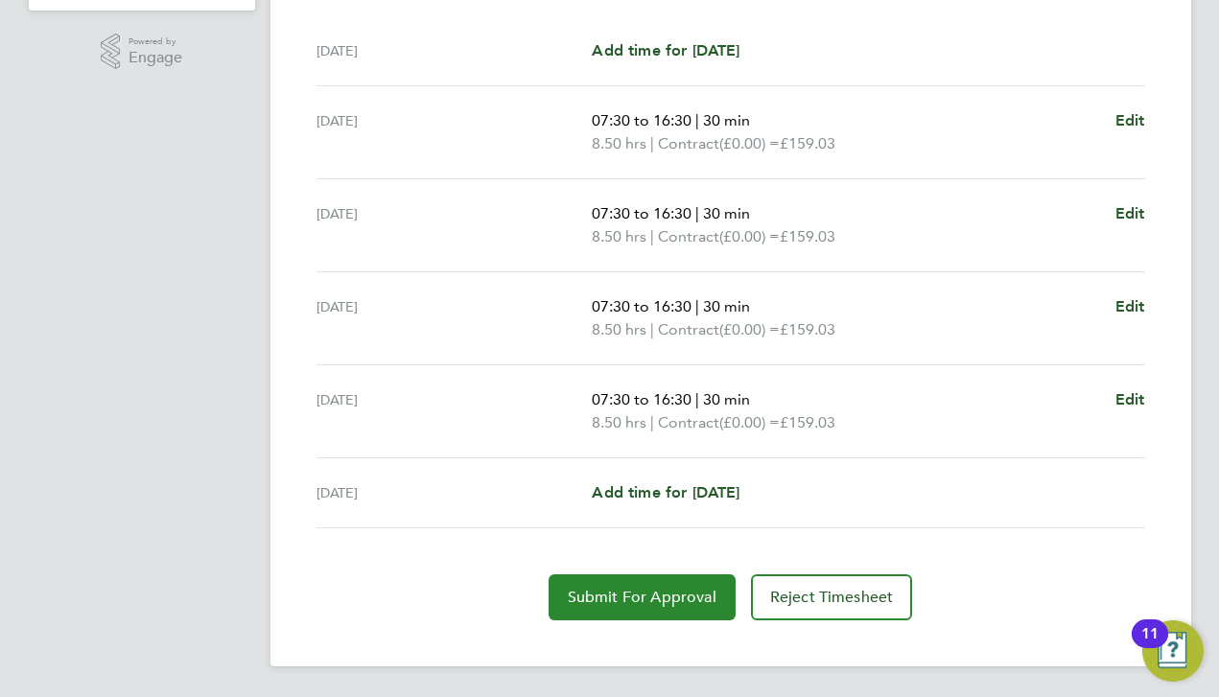
click at [623, 595] on span "Submit For Approval" at bounding box center [642, 597] width 149 height 19
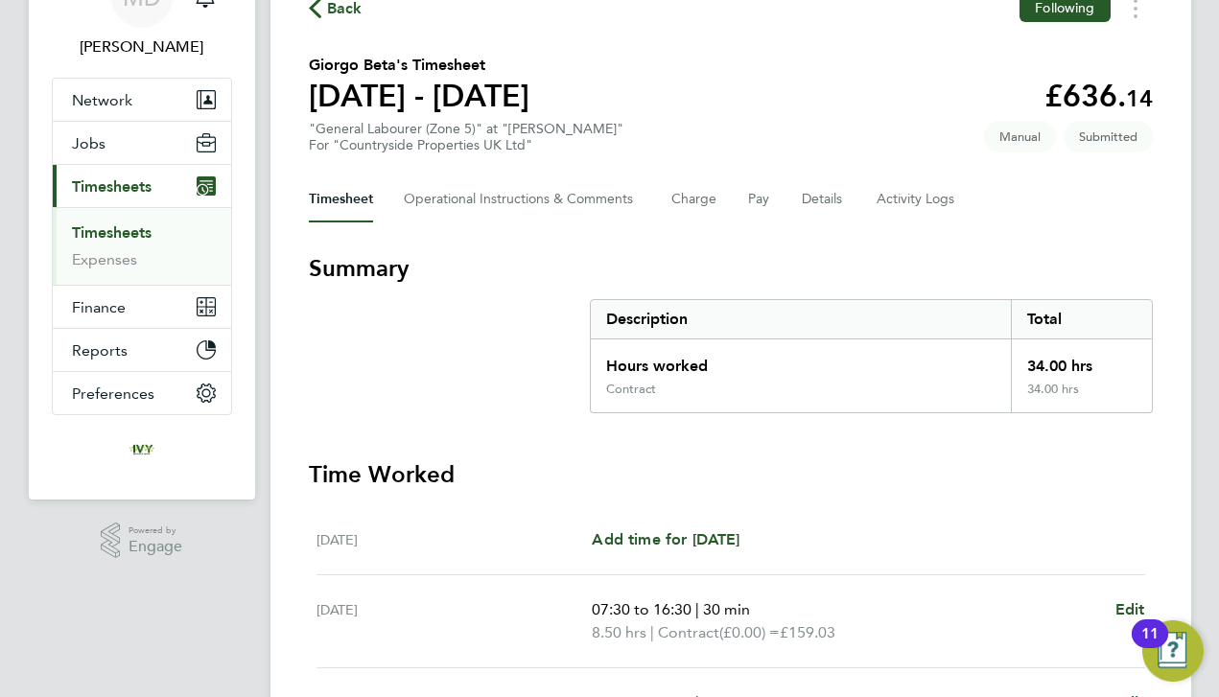
click at [139, 232] on link "Timesheets" at bounding box center [112, 232] width 80 height 18
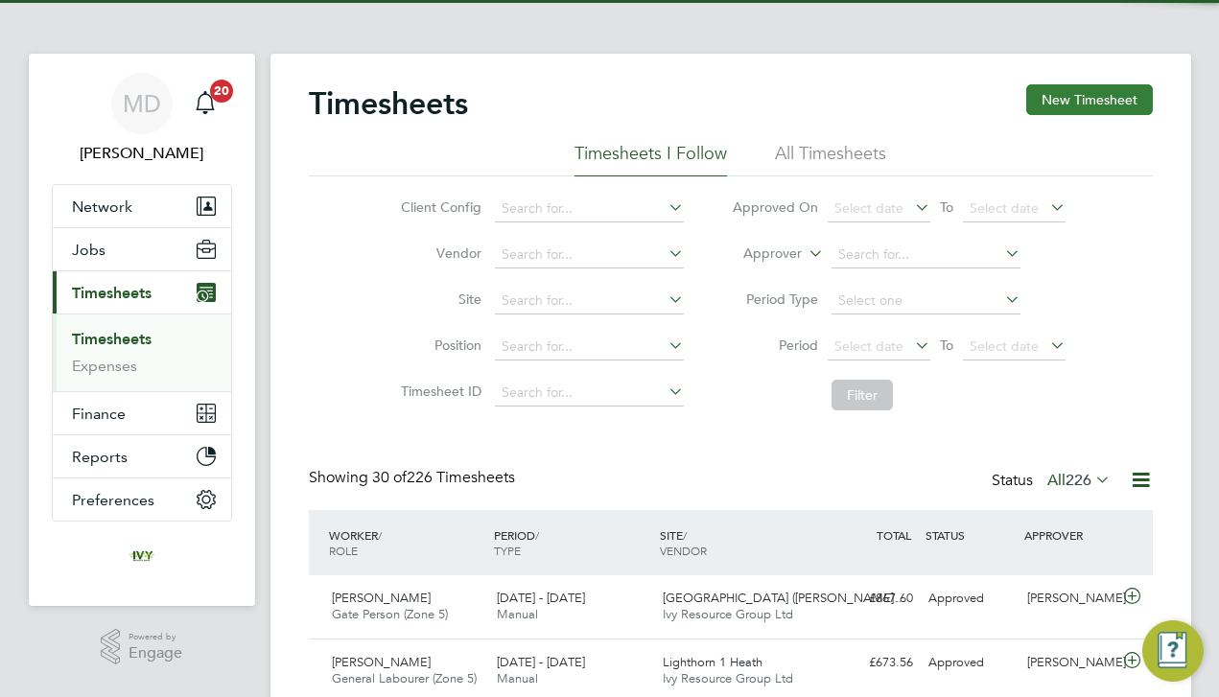
click at [1052, 87] on button "New Timesheet" at bounding box center [1089, 99] width 127 height 31
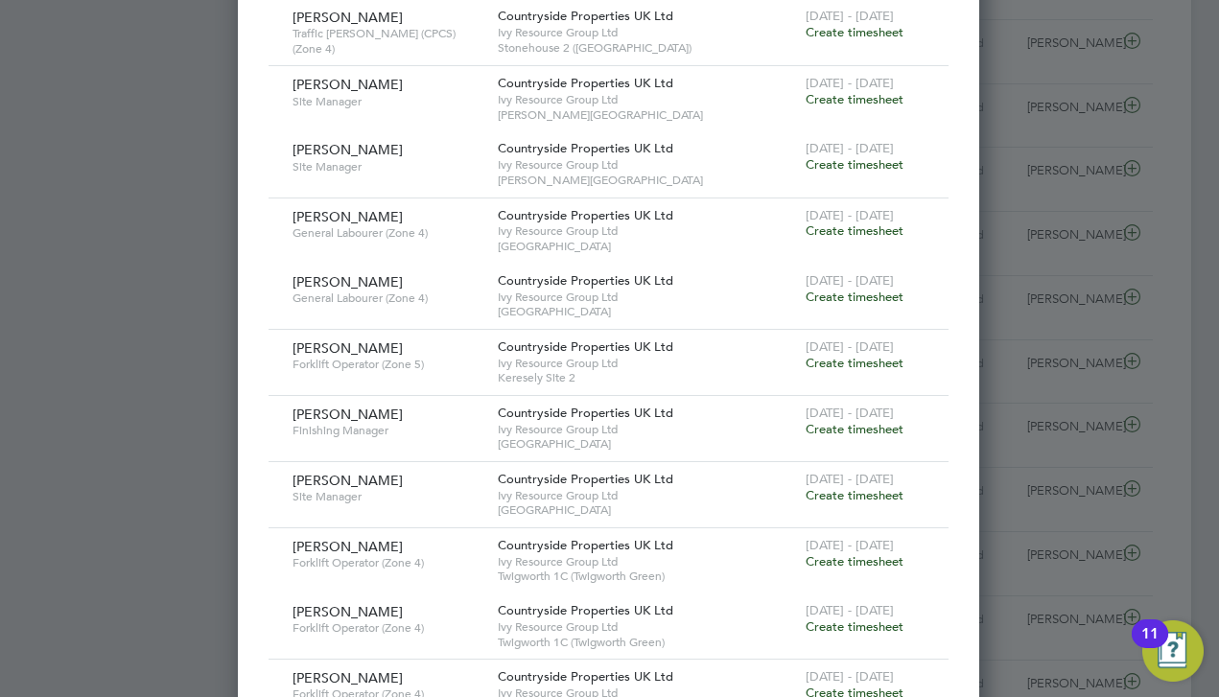
click at [885, 355] on span "Create timesheet" at bounding box center [854, 363] width 98 height 16
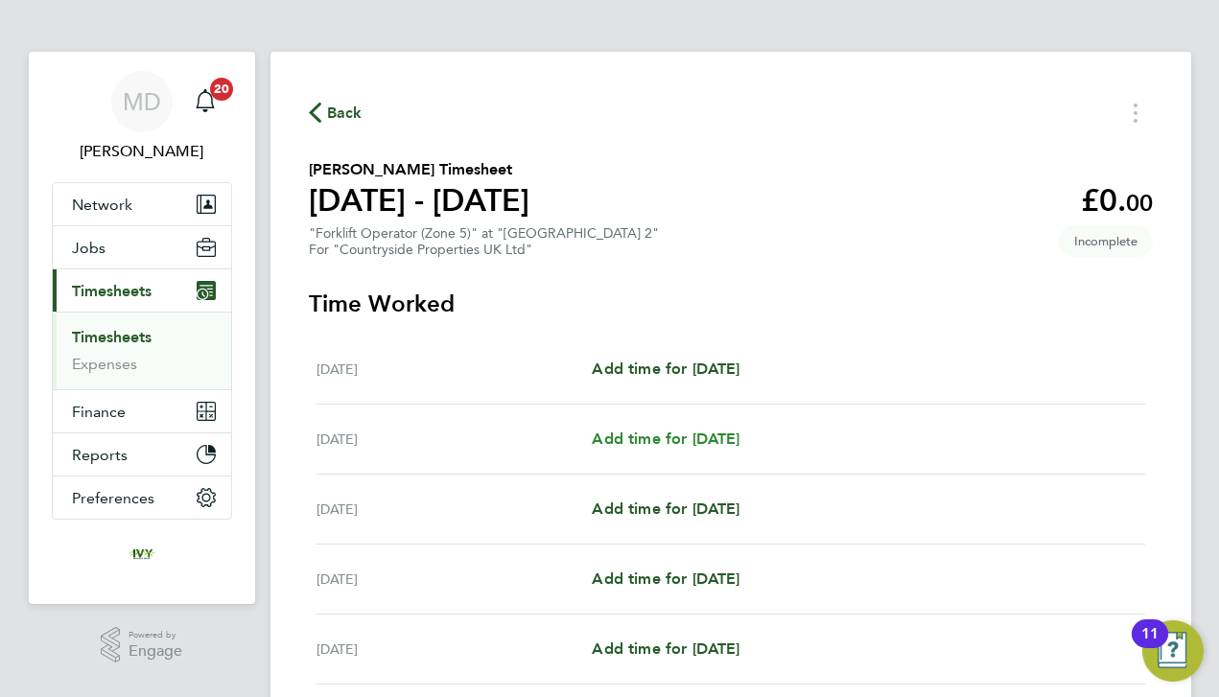
click at [612, 434] on span "Add time for [DATE]" at bounding box center [666, 439] width 148 height 18
select select "30"
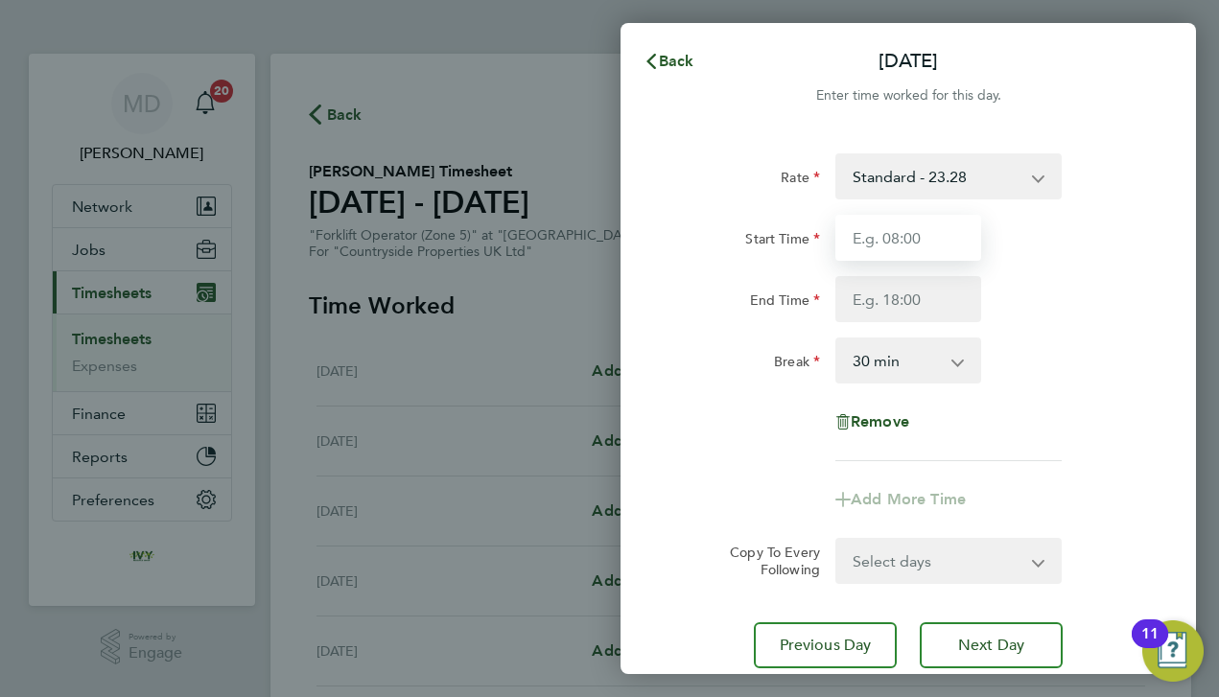
click at [879, 221] on input "Start Time" at bounding box center [908, 238] width 146 height 46
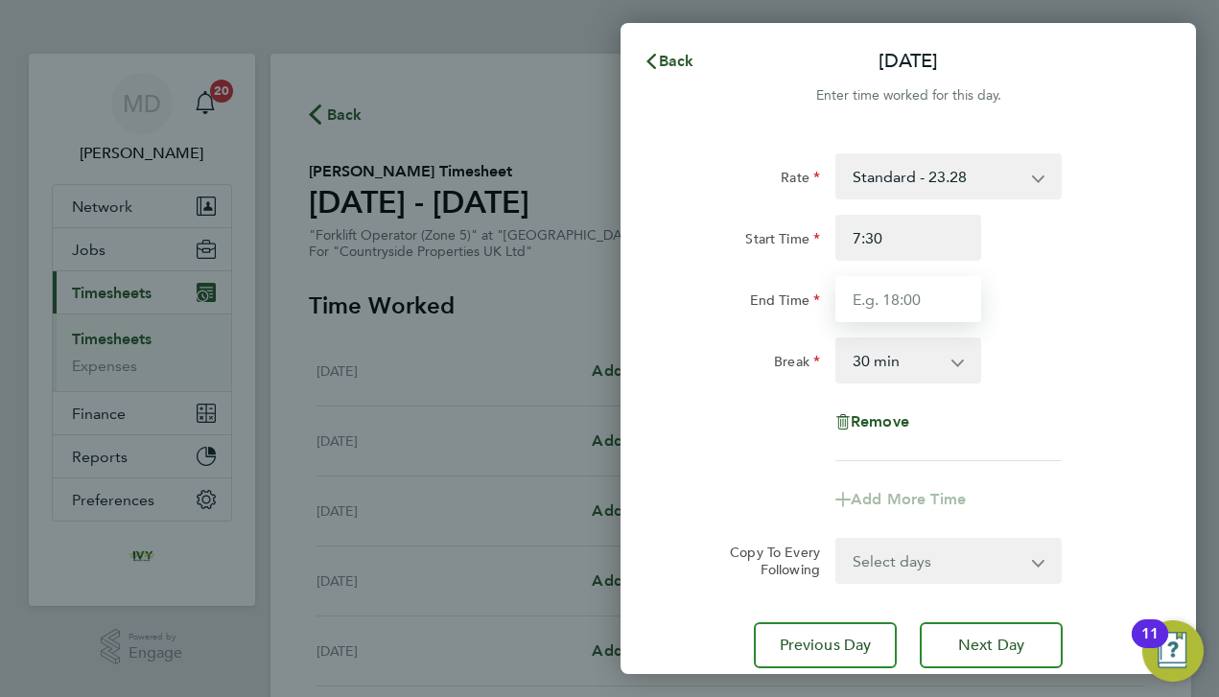
type input "07:30"
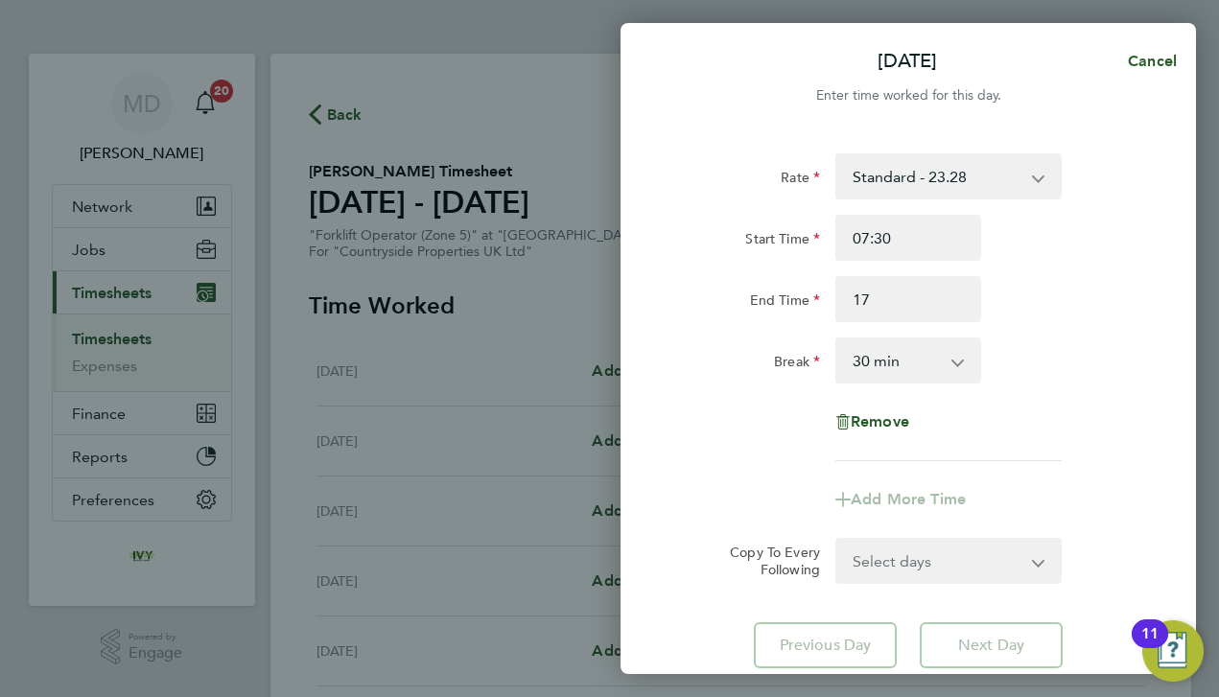
type input "17:00"
click at [757, 401] on div "Rate Standard - 23.28 Start Time 07:30 End Time 17:00 Break 0 min 15 min 30 min…" at bounding box center [908, 307] width 468 height 308
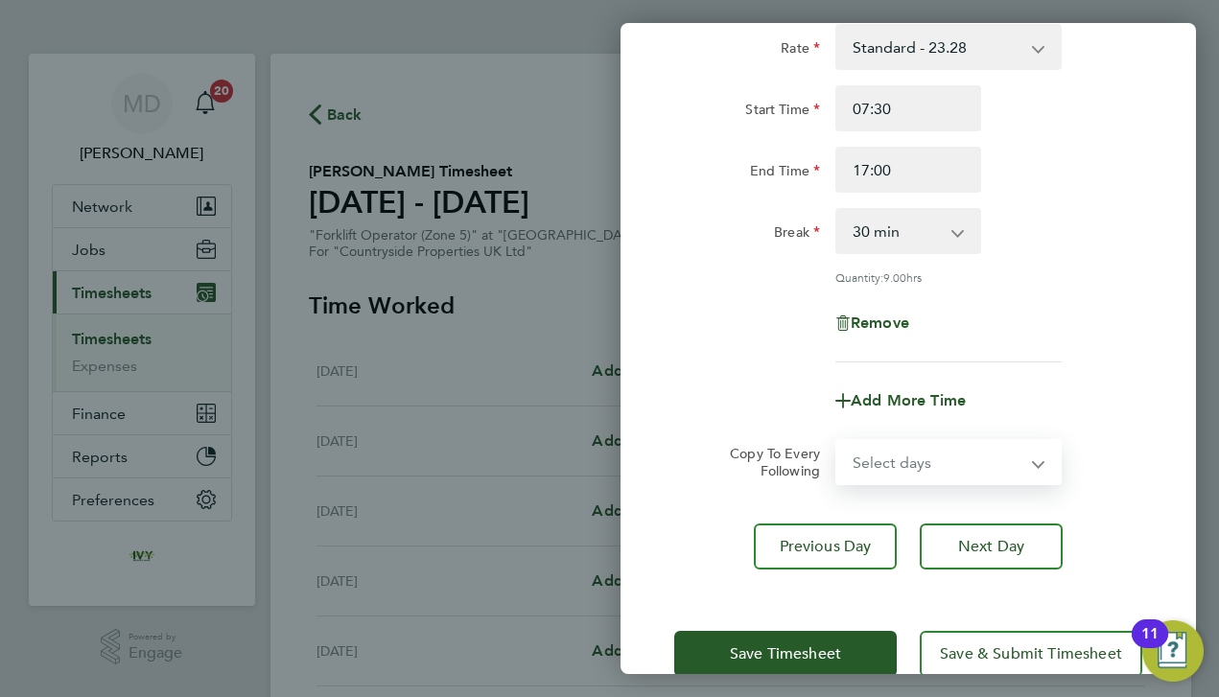
select select "DAY"
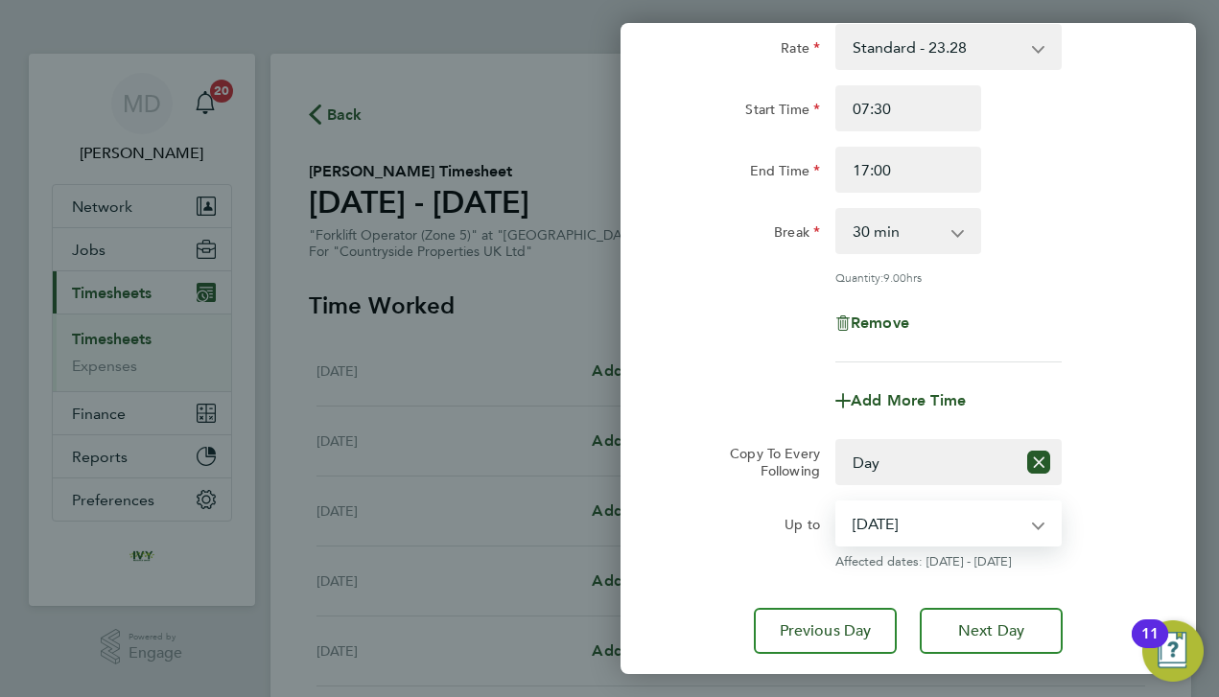
select select "[DATE]"
click at [731, 525] on div "Up to" at bounding box center [747, 520] width 146 height 38
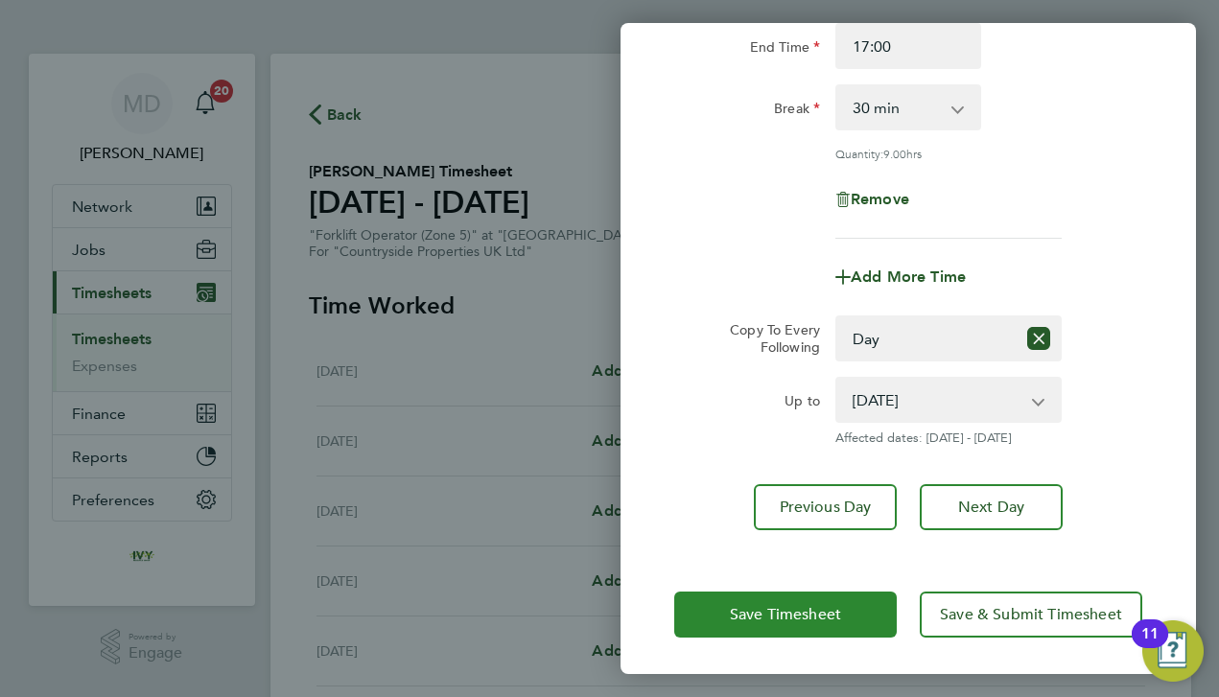
click at [743, 621] on span "Save Timesheet" at bounding box center [785, 614] width 111 height 19
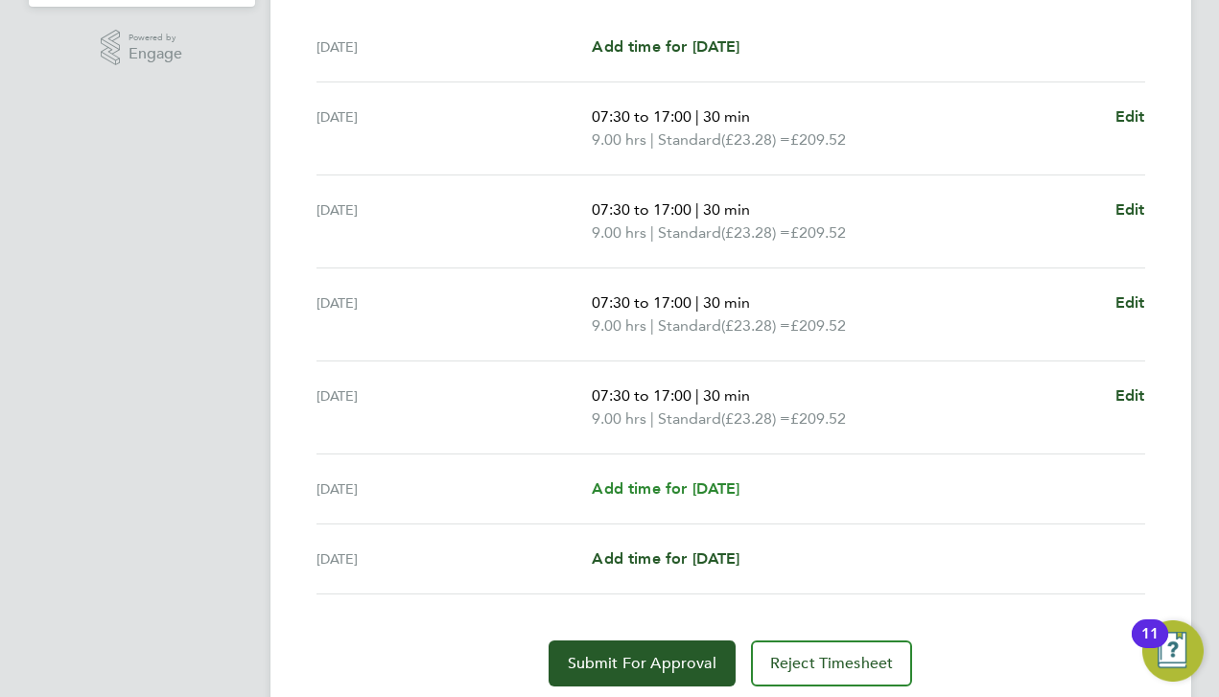
click at [720, 493] on span "Add time for [DATE]" at bounding box center [666, 488] width 148 height 18
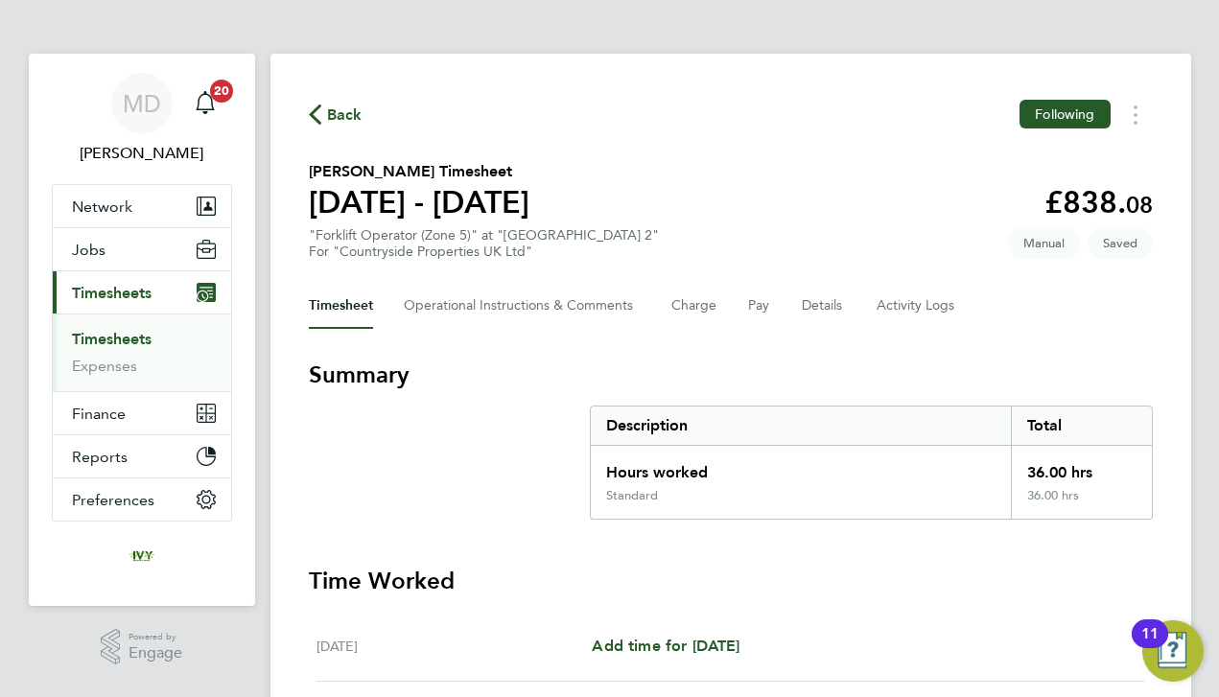
select select "30"
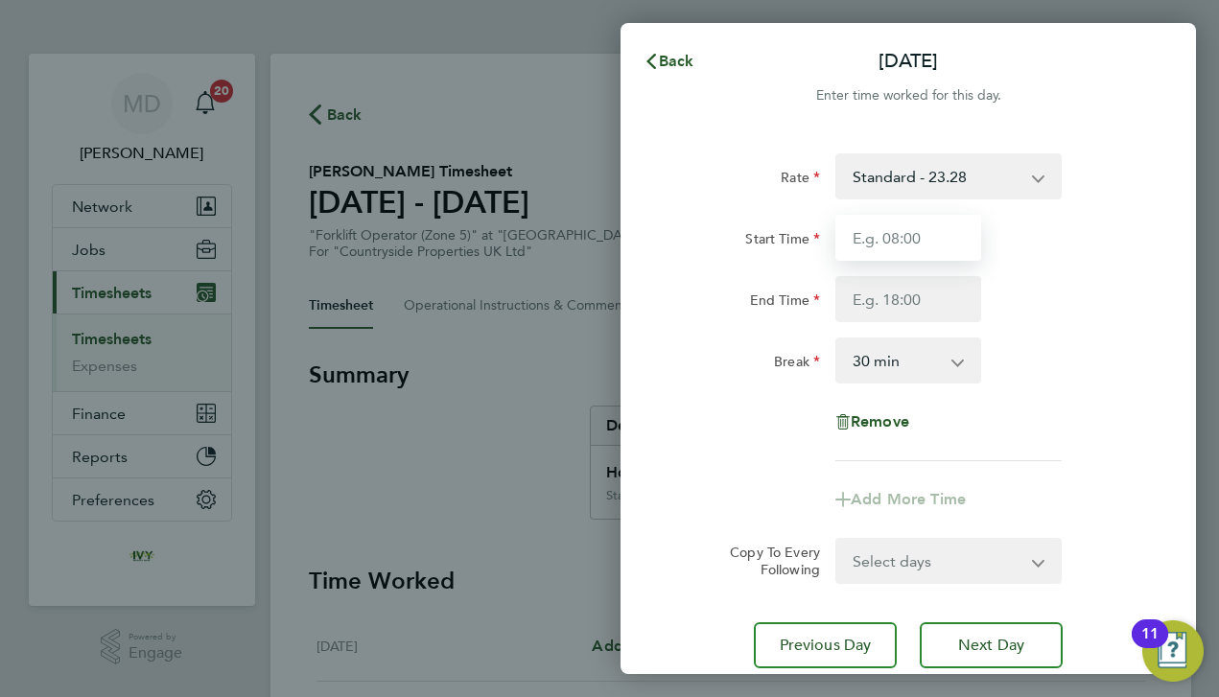
click at [895, 252] on input "Start Time" at bounding box center [908, 238] width 146 height 46
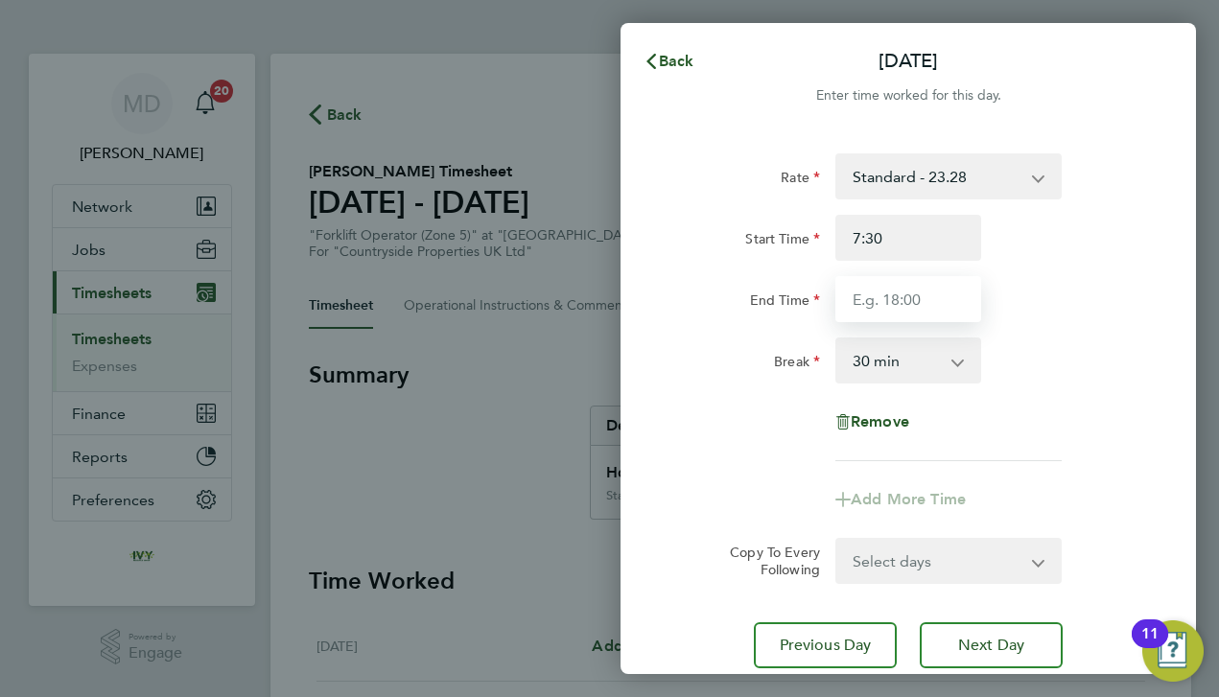
type input "07:30"
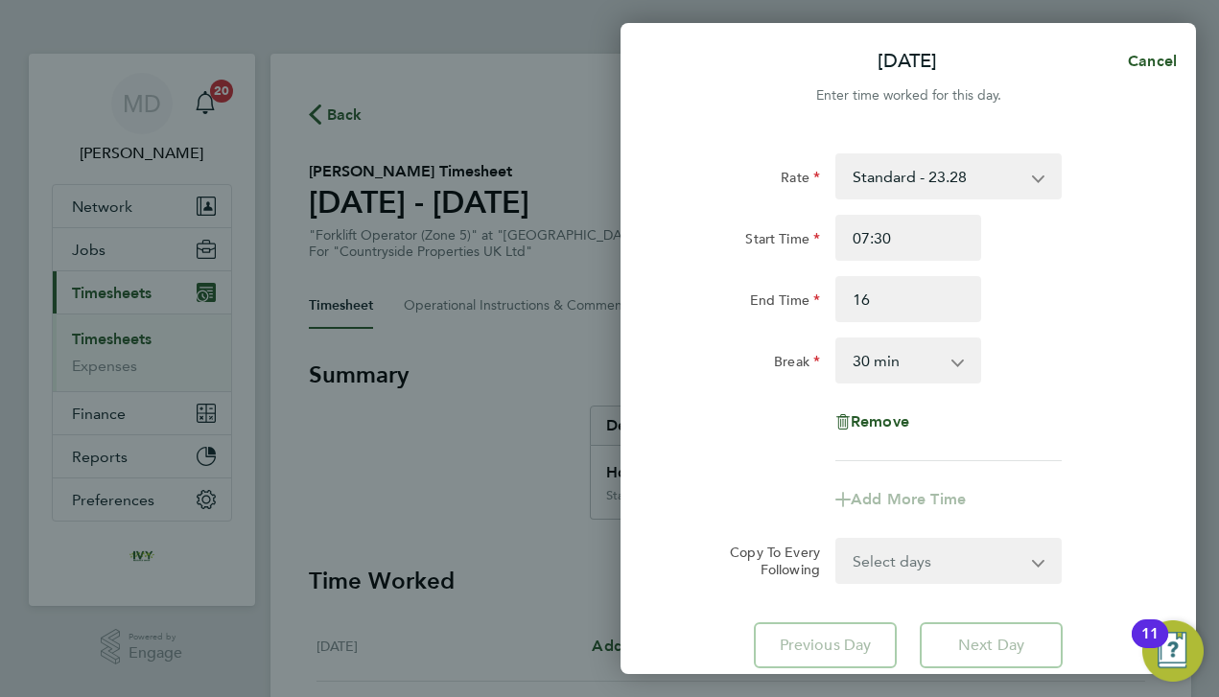
type input "16:00"
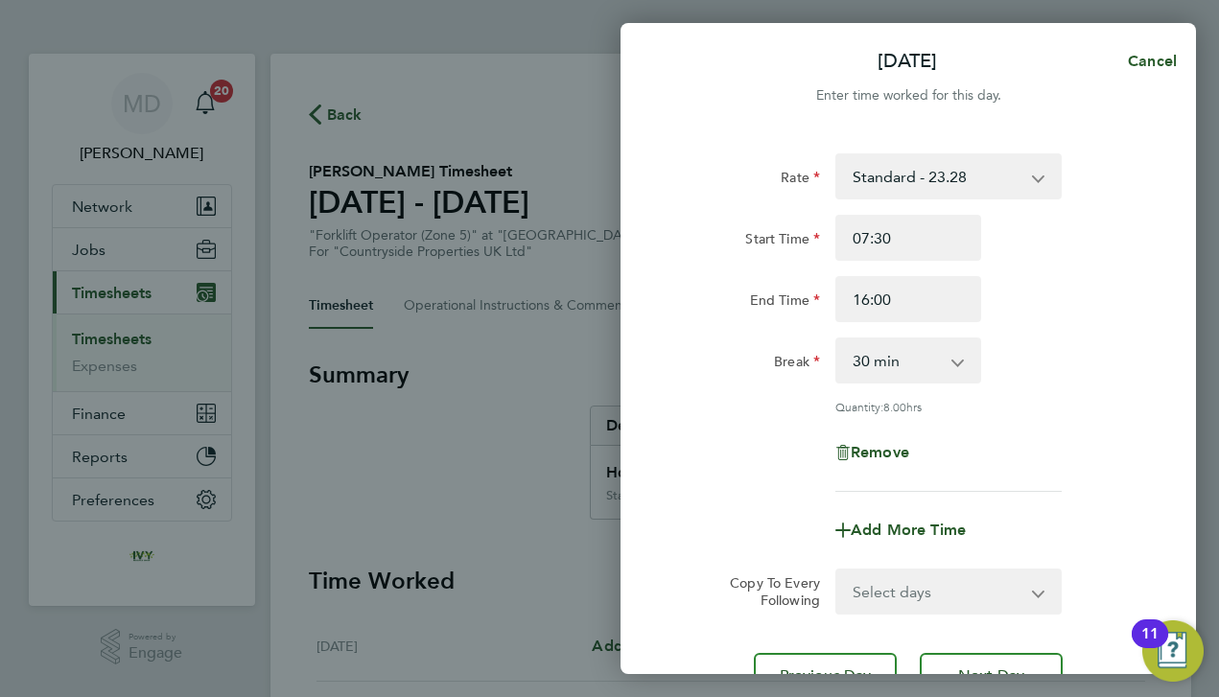
click at [753, 431] on div "Remove" at bounding box center [907, 453] width 483 height 46
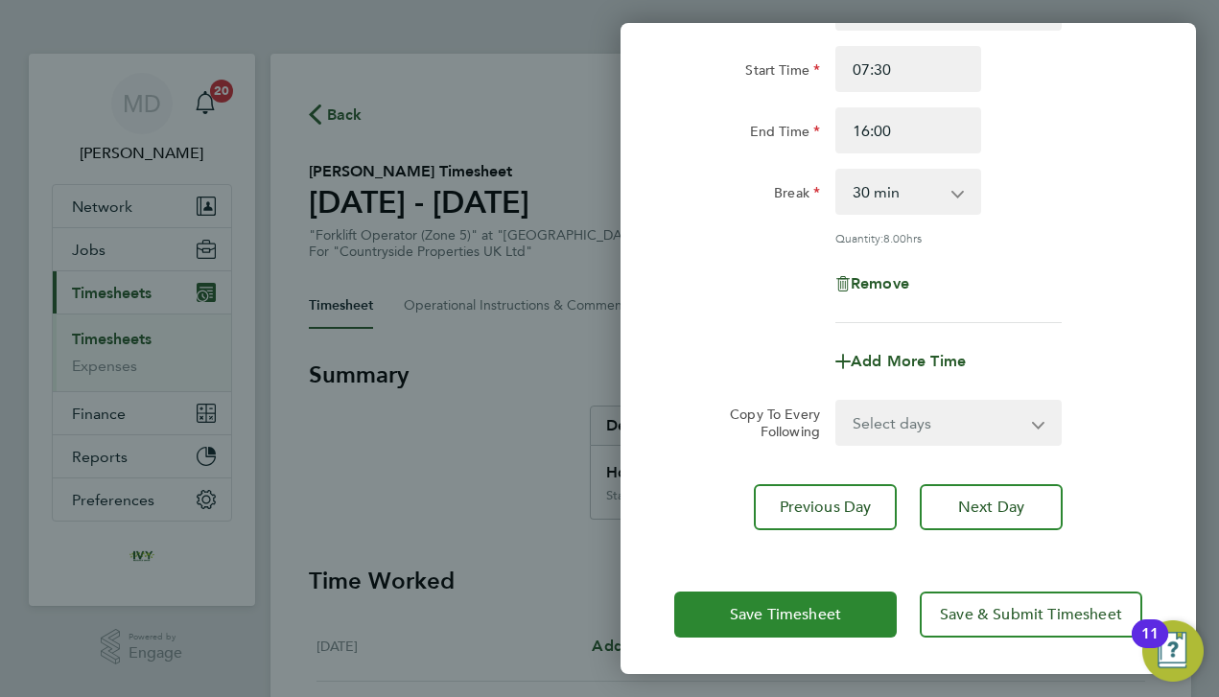
click at [762, 606] on span "Save Timesheet" at bounding box center [785, 614] width 111 height 19
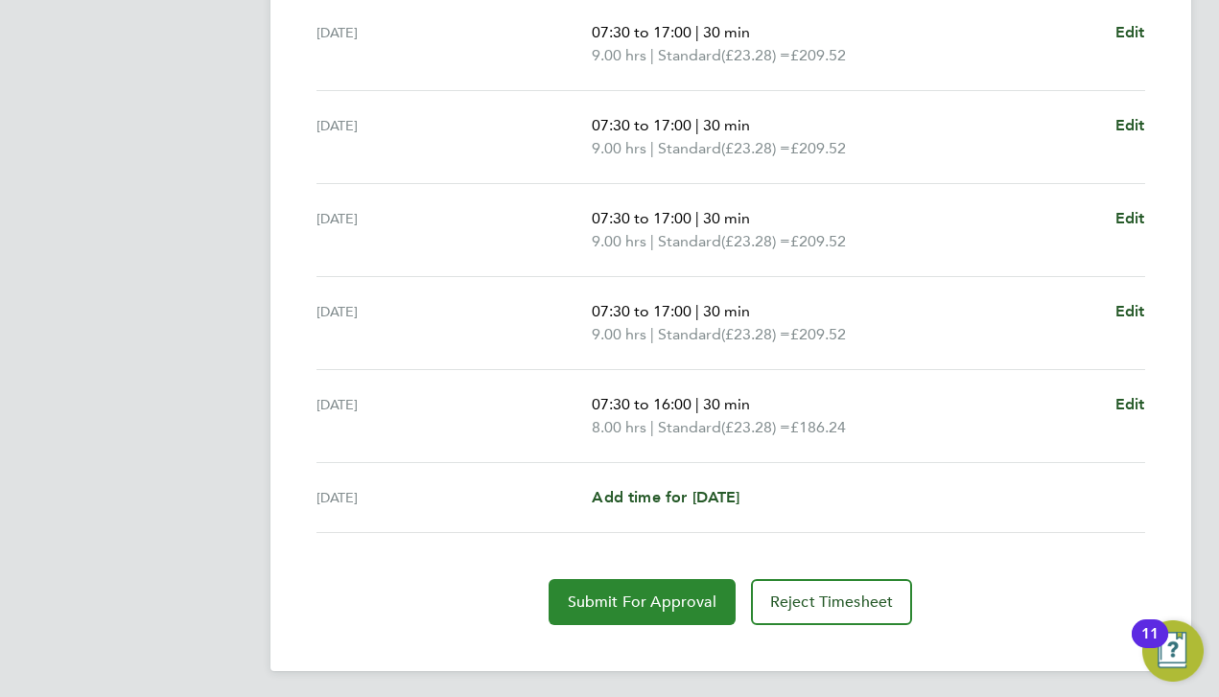
click at [631, 607] on span "Submit For Approval" at bounding box center [642, 602] width 149 height 19
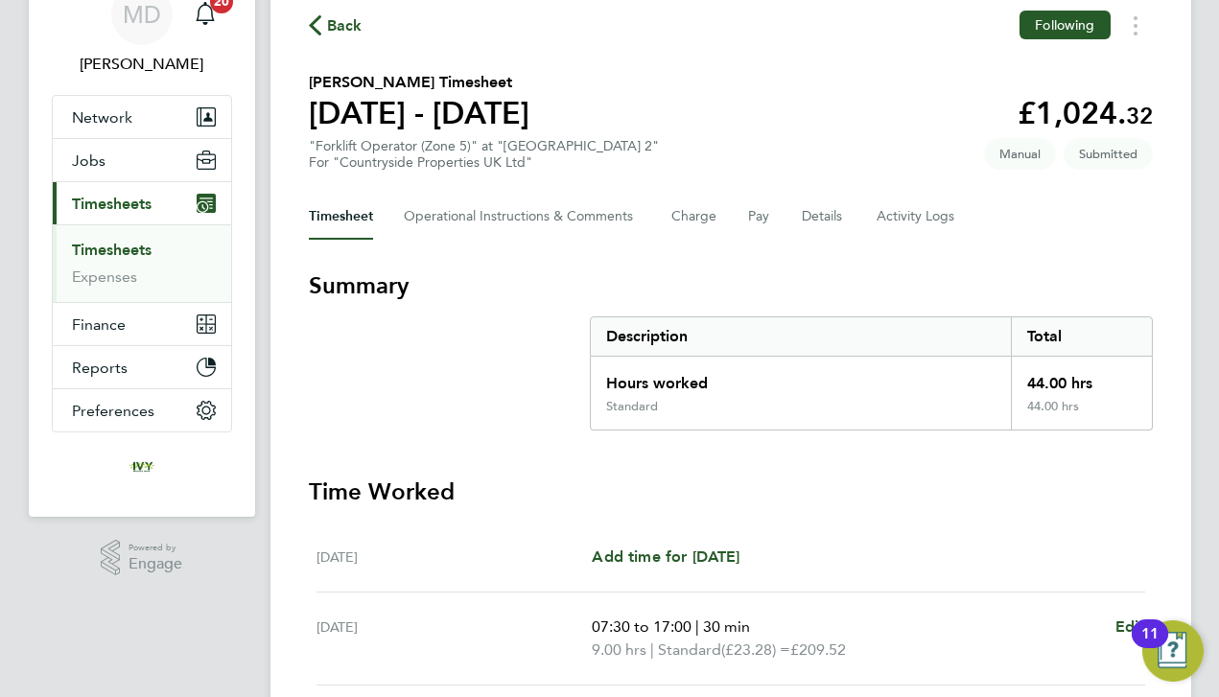
click at [105, 252] on link "Timesheets" at bounding box center [112, 250] width 80 height 18
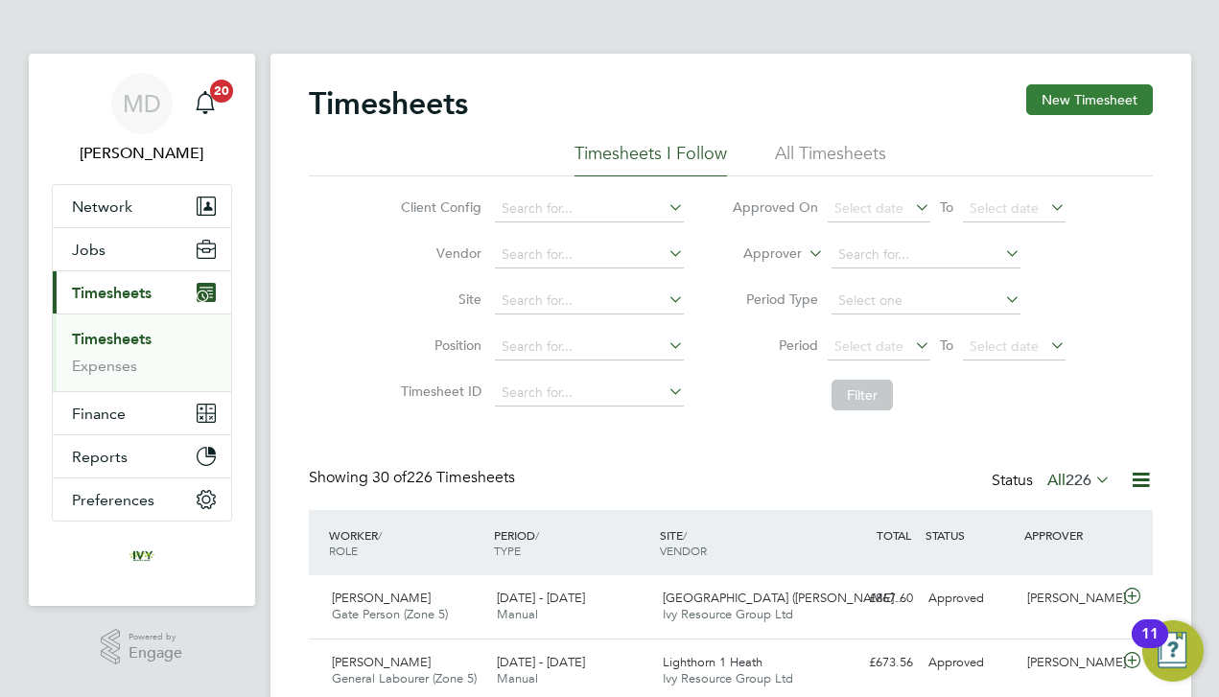
click at [1096, 106] on button "New Timesheet" at bounding box center [1089, 99] width 127 height 31
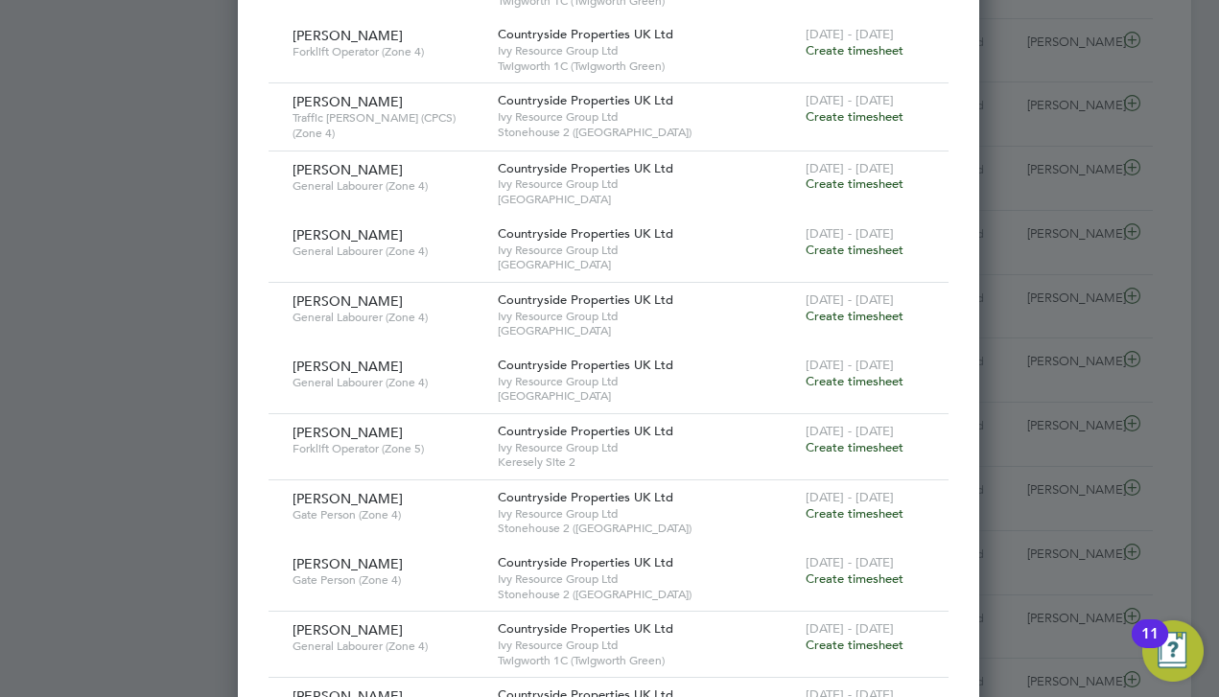
click at [869, 439] on span "Create timesheet" at bounding box center [854, 447] width 98 height 16
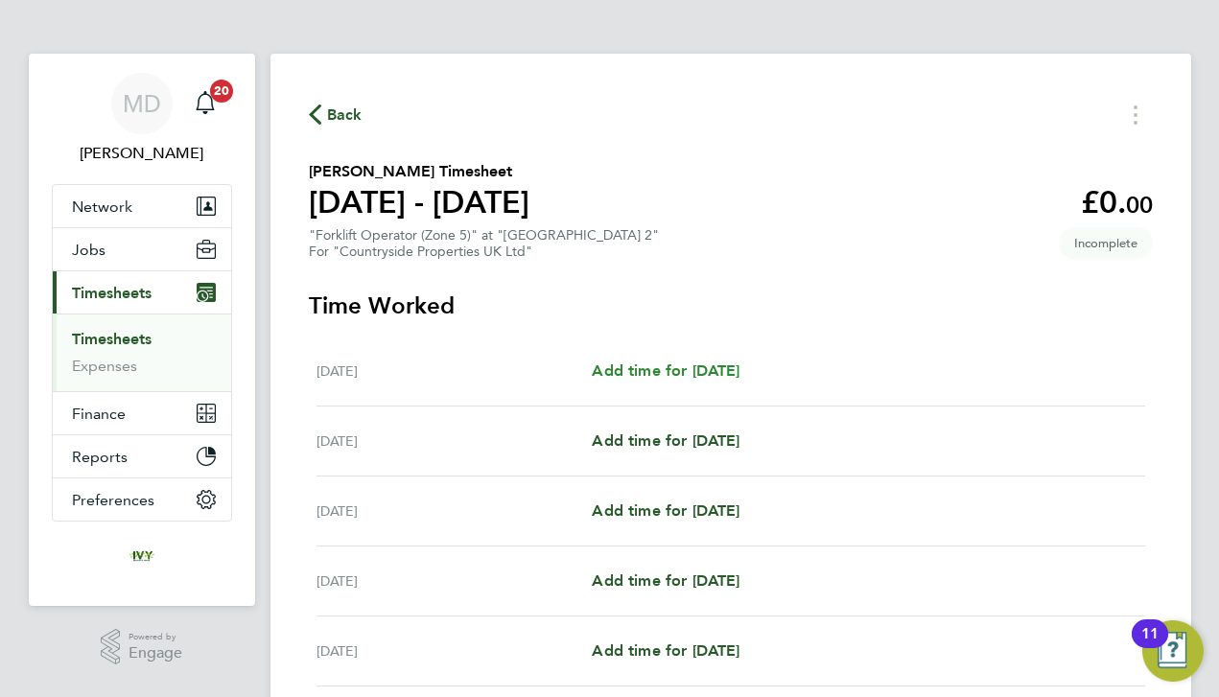
click at [641, 361] on span "Add time for [DATE]" at bounding box center [666, 370] width 148 height 18
select select "30"
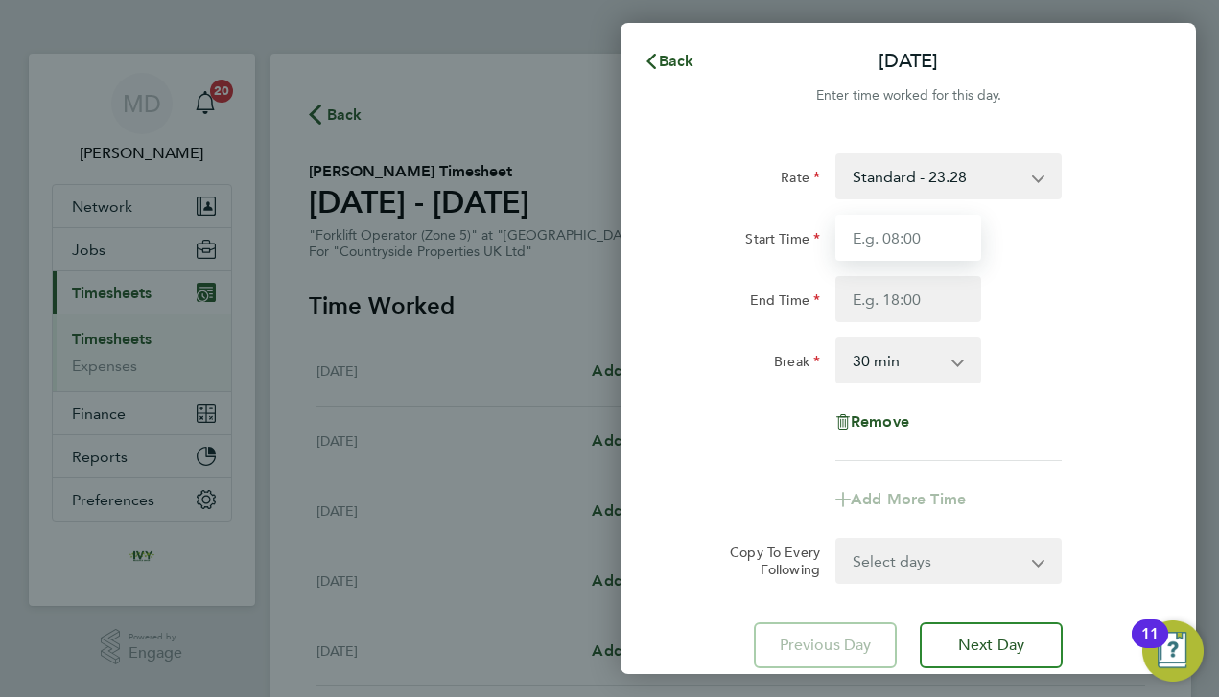
click at [856, 242] on input "Start Time" at bounding box center [908, 238] width 146 height 46
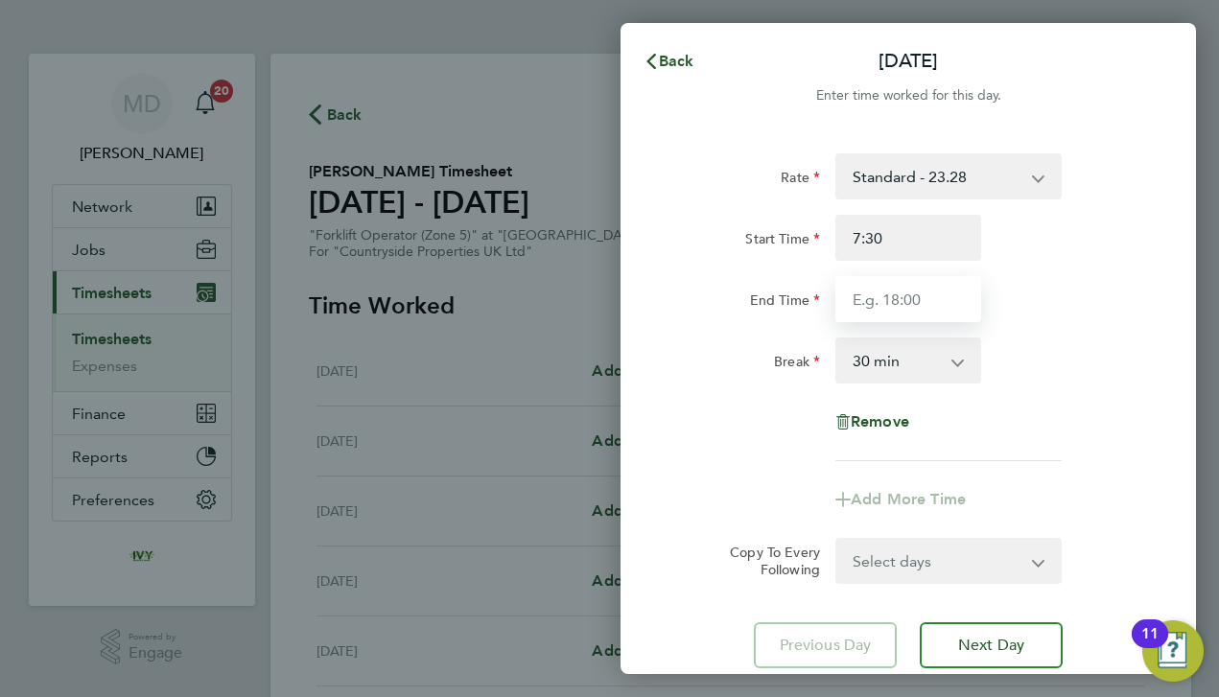
type input "07:30"
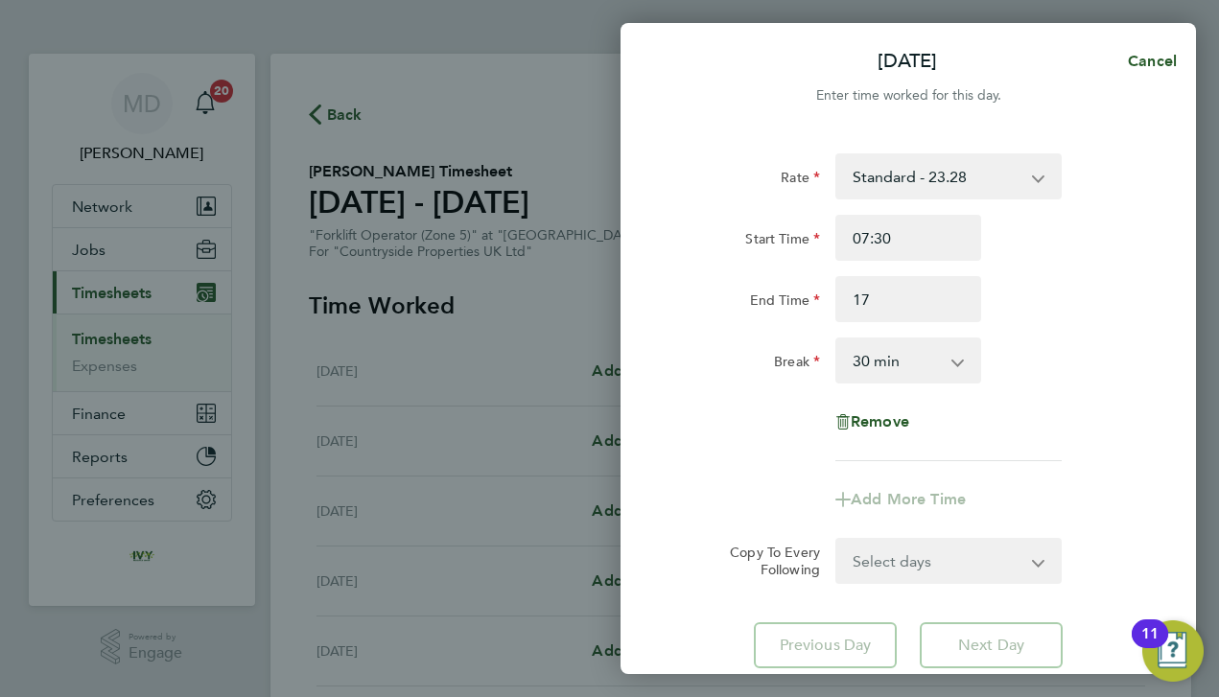
type input "17:00"
click at [1019, 312] on div "End Time 17:00" at bounding box center [907, 299] width 483 height 46
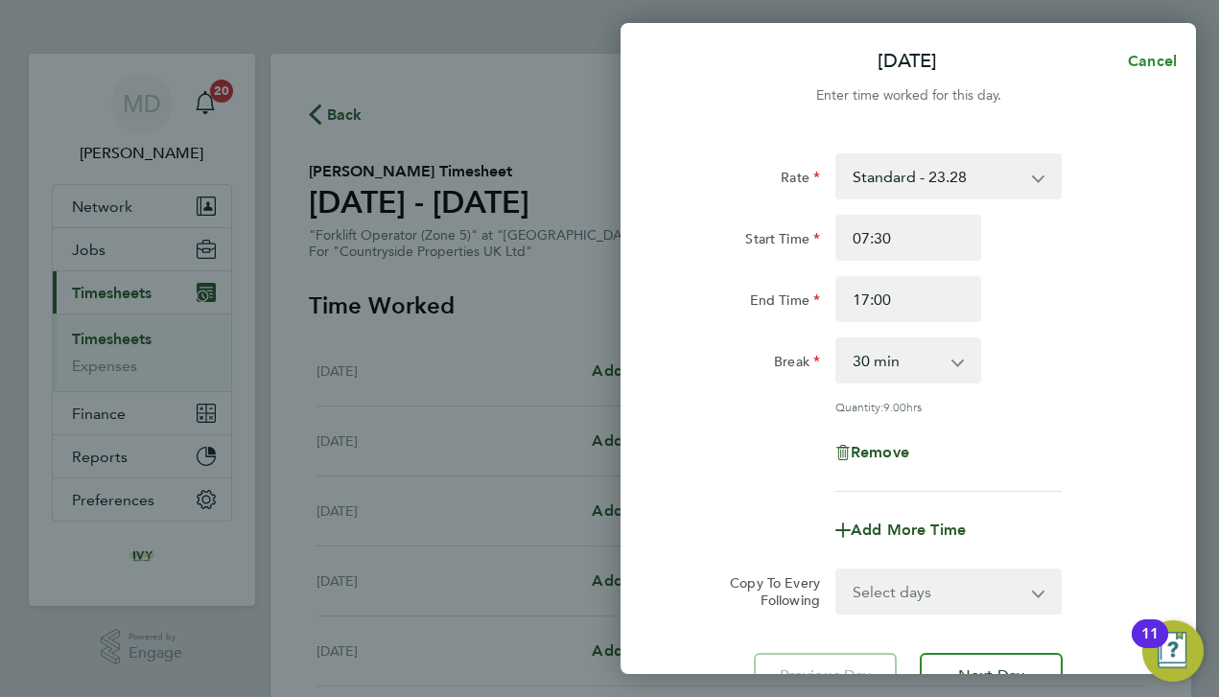
click at [1141, 57] on span "Cancel" at bounding box center [1149, 61] width 55 height 18
select select "30"
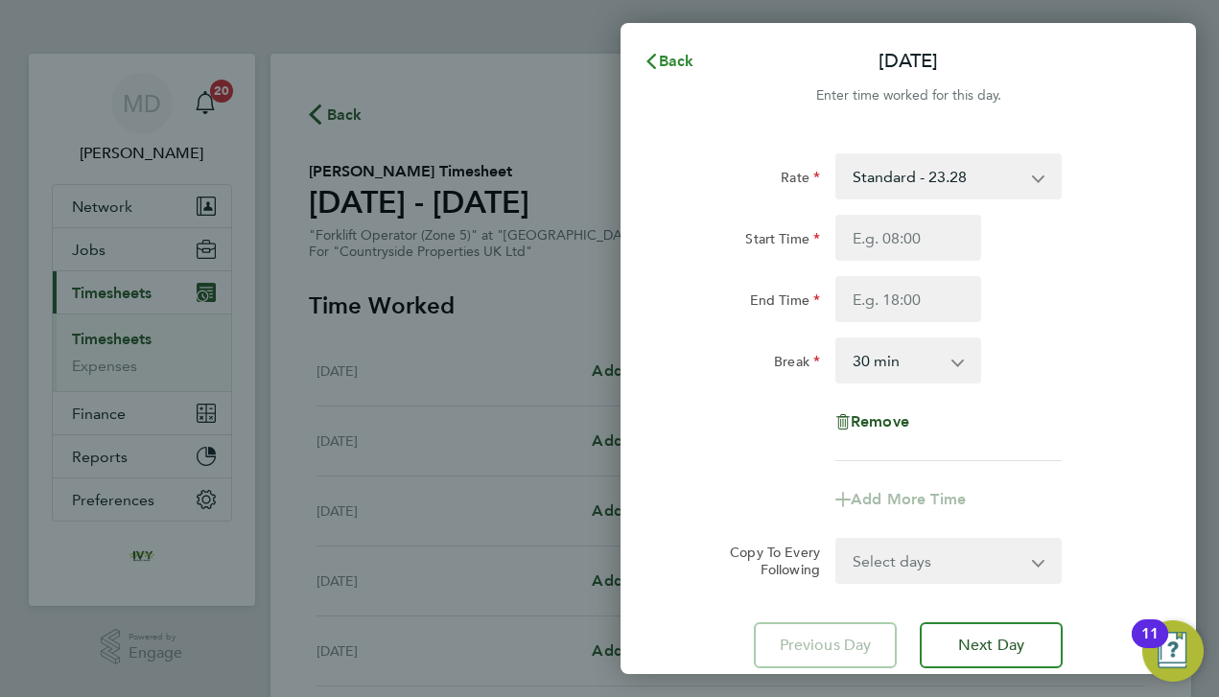
click at [676, 56] on span "Back" at bounding box center [676, 61] width 35 height 18
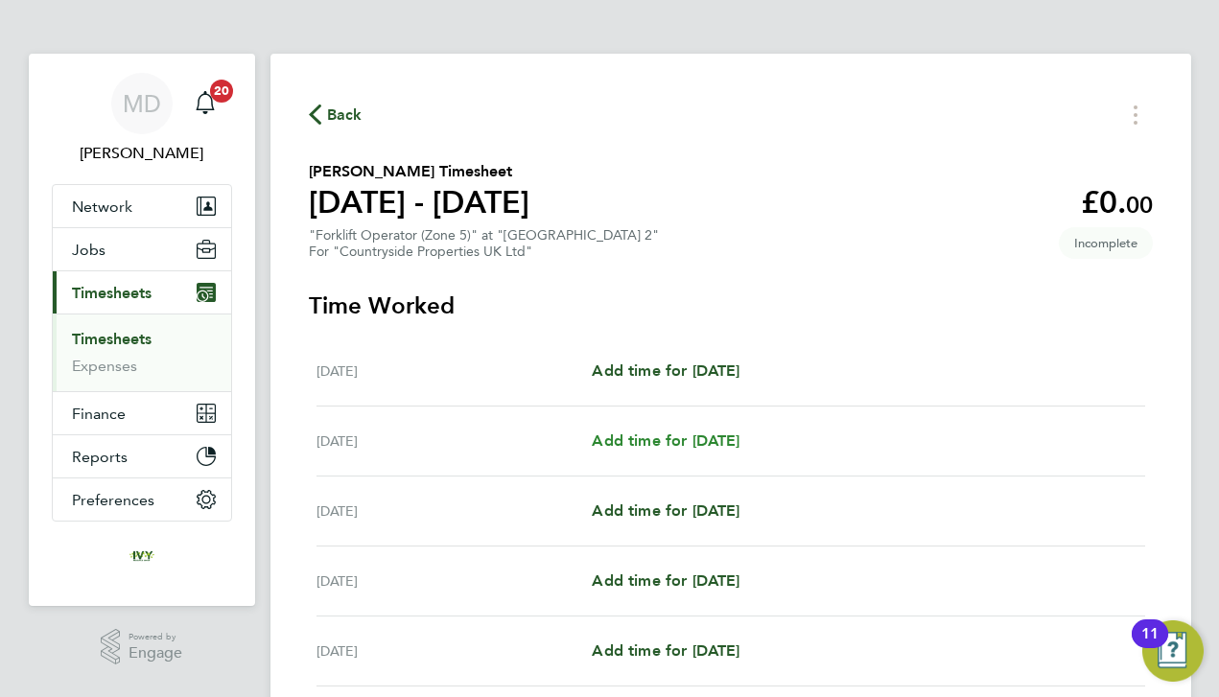
click at [616, 437] on span "Add time for [DATE]" at bounding box center [666, 440] width 148 height 18
select select "30"
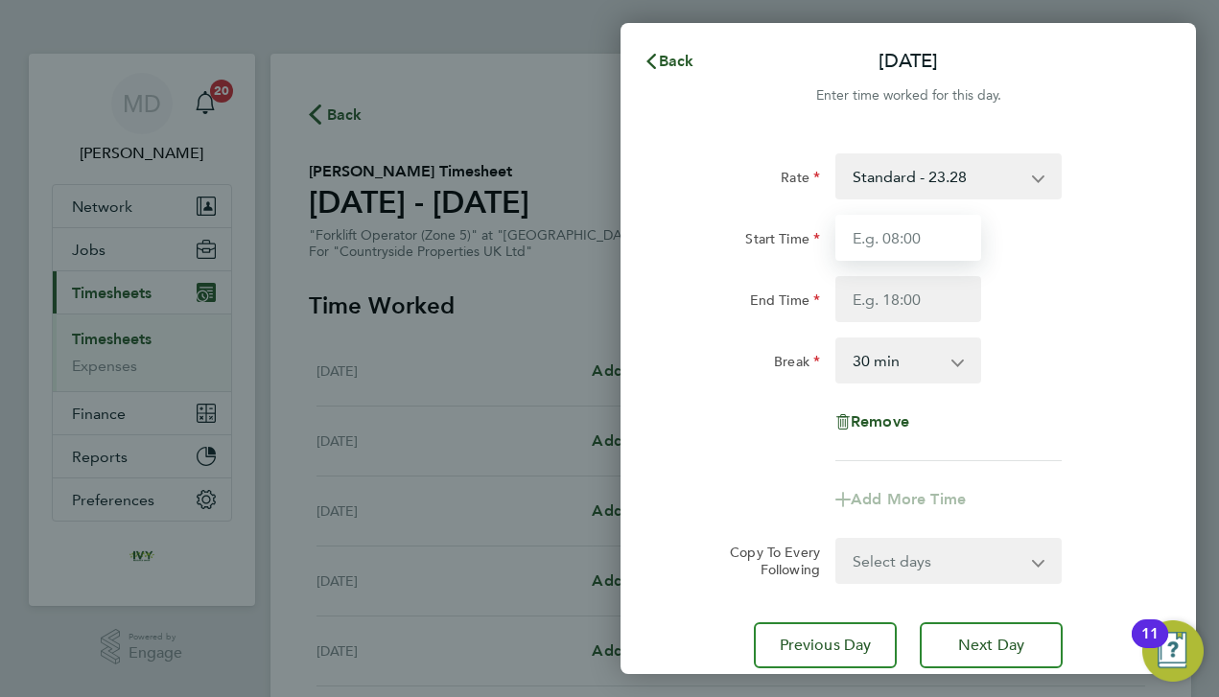
click at [875, 242] on input "Start Time" at bounding box center [908, 238] width 146 height 46
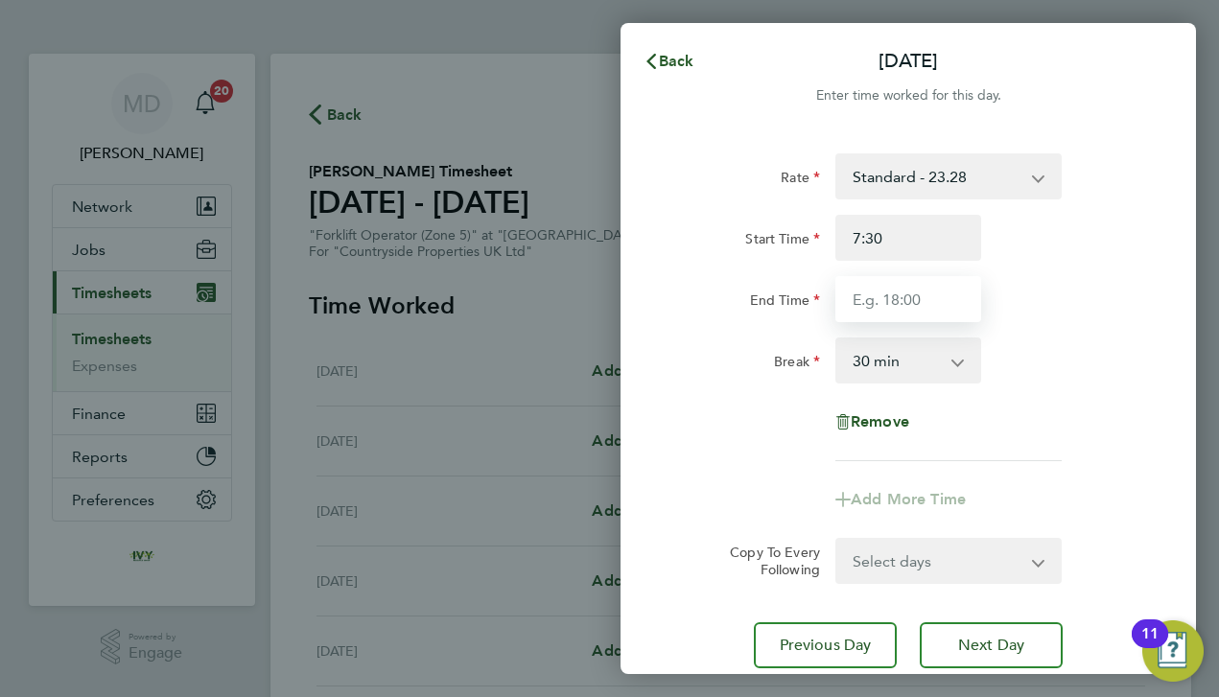
type input "07:30"
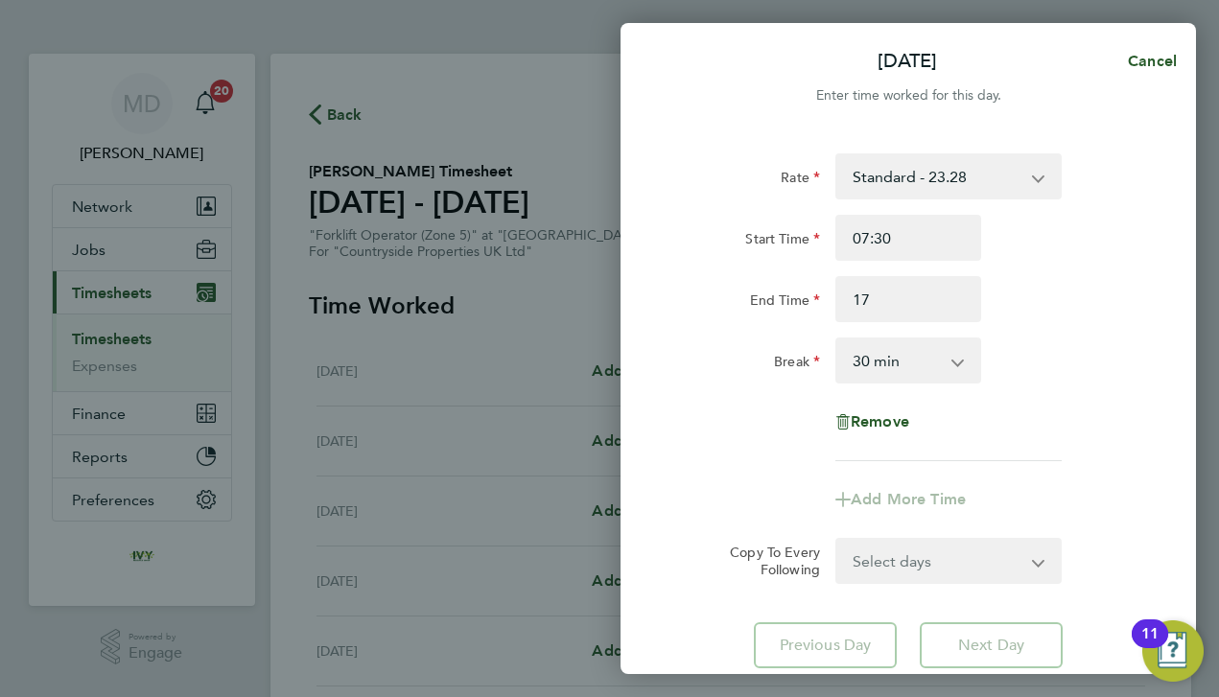
type input "17:00"
click at [715, 389] on div "Rate Standard - 23.28 Start Time 07:30 End Time 17:00 Break 0 min 15 min 30 min…" at bounding box center [908, 307] width 468 height 308
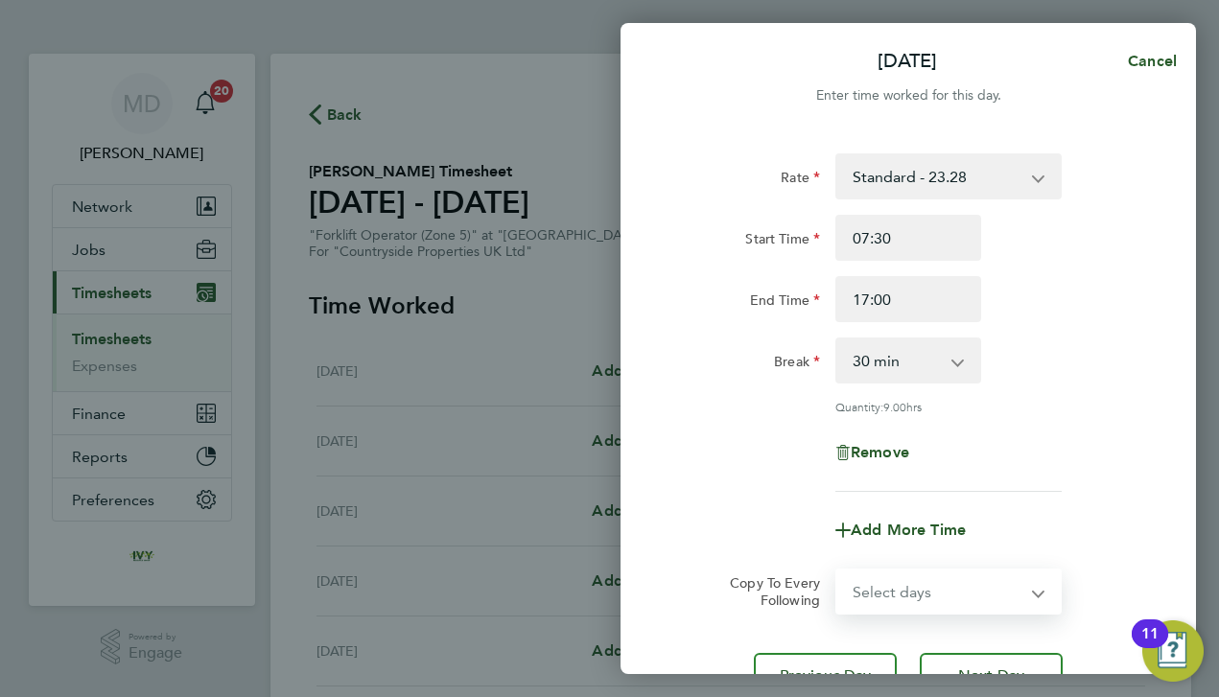
select select "DAY"
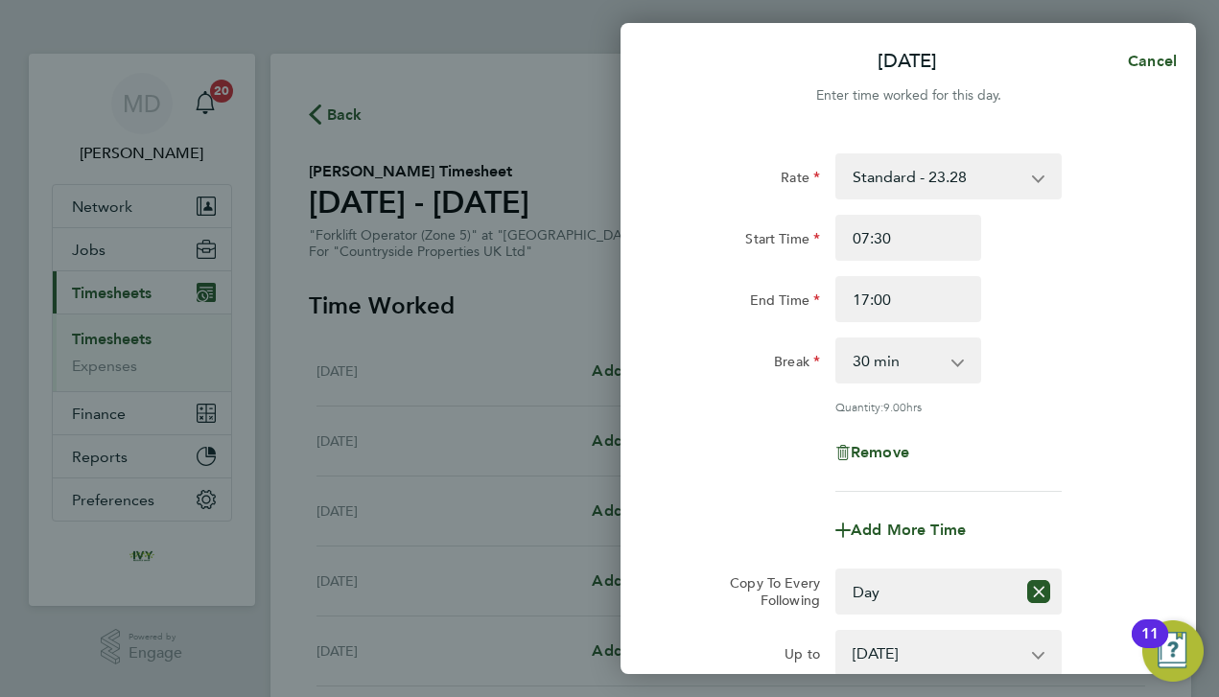
click at [734, 514] on div "Add More Time" at bounding box center [907, 530] width 483 height 46
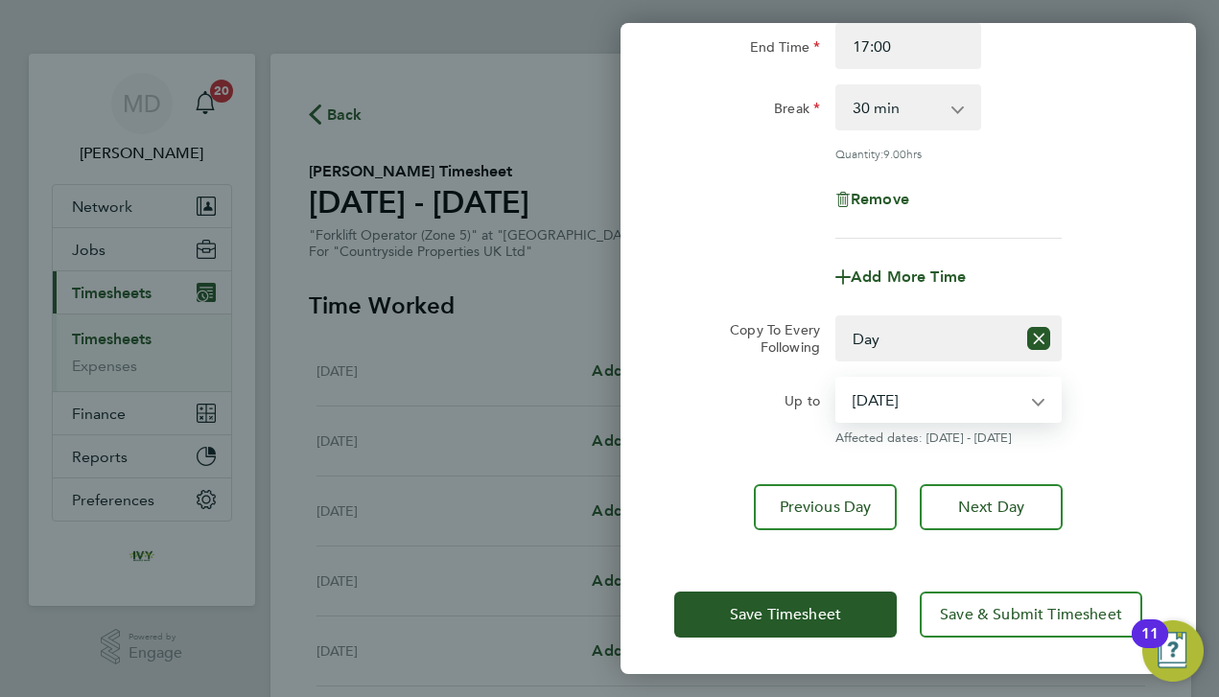
select select "[DATE]"
click at [721, 430] on div "Up to" at bounding box center [746, 411] width 161 height 69
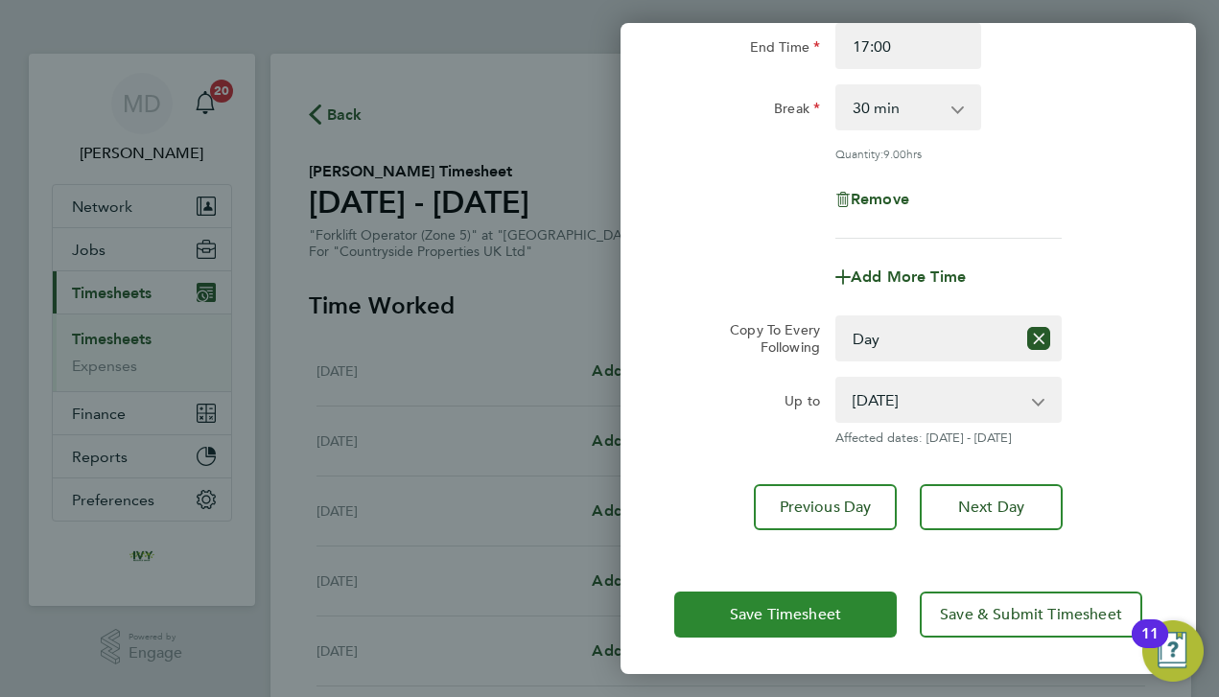
click at [718, 604] on button "Save Timesheet" at bounding box center [785, 615] width 222 height 46
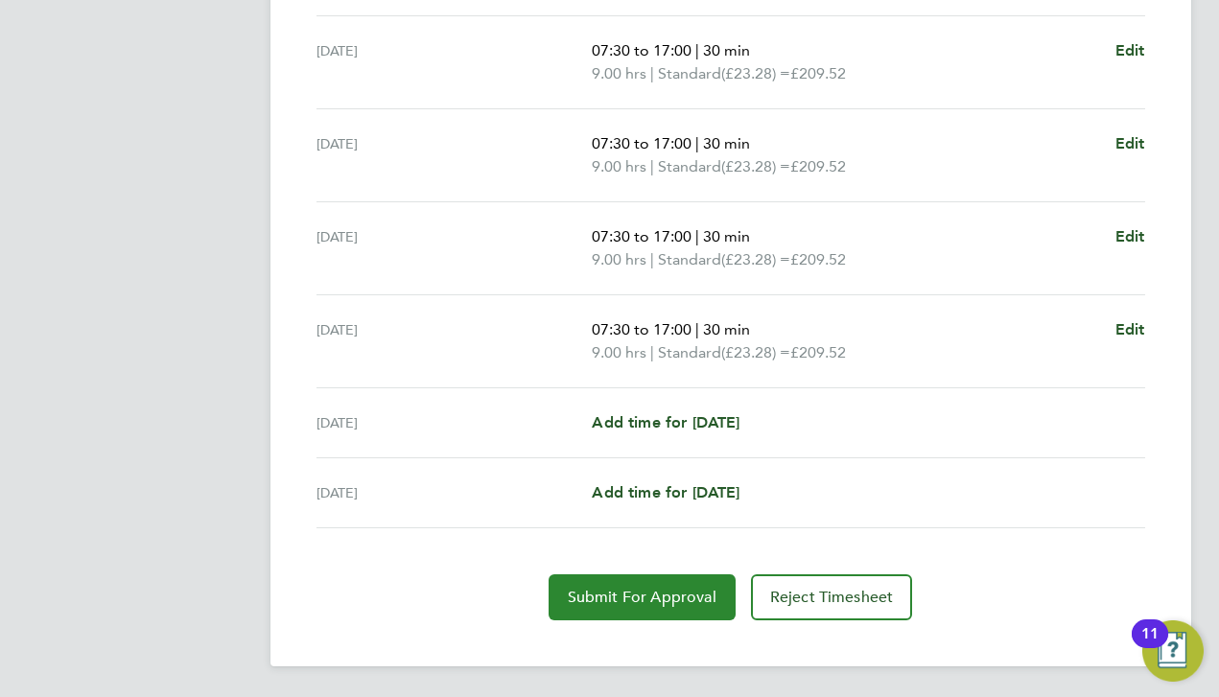
click at [599, 607] on button "Submit For Approval" at bounding box center [641, 597] width 187 height 46
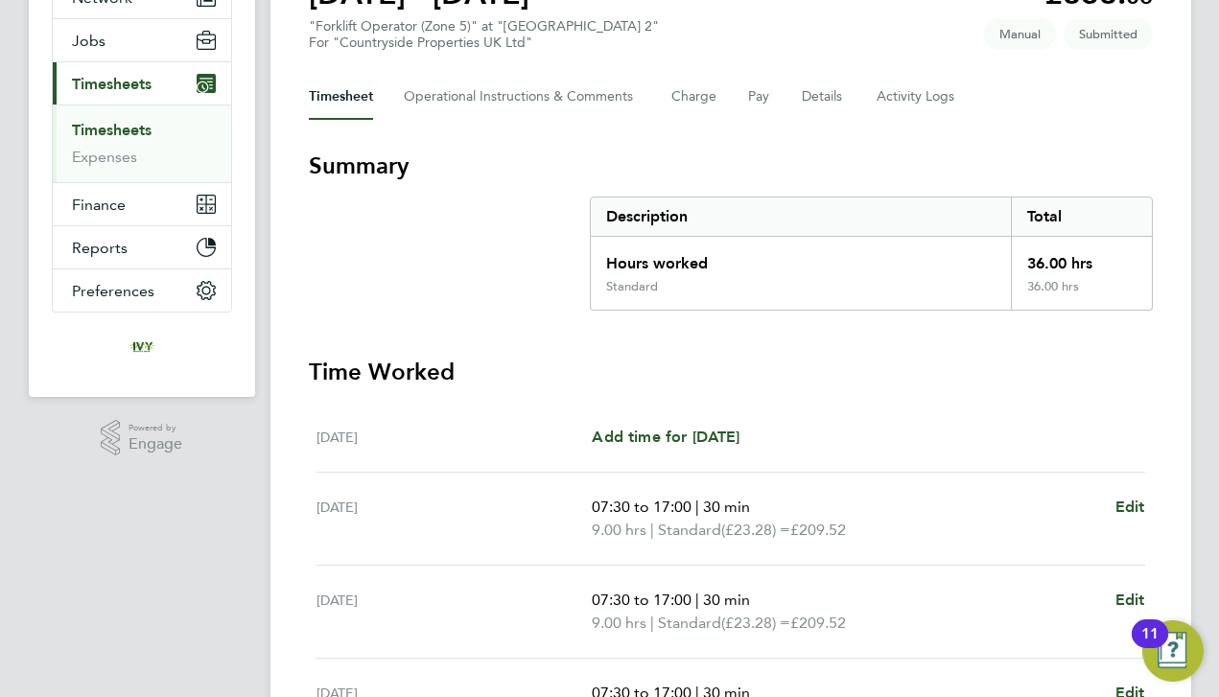
click at [129, 137] on link "Timesheets" at bounding box center [112, 130] width 80 height 18
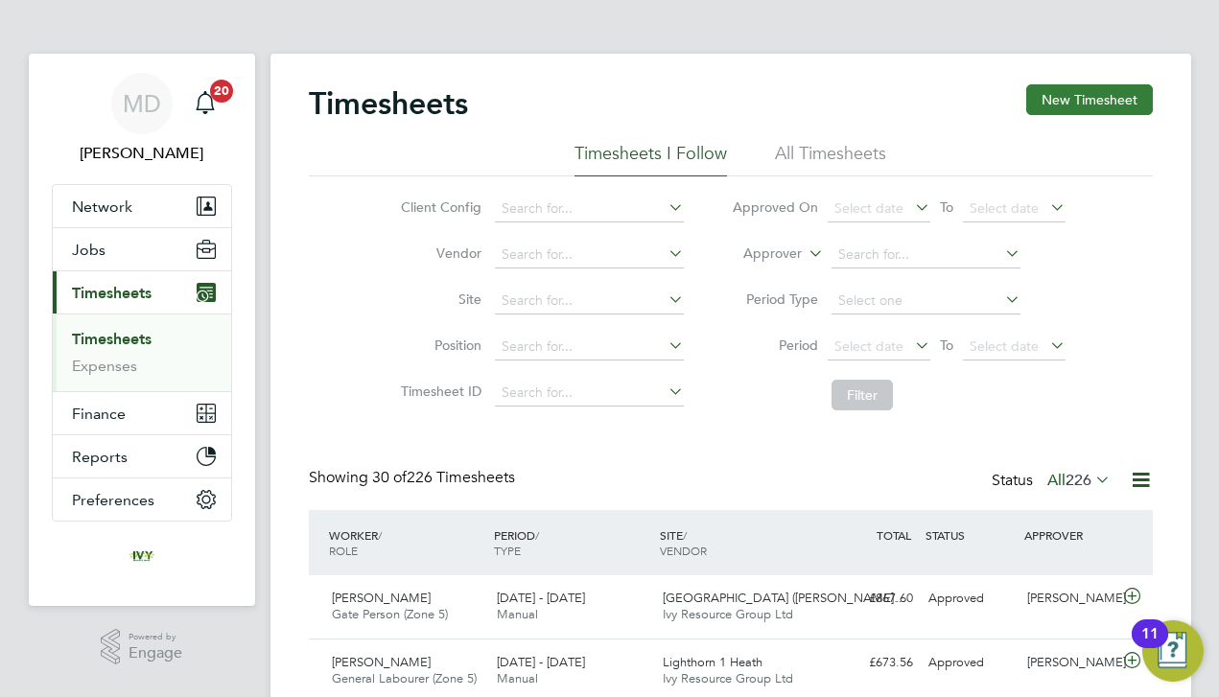
click at [1063, 106] on button "New Timesheet" at bounding box center [1089, 99] width 127 height 31
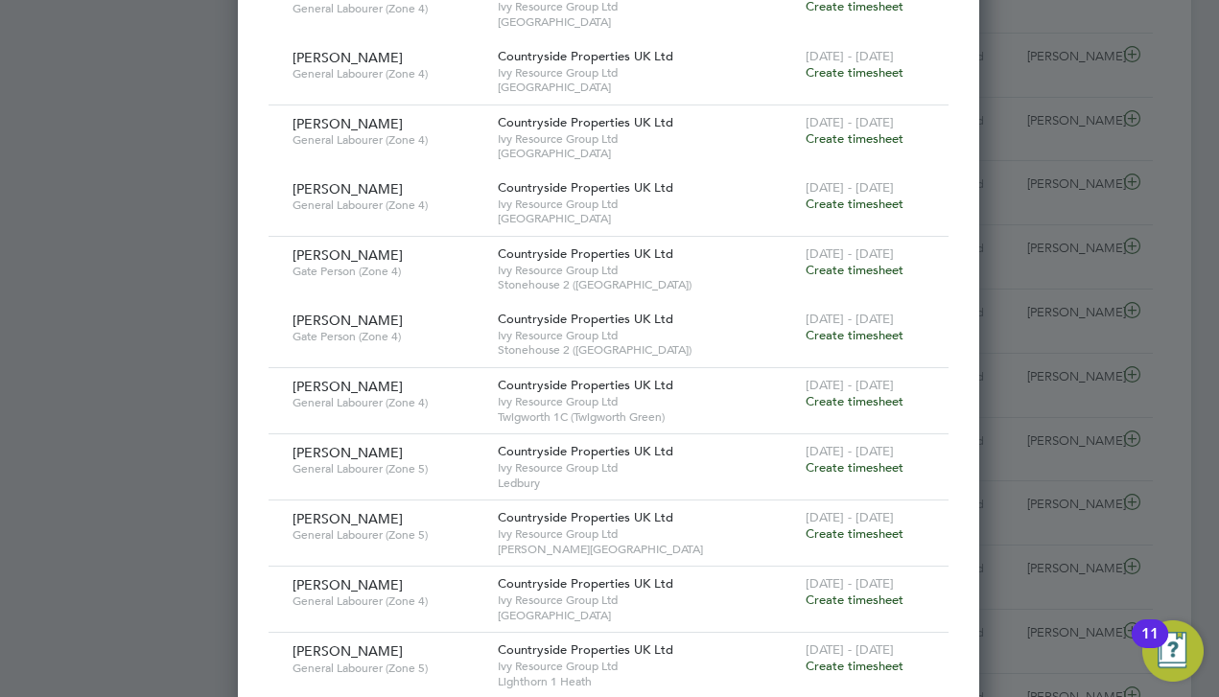
click at [860, 525] on span "Create timesheet" at bounding box center [854, 533] width 98 height 16
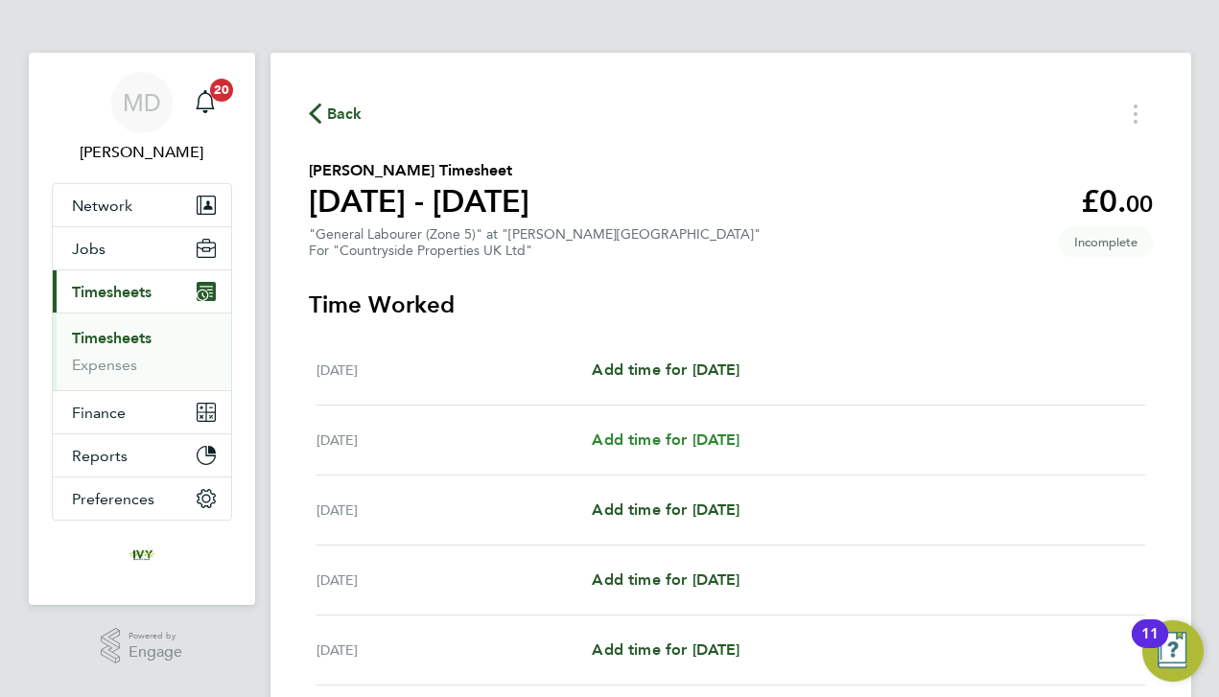
click at [698, 440] on span "Add time for [DATE]" at bounding box center [666, 440] width 148 height 18
select select "30"
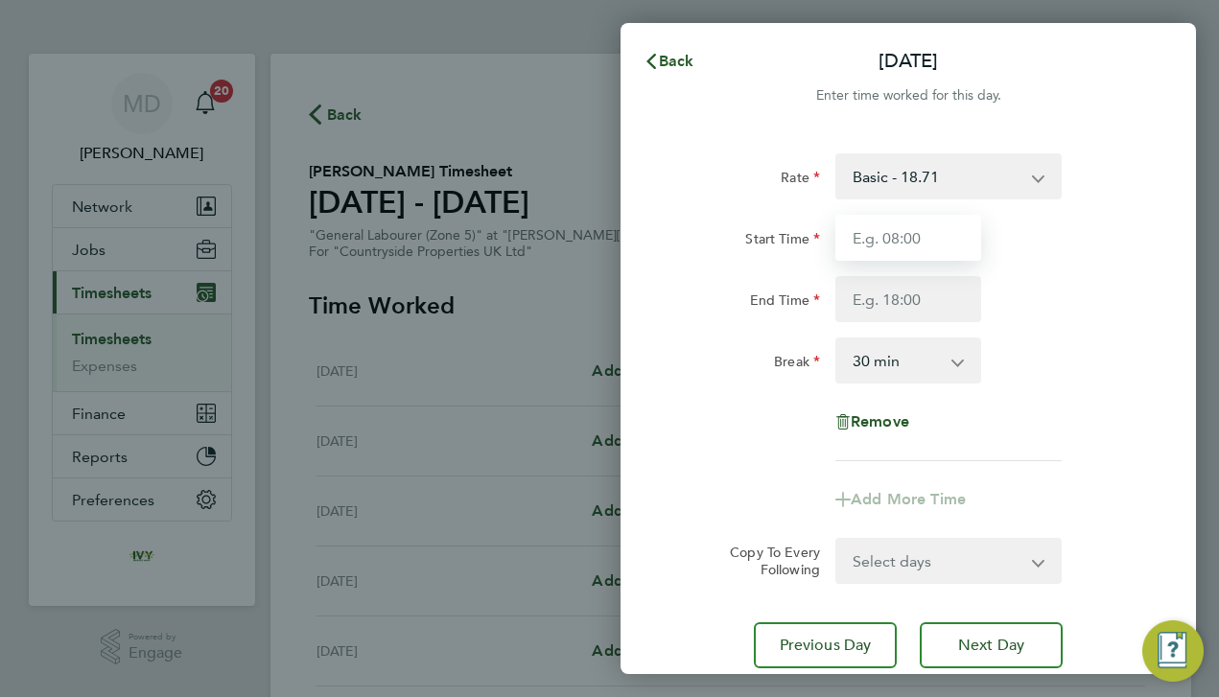
click at [906, 248] on input "Start Time" at bounding box center [908, 238] width 146 height 46
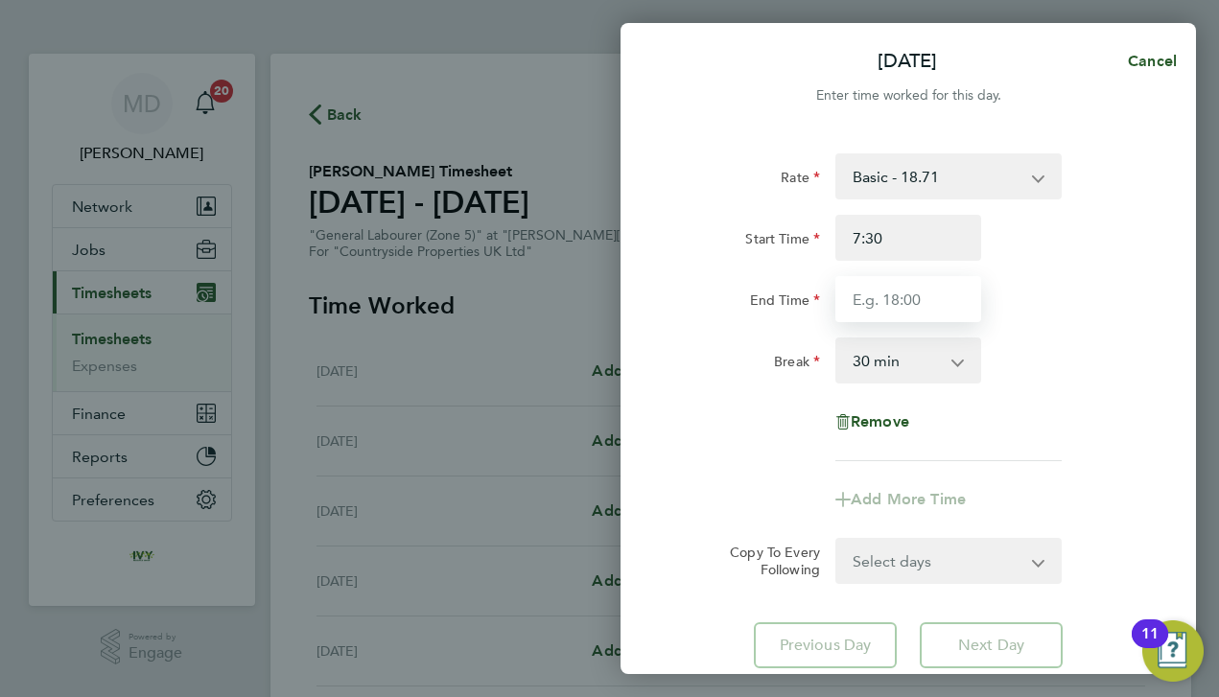
type input "07:30"
type input "17:00"
click at [674, 411] on div "Rate Basic - 18.71 Start Time 07:30 End Time 17:00 Break 0 min 15 min 30 min 45…" at bounding box center [908, 307] width 468 height 308
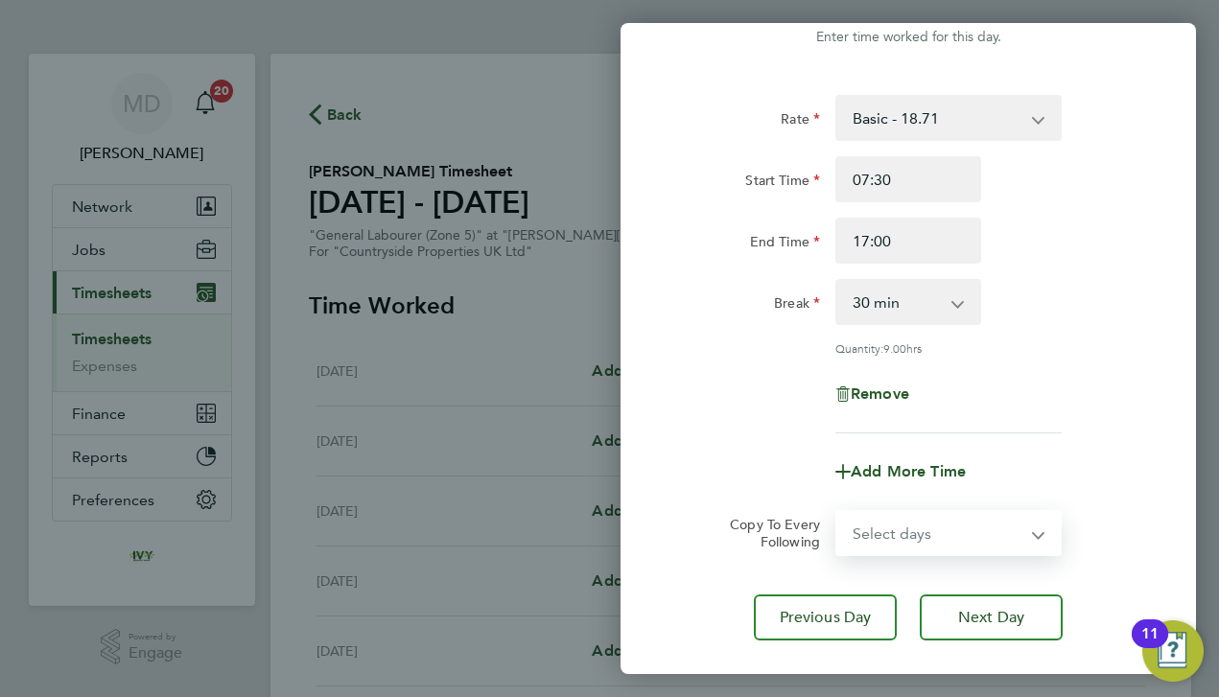
select select "DAY"
select select "[DATE]"
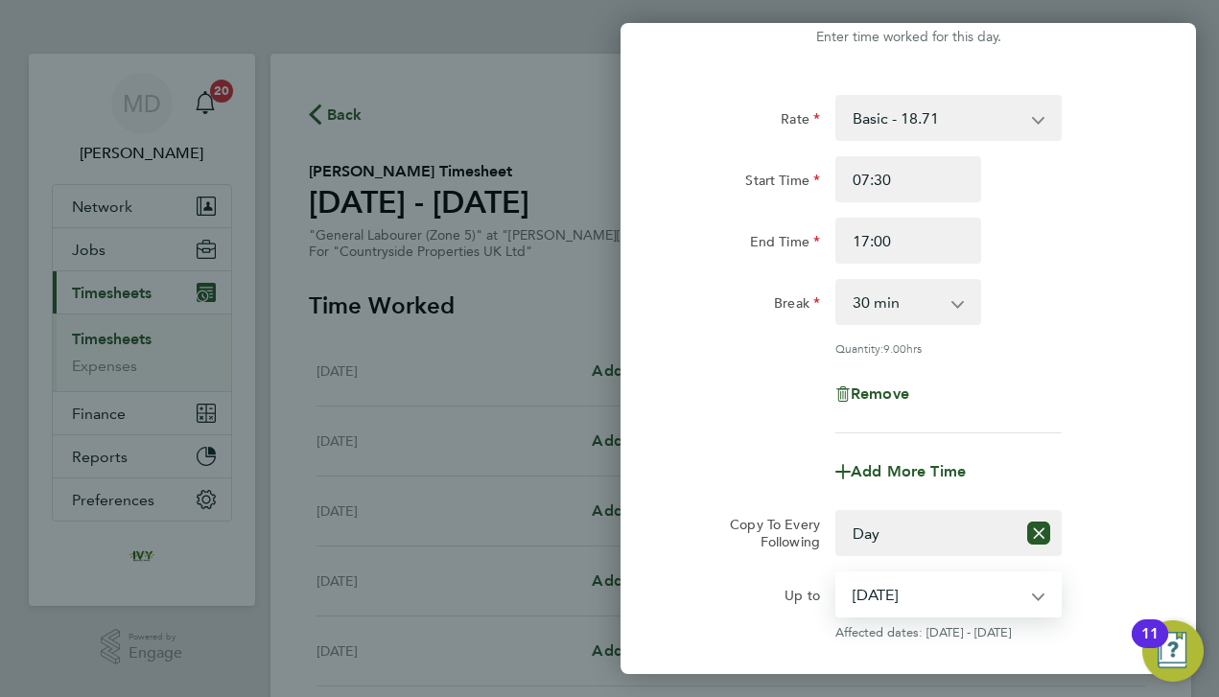
click at [716, 427] on div "Rate Basic - 18.71 Start Time 07:30 End Time 17:00 Break 0 min 15 min 30 min 45…" at bounding box center [908, 264] width 468 height 338
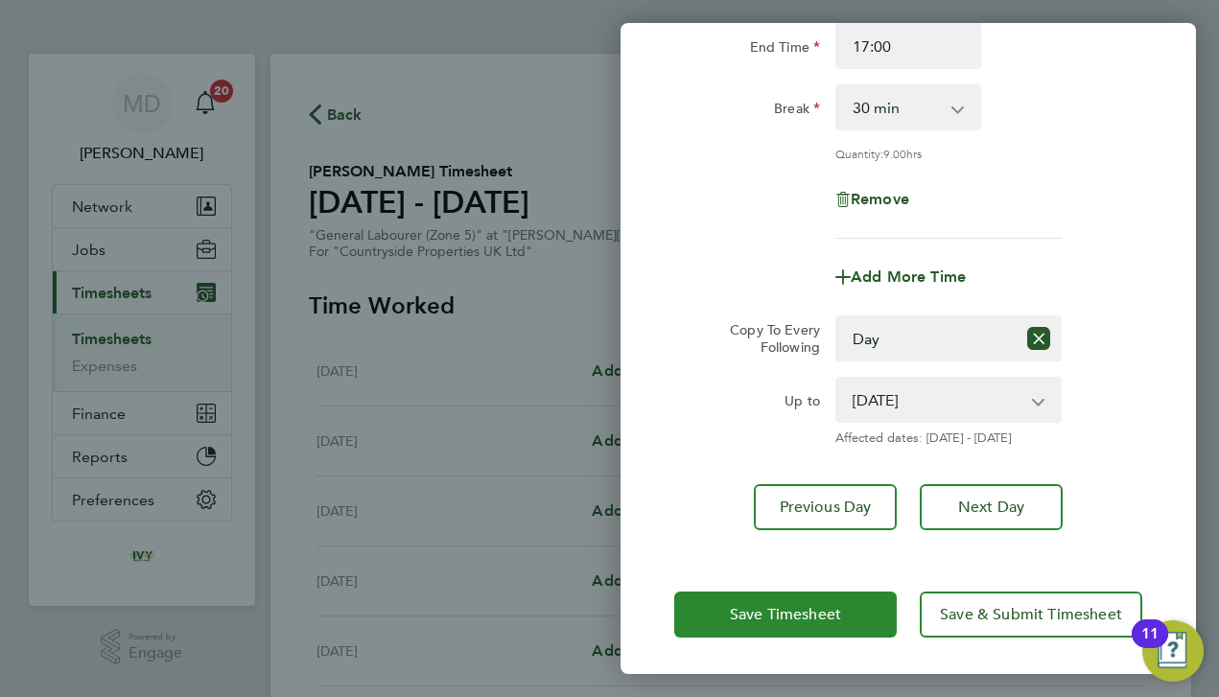
click at [696, 624] on button "Save Timesheet" at bounding box center [785, 615] width 222 height 46
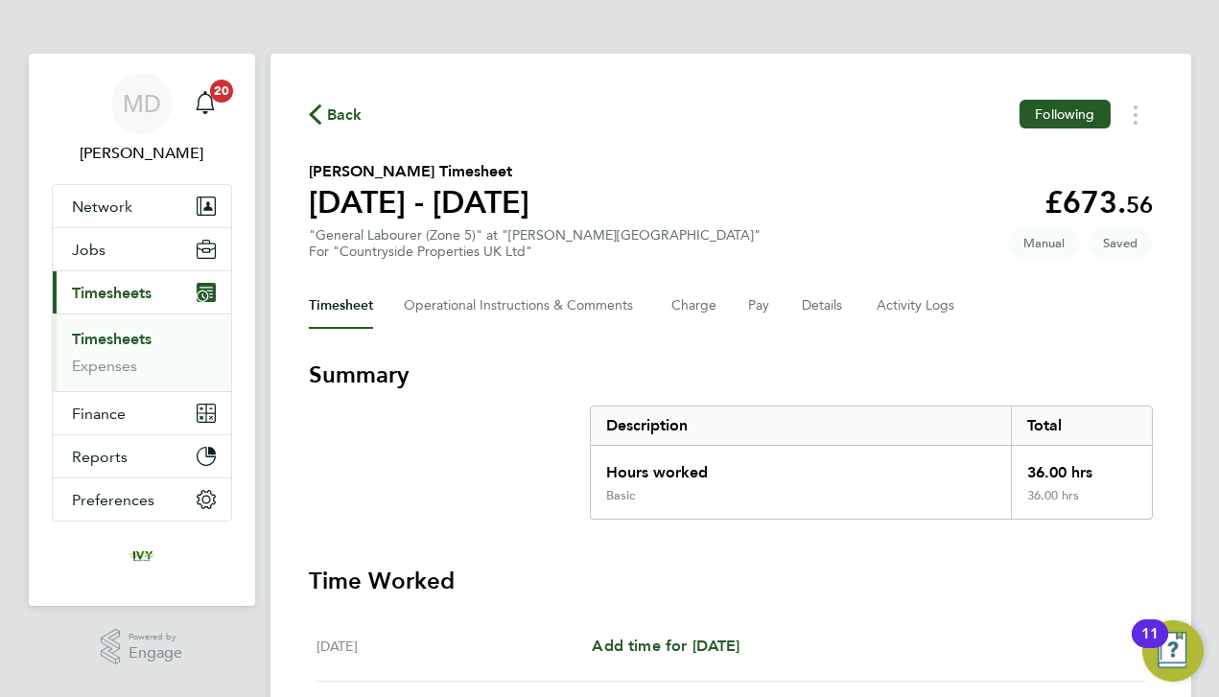
click at [116, 332] on link "Timesheets" at bounding box center [112, 339] width 80 height 18
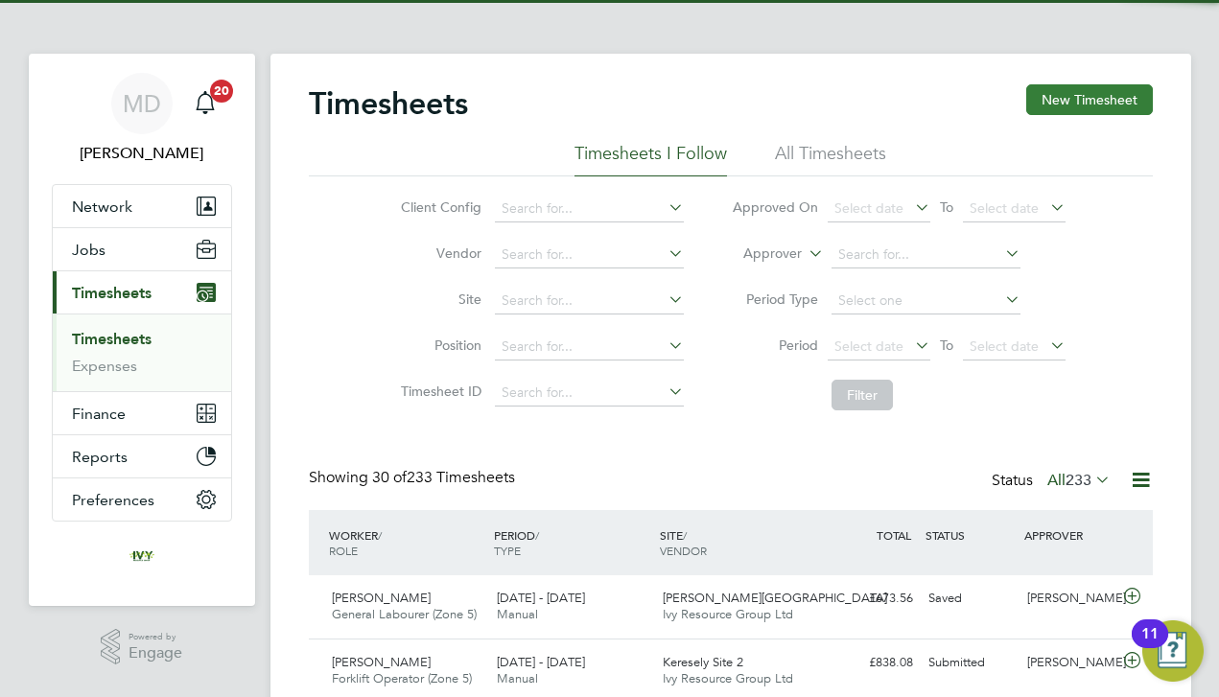
click at [1126, 102] on button "New Timesheet" at bounding box center [1089, 99] width 127 height 31
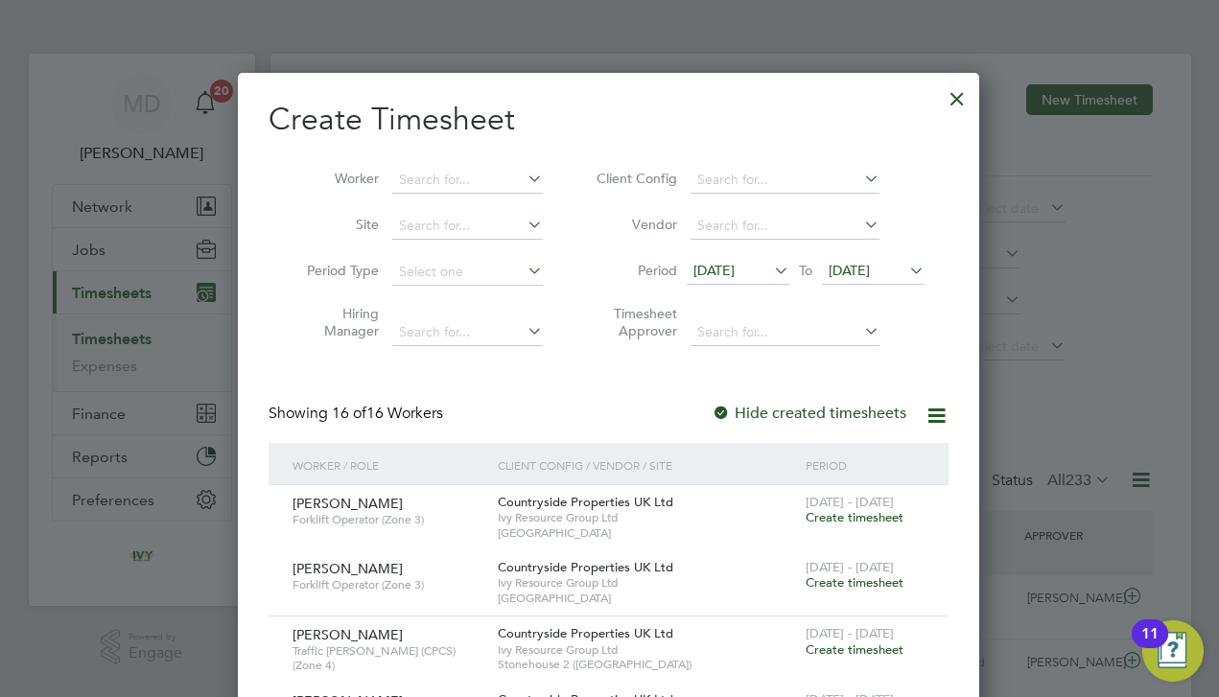
click at [970, 102] on div at bounding box center [957, 94] width 35 height 35
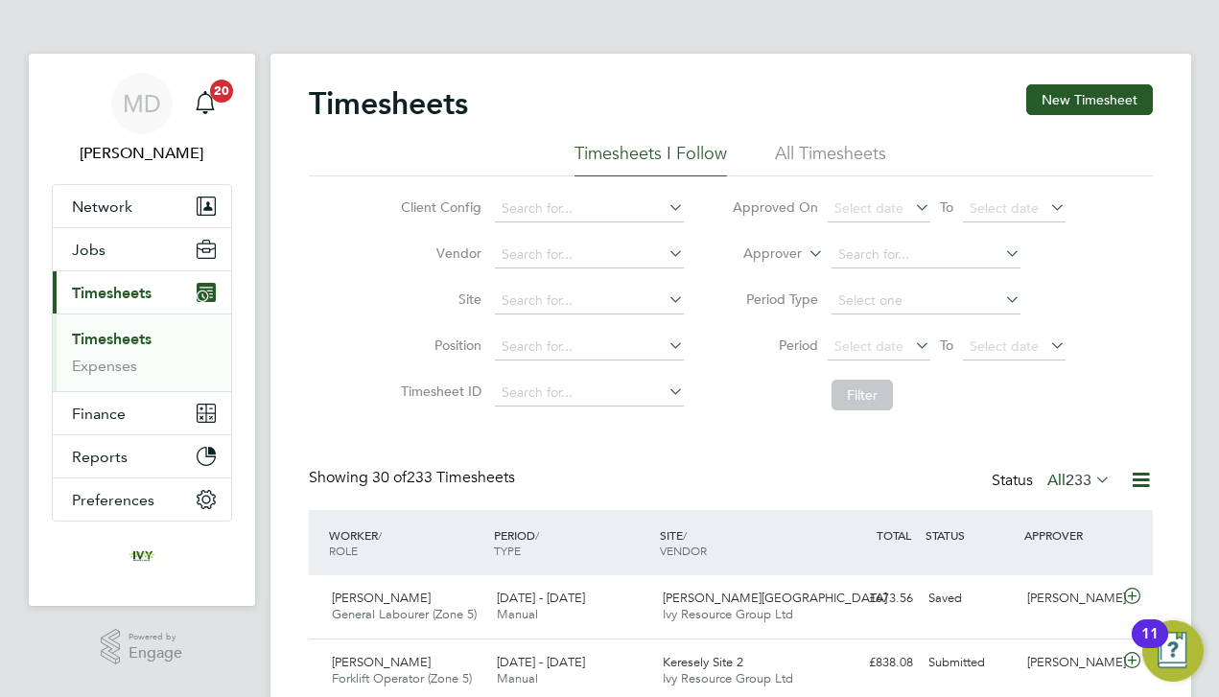
click at [1084, 490] on div "Status All 233" at bounding box center [1052, 481] width 123 height 27
click at [1082, 488] on span "233" at bounding box center [1078, 480] width 26 height 19
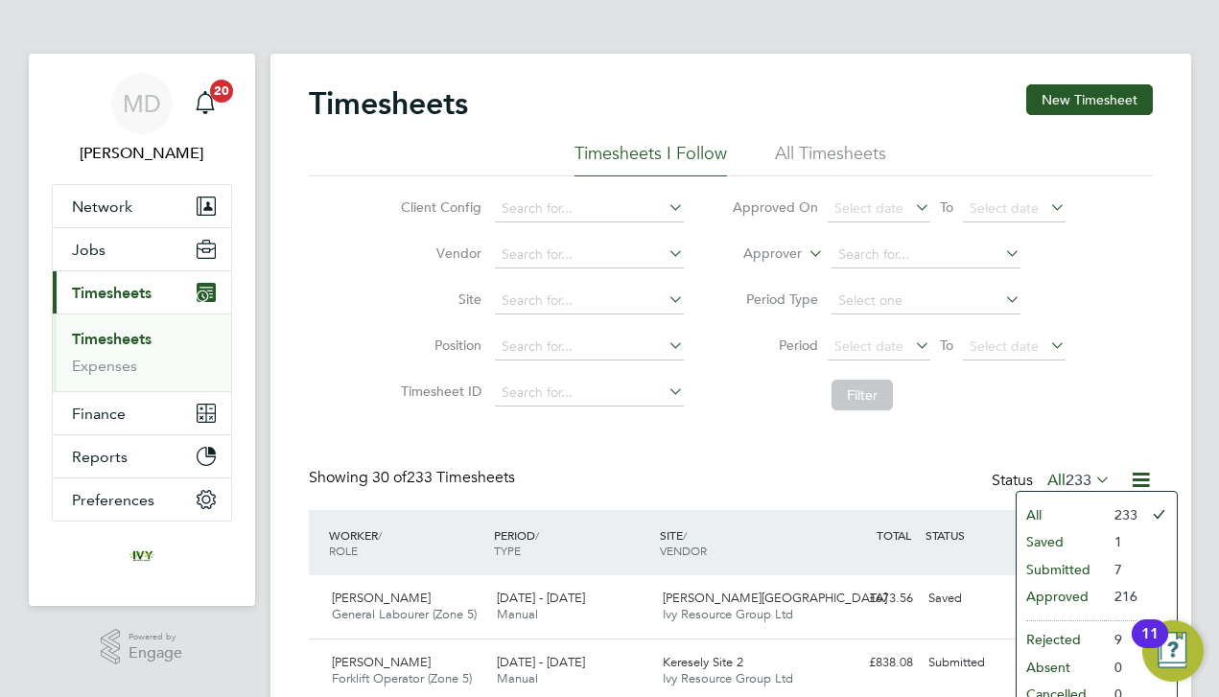
click at [1076, 573] on li "Submitted" at bounding box center [1060, 569] width 88 height 27
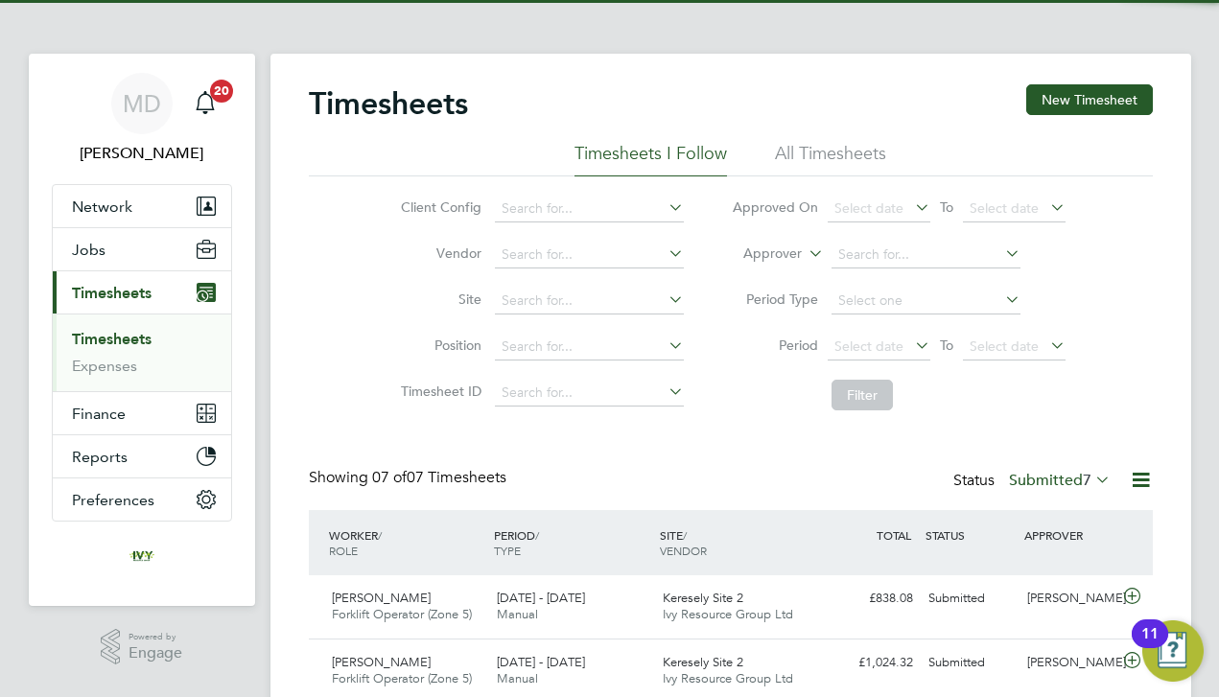
click at [758, 486] on div "Showing 07 of 07 Timesheets Status Submitted 7" at bounding box center [731, 489] width 844 height 42
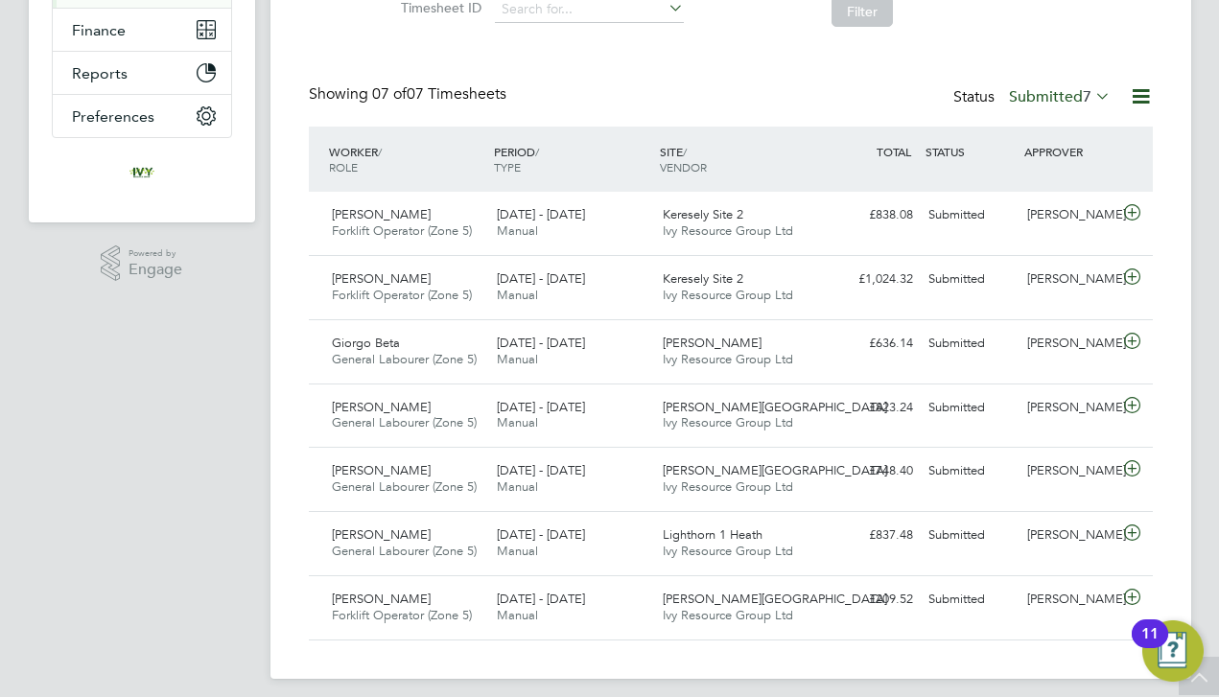
click at [1041, 88] on label "Submitted 7" at bounding box center [1060, 96] width 102 height 19
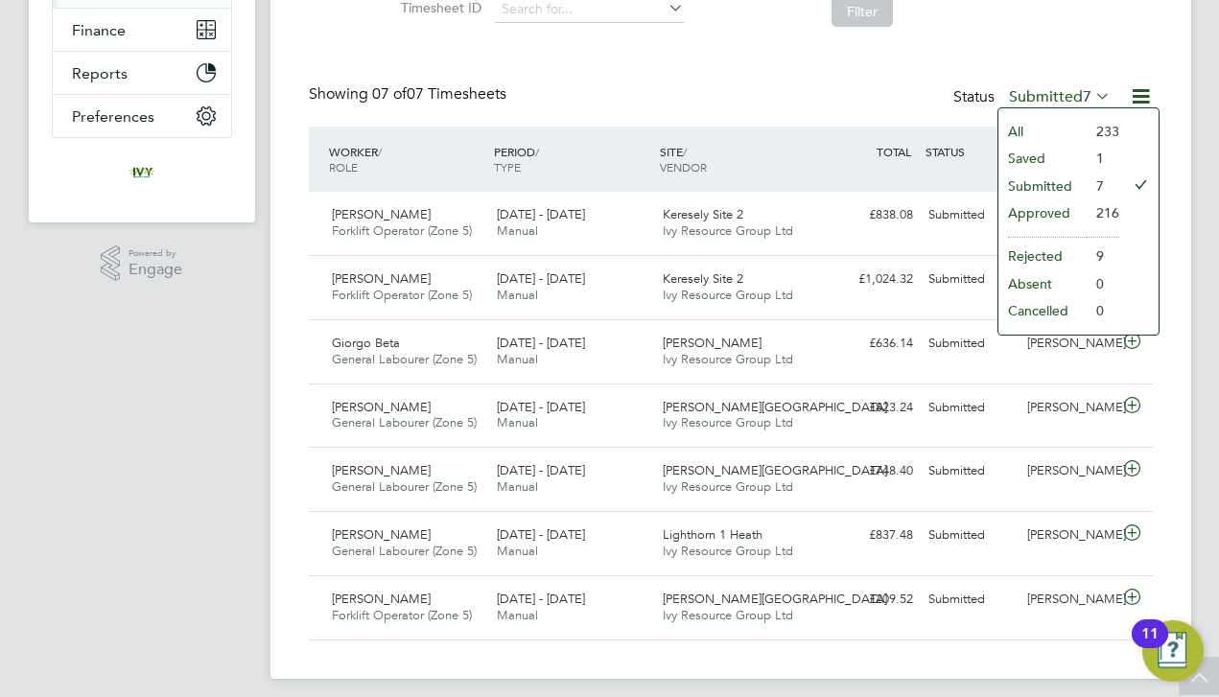
click at [1040, 210] on li "Approved" at bounding box center [1042, 212] width 88 height 27
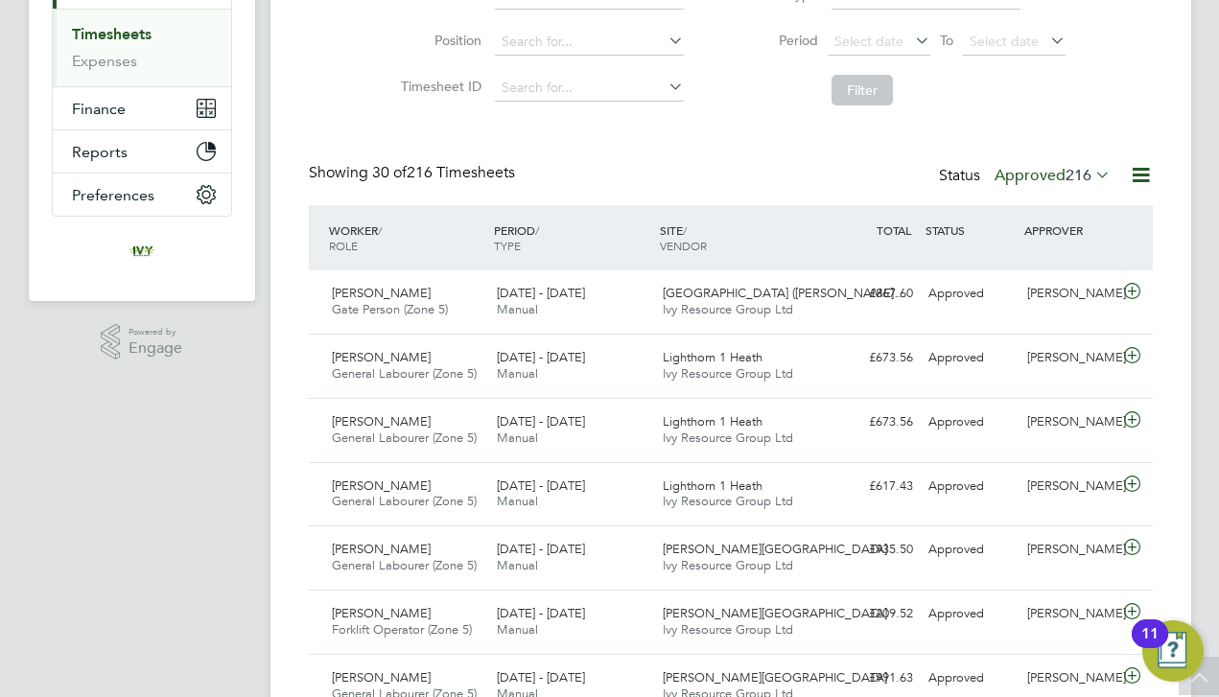
click at [1044, 175] on label "Approved 216" at bounding box center [1052, 175] width 116 height 19
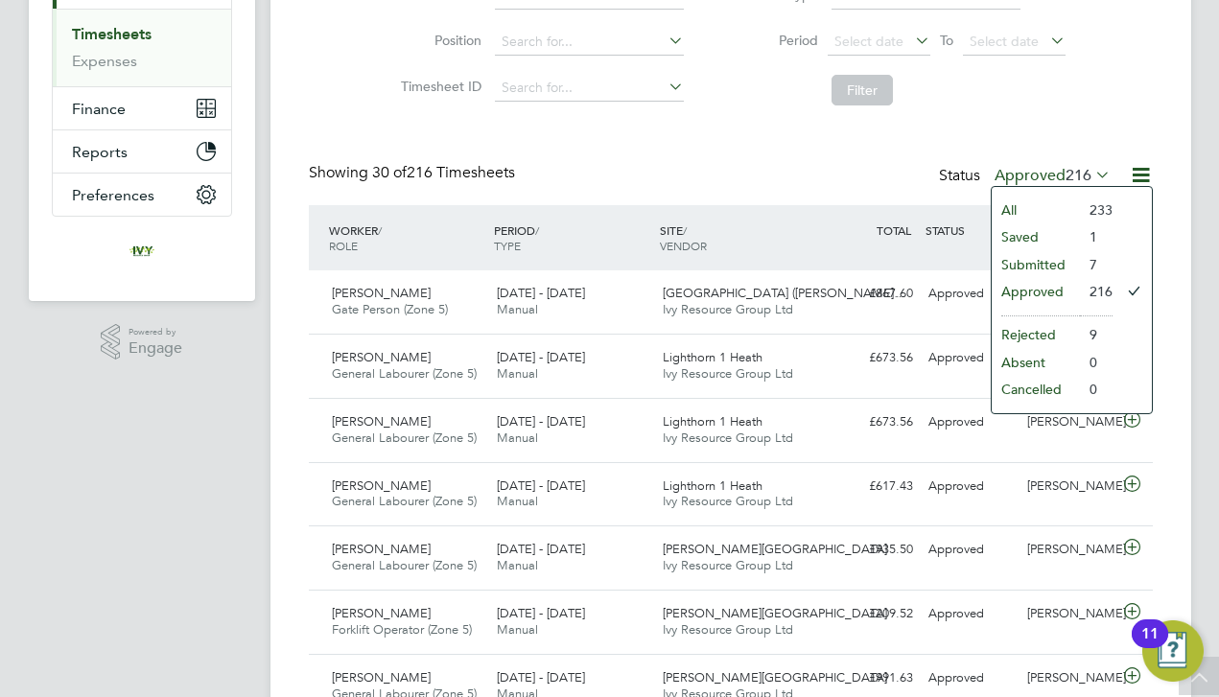
click at [1038, 328] on li "Rejected" at bounding box center [1035, 334] width 88 height 27
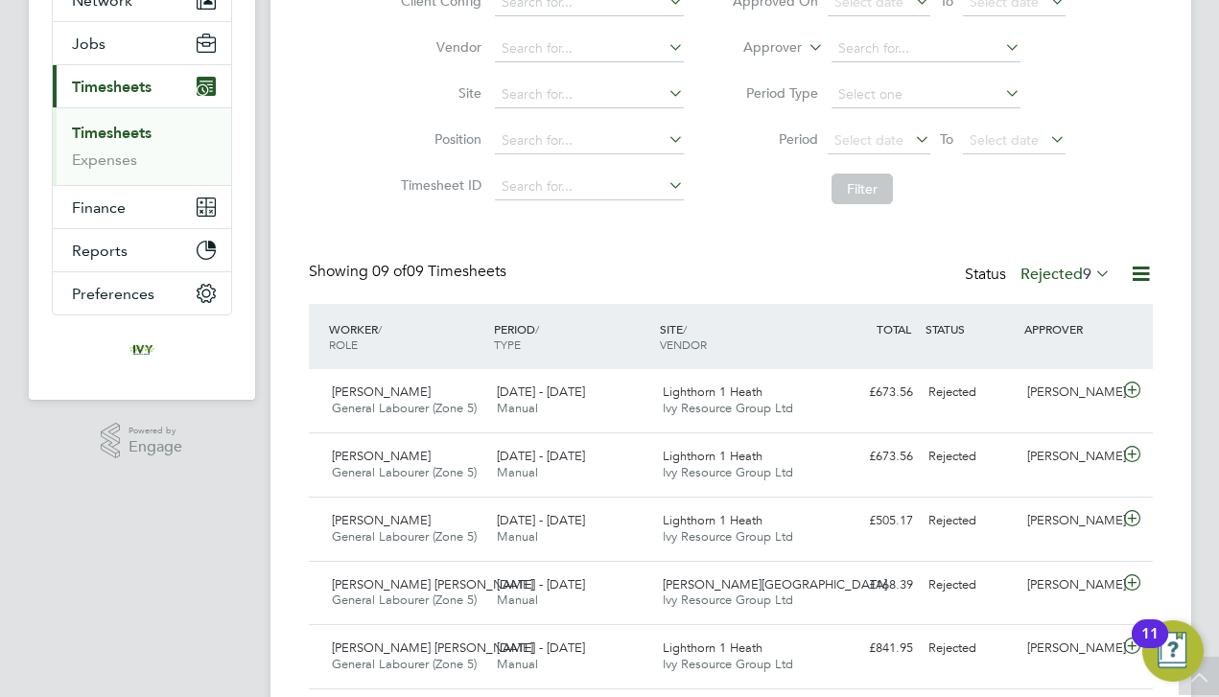
click at [1044, 278] on label "Rejected 9" at bounding box center [1065, 274] width 90 height 19
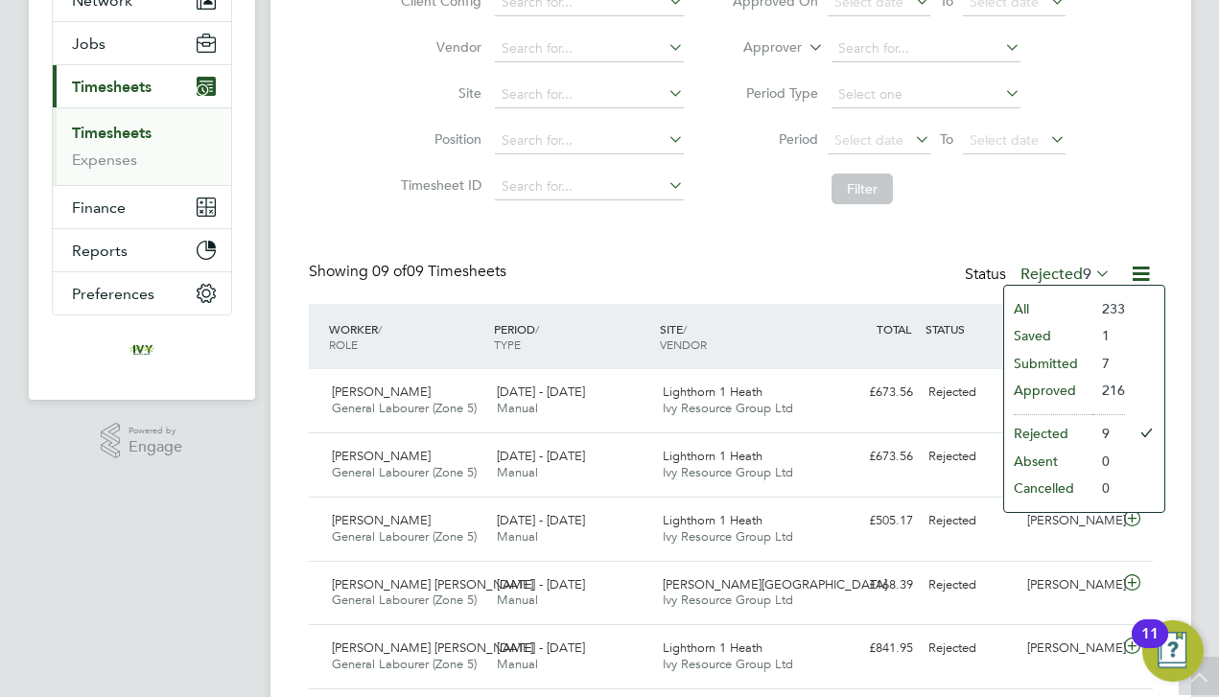
click at [1038, 302] on li "All" at bounding box center [1048, 308] width 88 height 27
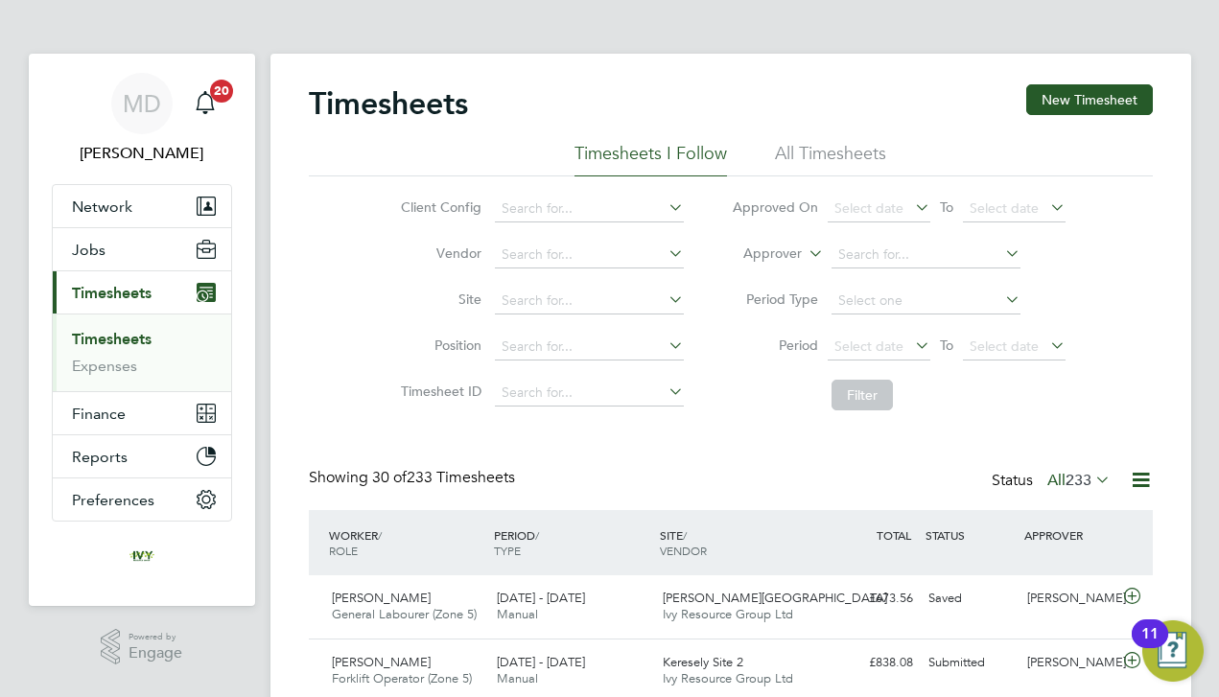
click at [135, 339] on link "Timesheets" at bounding box center [112, 339] width 80 height 18
click at [1056, 115] on div "Timesheets New Timesheet" at bounding box center [731, 113] width 844 height 58
click at [1054, 111] on button "New Timesheet" at bounding box center [1089, 99] width 127 height 31
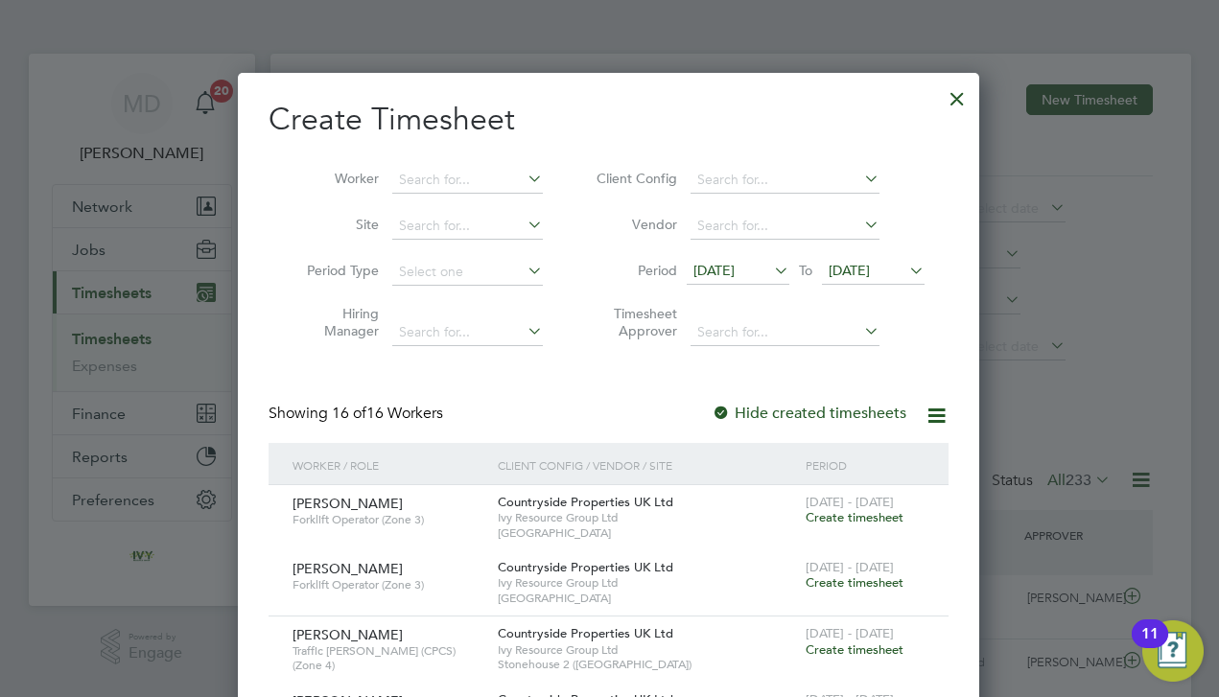
click at [870, 263] on span "[DATE]" at bounding box center [848, 270] width 41 height 17
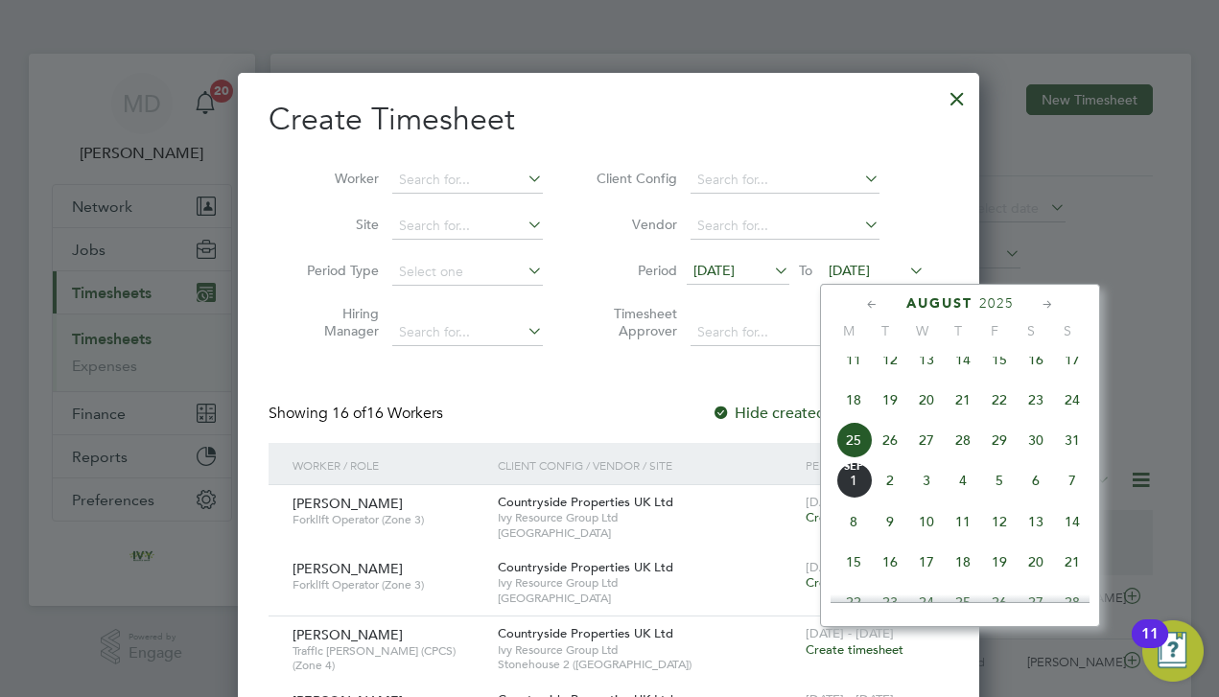
click at [1069, 458] on span "31" at bounding box center [1072, 440] width 36 height 36
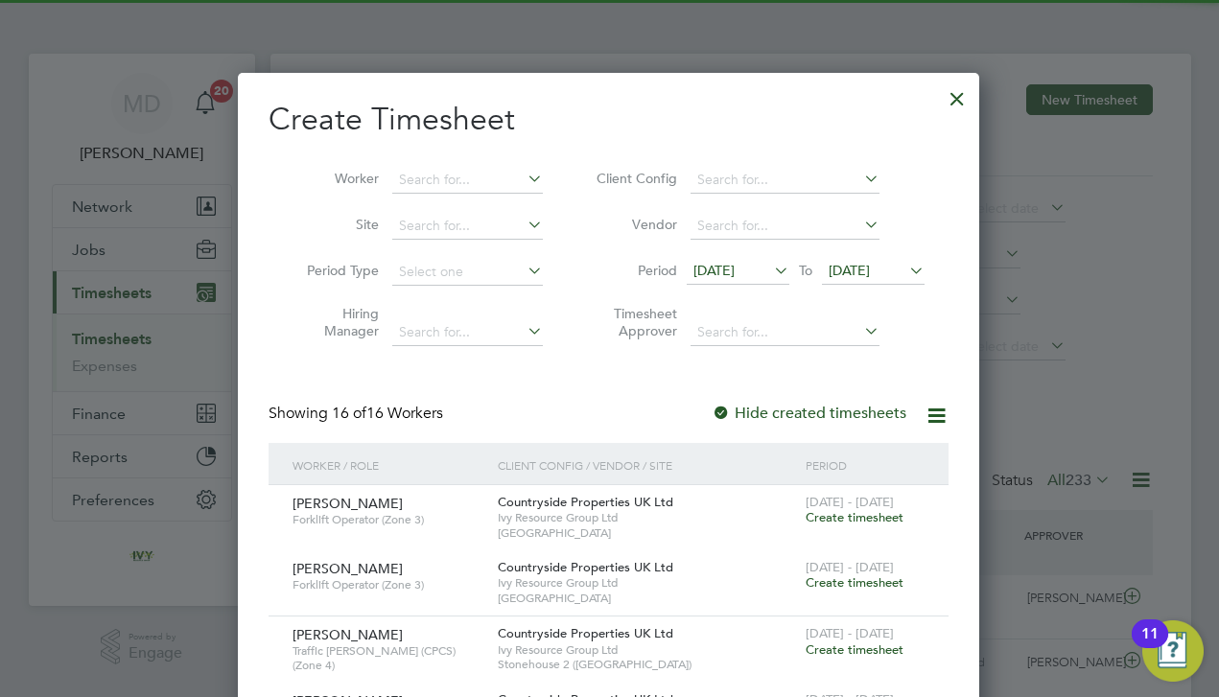
click at [711, 278] on span "[DATE]" at bounding box center [738, 272] width 103 height 26
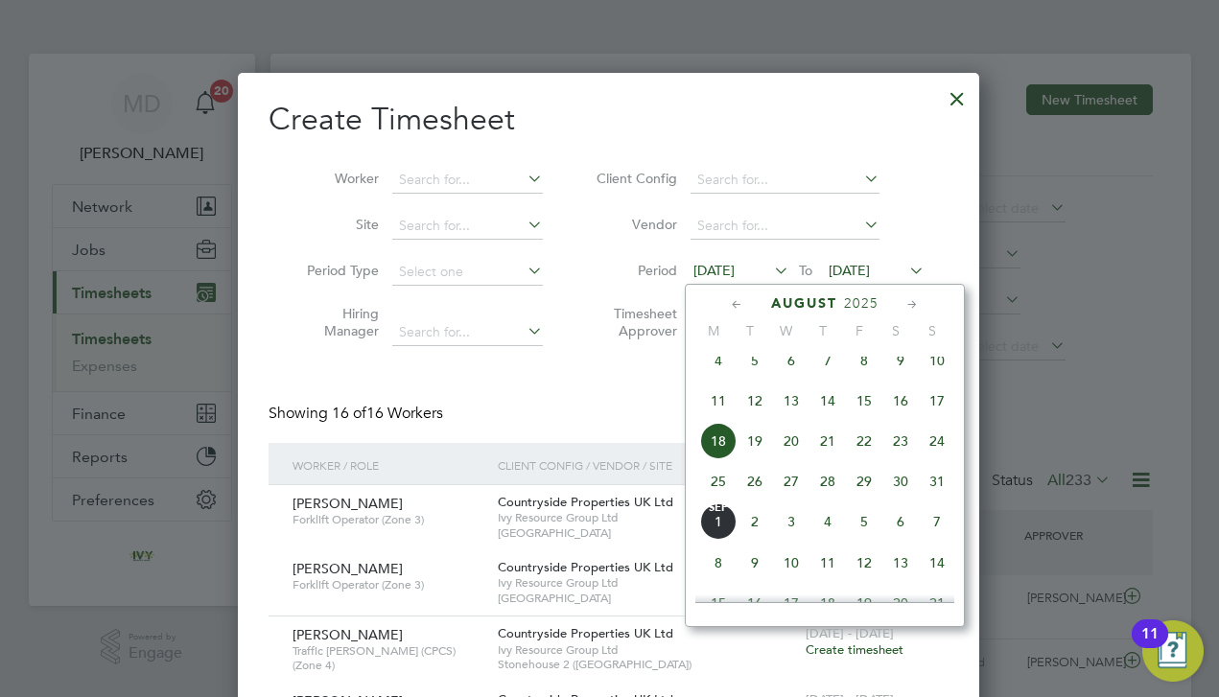
click at [725, 489] on span "25" at bounding box center [718, 481] width 36 height 36
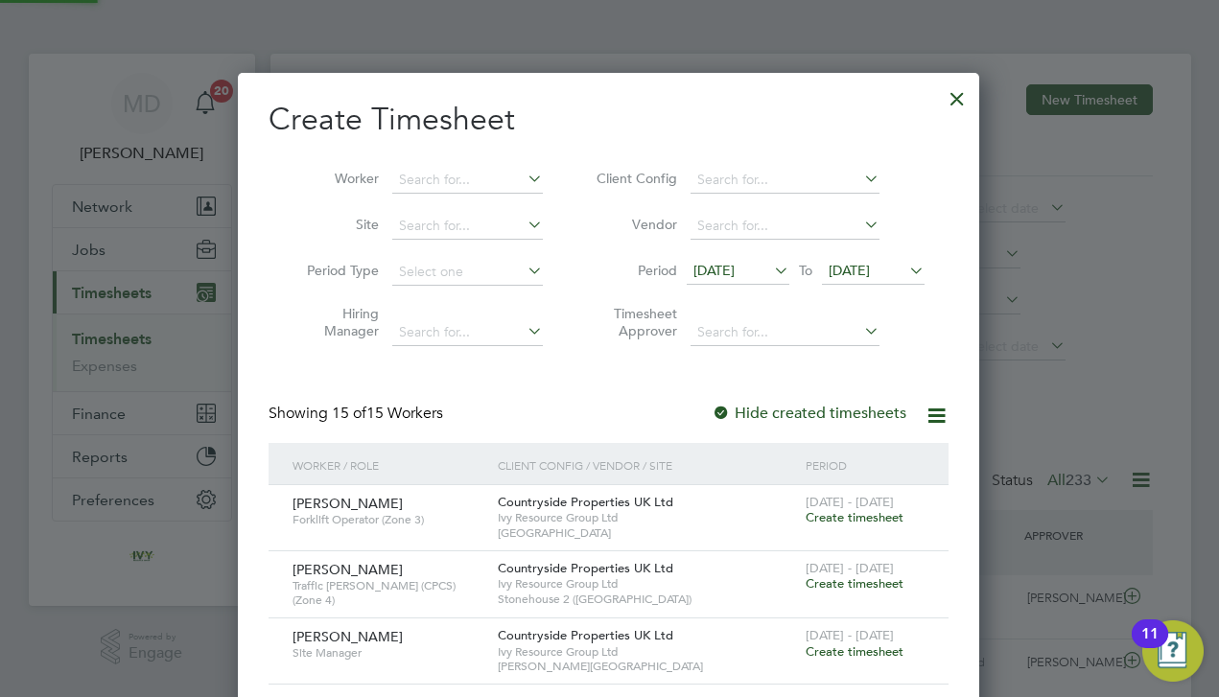
click at [597, 404] on div "Showing 15 of 15 Workers Hide created timesheets" at bounding box center [608, 423] width 680 height 39
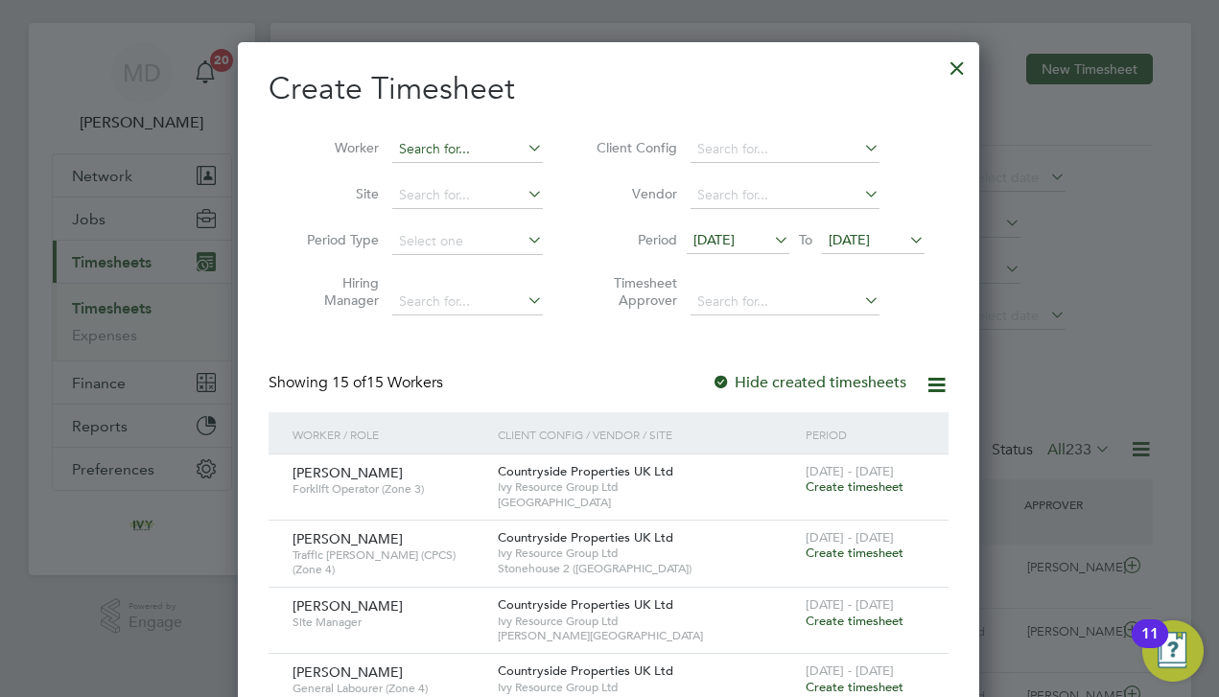
click at [424, 145] on input at bounding box center [467, 149] width 151 height 27
click at [431, 178] on li "[PERSON_NAME] na" at bounding box center [474, 175] width 167 height 26
type input "[PERSON_NAME]"
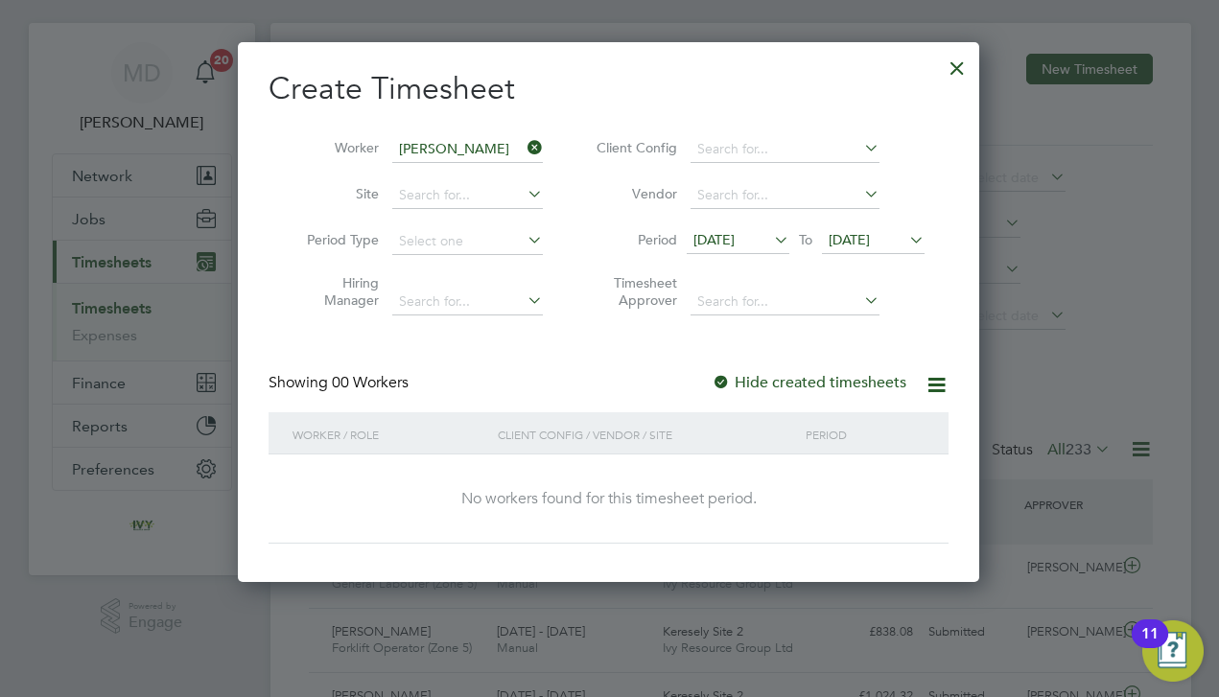
click at [726, 382] on div at bounding box center [720, 383] width 19 height 19
click at [928, 386] on icon at bounding box center [936, 385] width 24 height 24
click at [749, 353] on div "Create Timesheet Worker [PERSON_NAME] Site Period Type Hiring Manager Client Co…" at bounding box center [608, 306] width 680 height 475
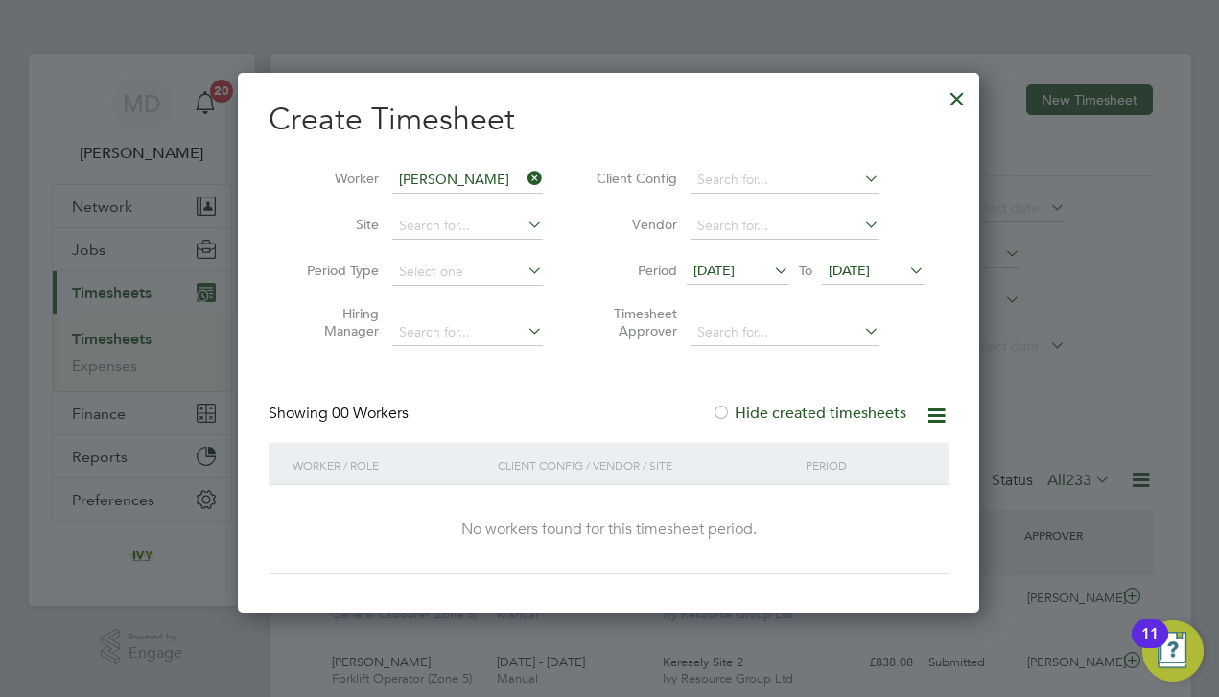
click at [735, 268] on span "[DATE]" at bounding box center [713, 270] width 41 height 17
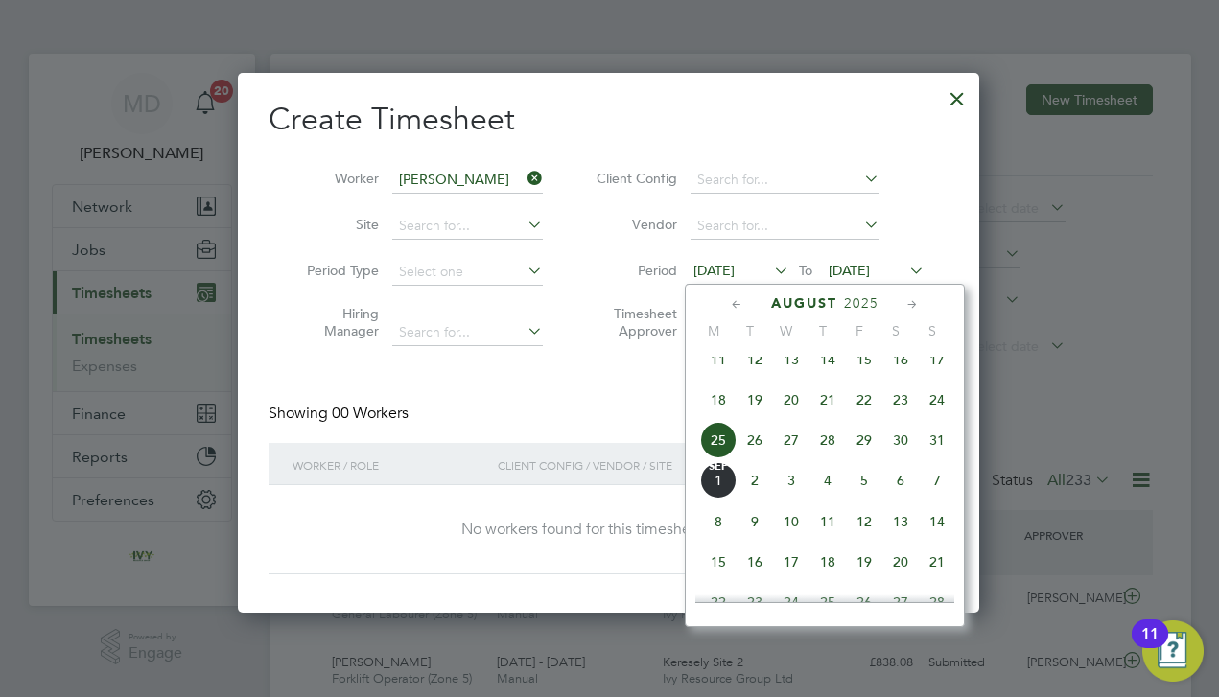
click at [938, 450] on span "31" at bounding box center [937, 440] width 36 height 36
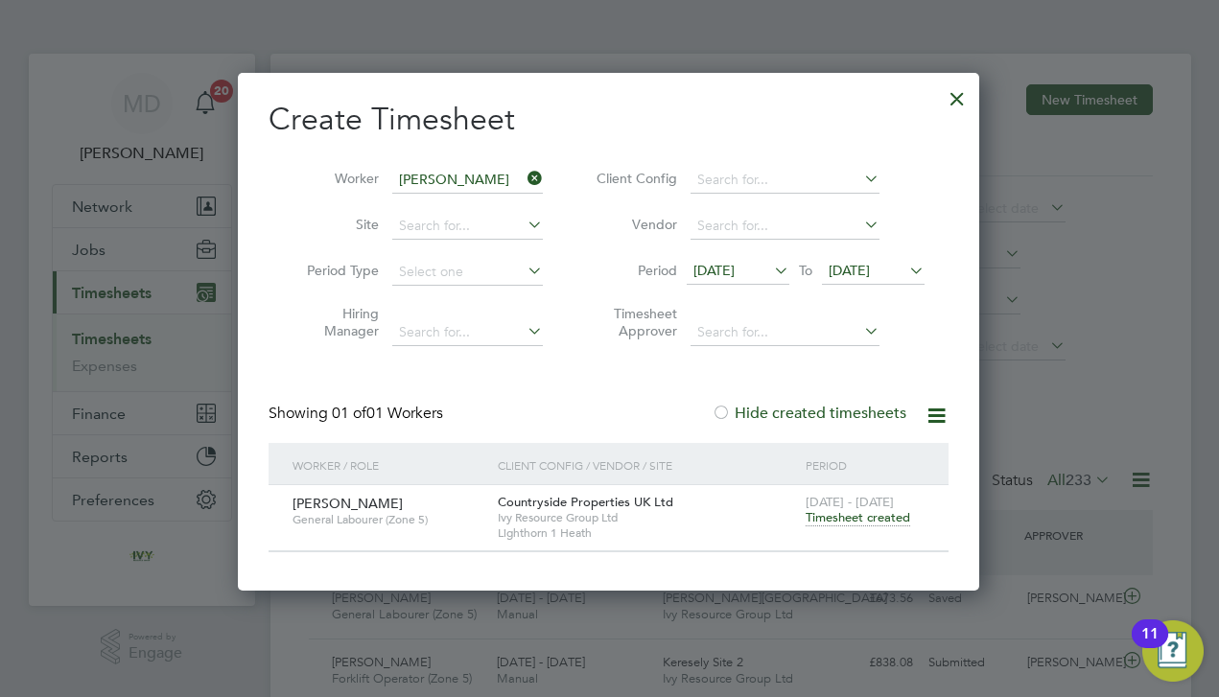
click at [879, 518] on span "Timesheet created" at bounding box center [857, 517] width 105 height 17
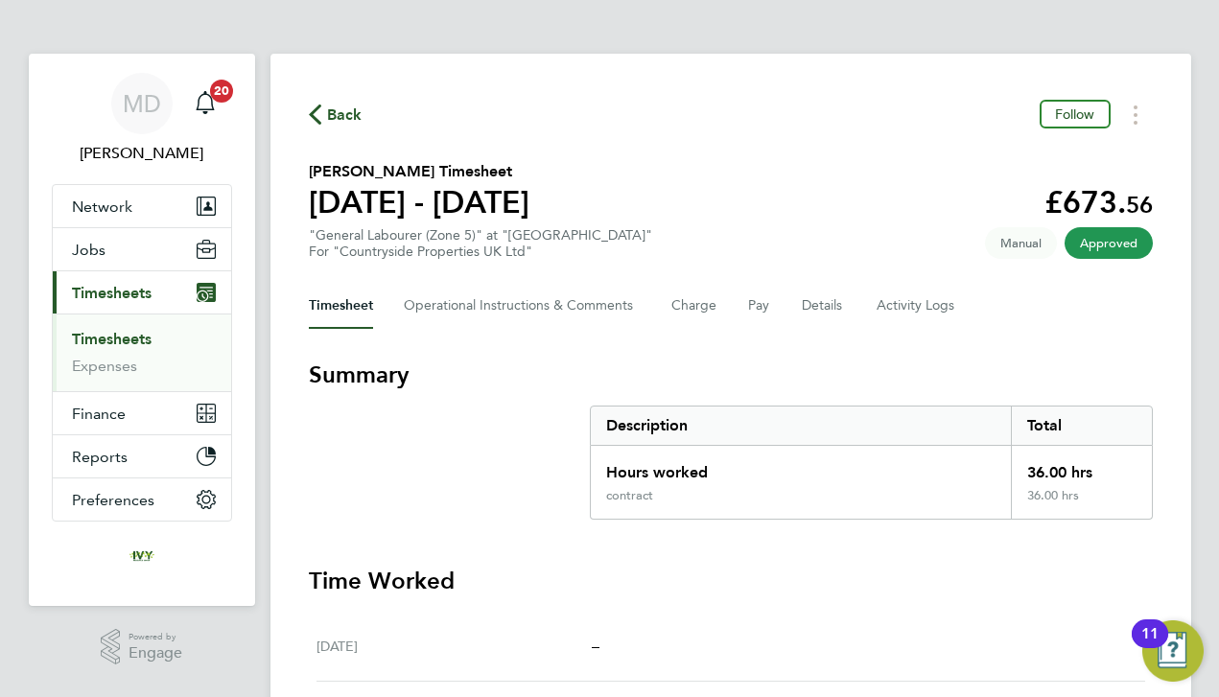
click at [502, 423] on section "Summary Description Total Hours worked 36.00 hrs contract 36.00 hrs" at bounding box center [731, 440] width 844 height 160
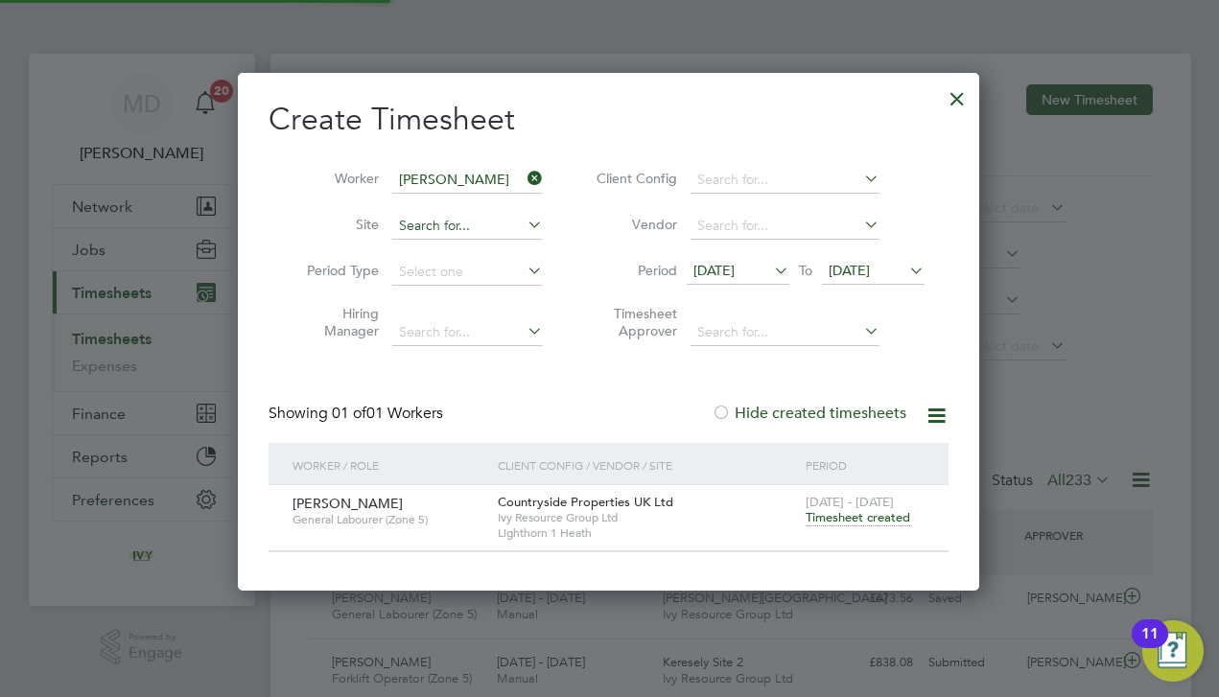
scroll to position [47, 167]
click at [524, 175] on icon at bounding box center [524, 178] width 0 height 27
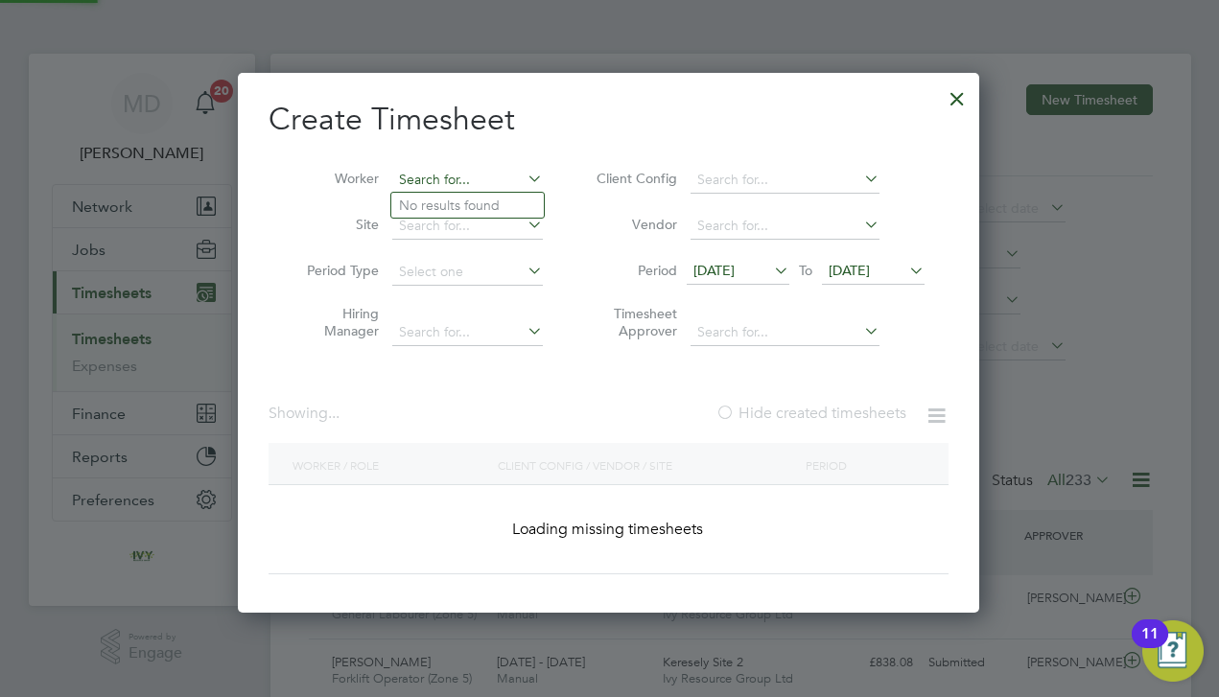
click at [492, 174] on input at bounding box center [467, 180] width 151 height 27
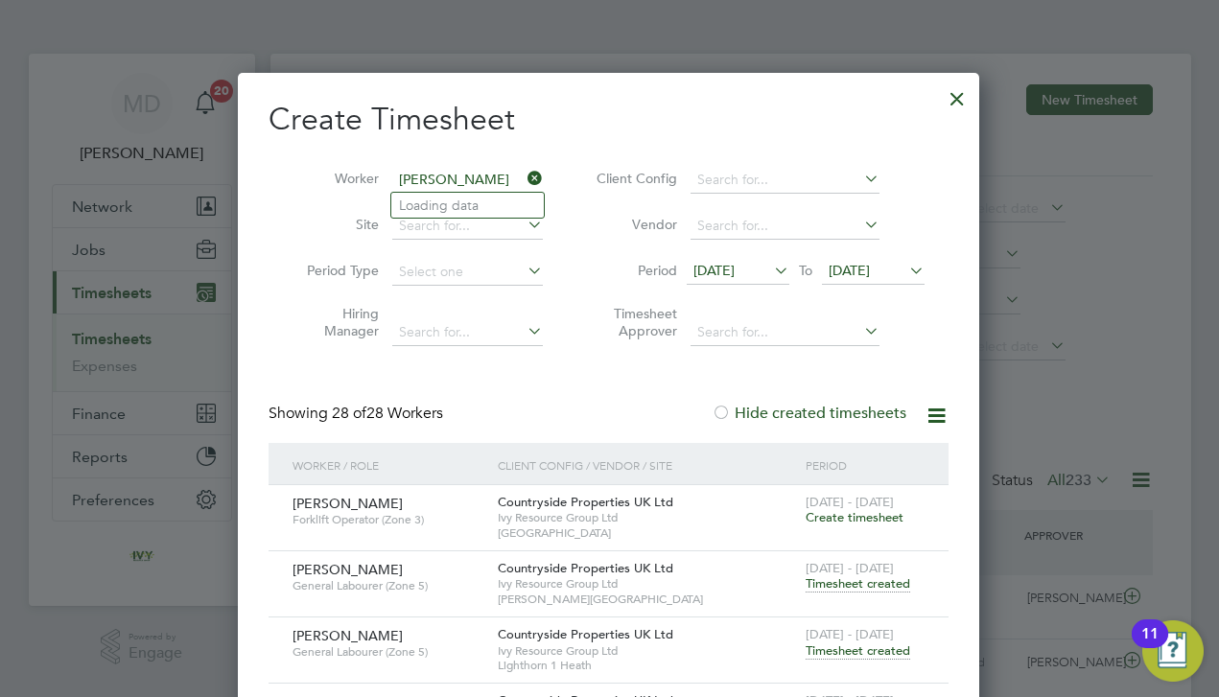
type input "[PERSON_NAME]"
click at [468, 183] on input at bounding box center [467, 180] width 151 height 27
click at [463, 201] on li "[PERSON_NAME]" at bounding box center [509, 206] width 237 height 26
type input "[PERSON_NAME]"
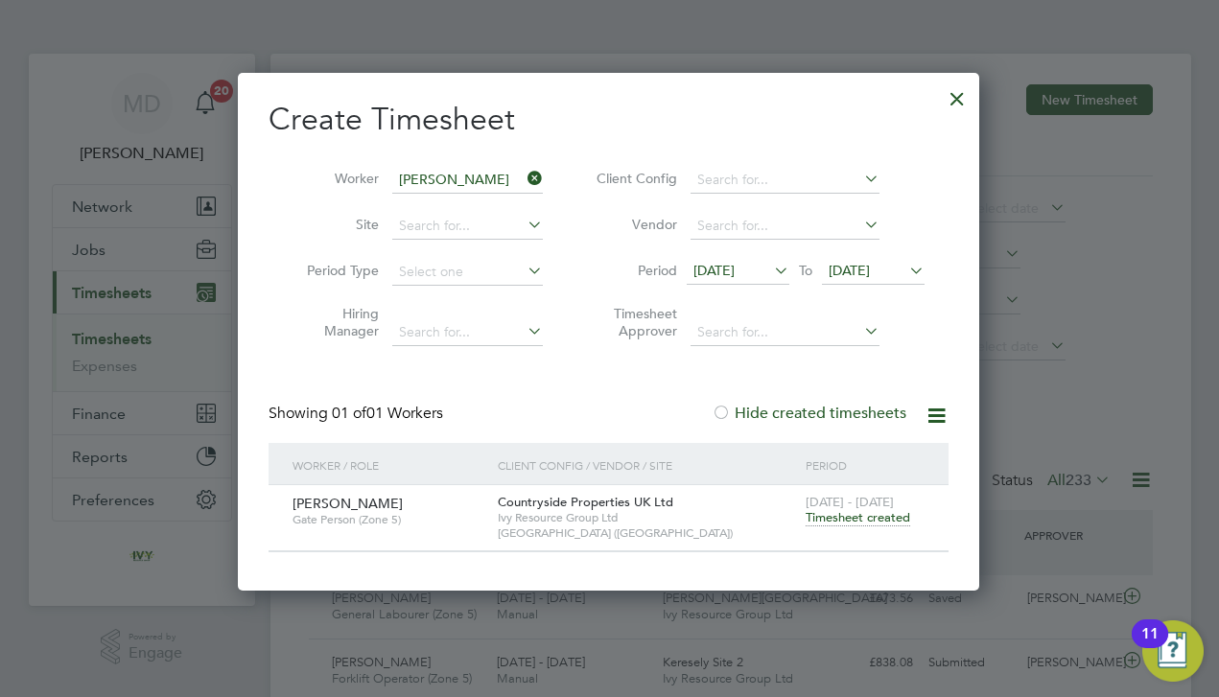
click at [524, 175] on icon at bounding box center [524, 178] width 0 height 27
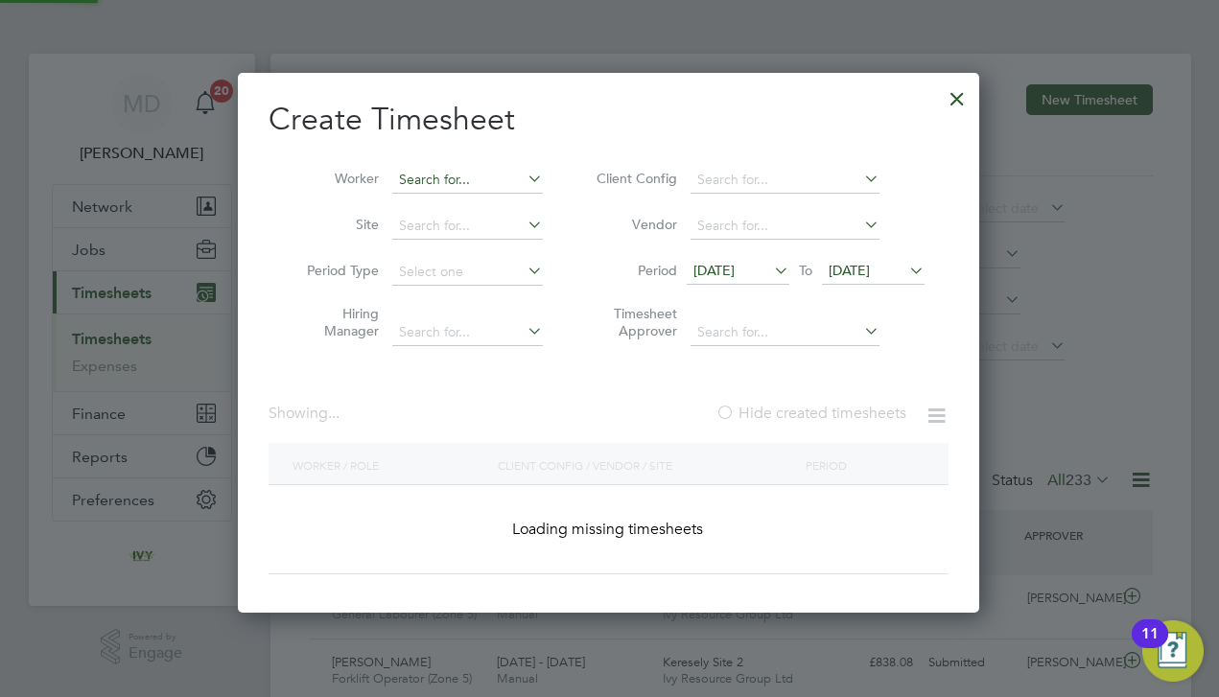
click at [500, 176] on input at bounding box center [467, 180] width 151 height 27
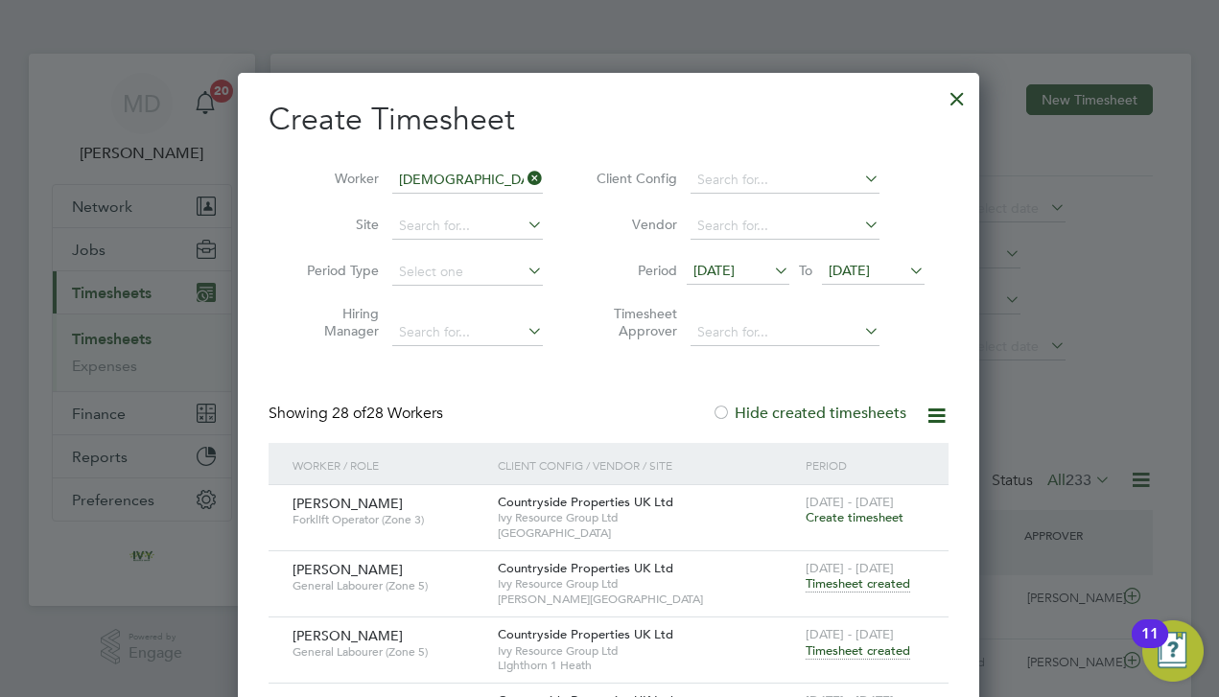
click at [482, 204] on li "God [PERSON_NAME]" at bounding box center [585, 206] width 388 height 26
type input "[PERSON_NAME]"
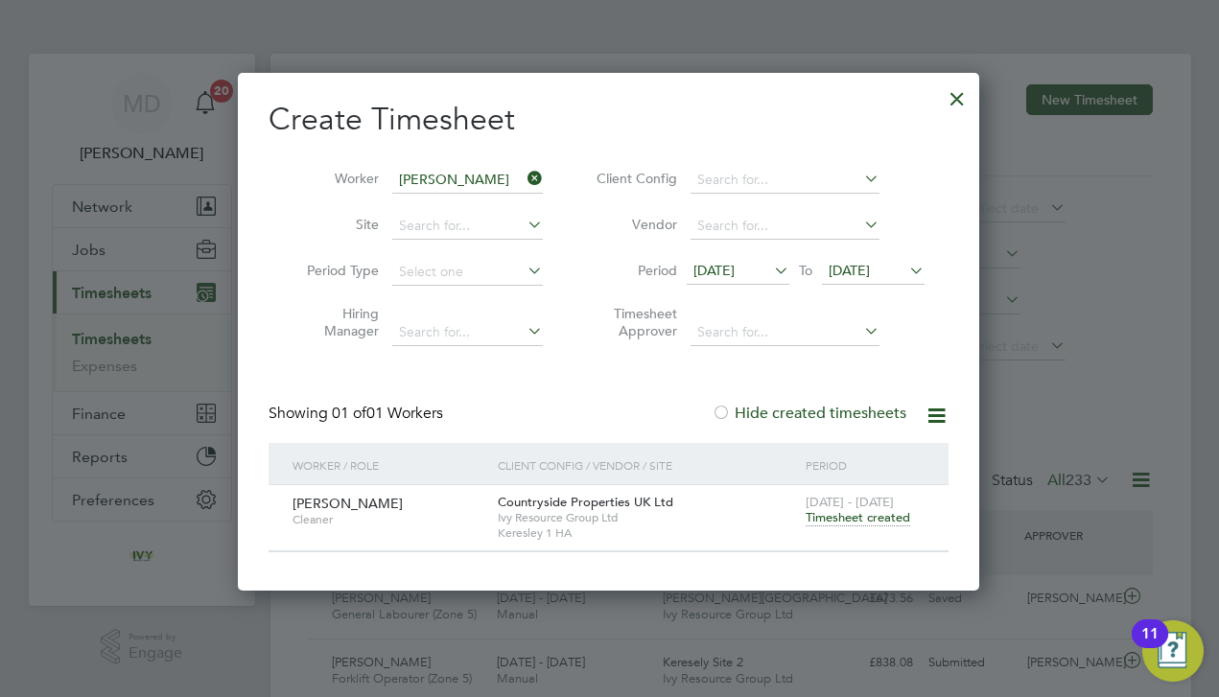
click at [833, 514] on span "Timesheet created" at bounding box center [857, 517] width 105 height 17
click at [524, 183] on icon at bounding box center [524, 178] width 0 height 27
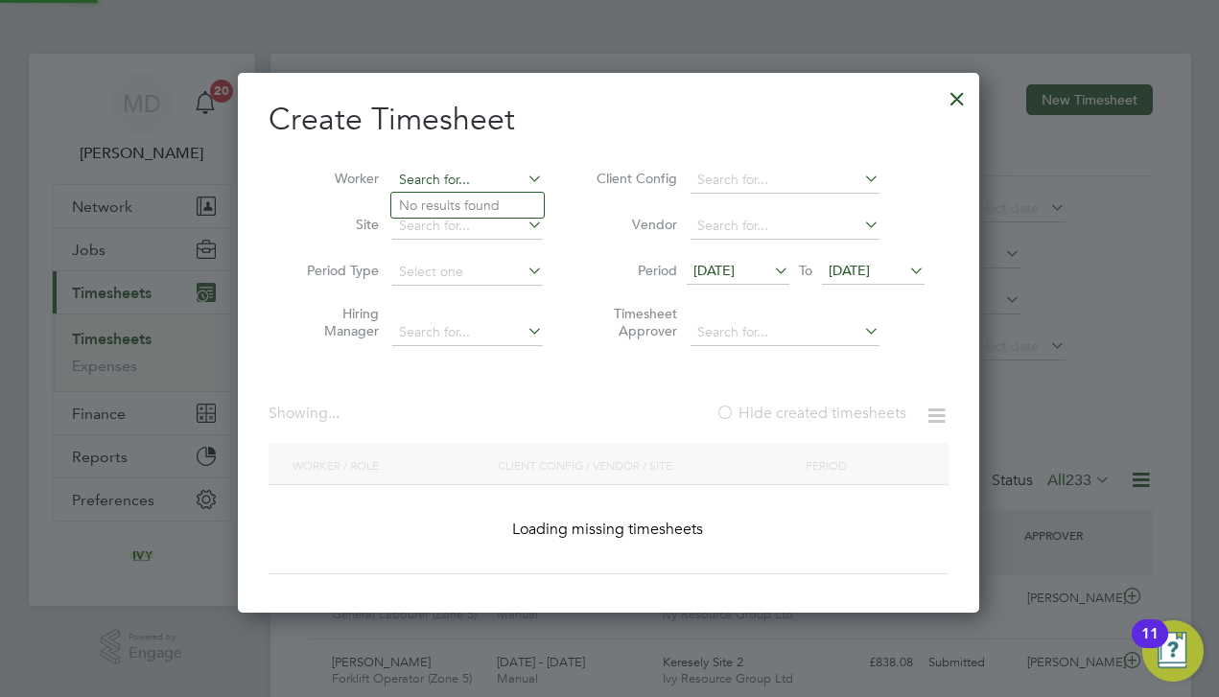
click at [503, 181] on input at bounding box center [467, 180] width 151 height 27
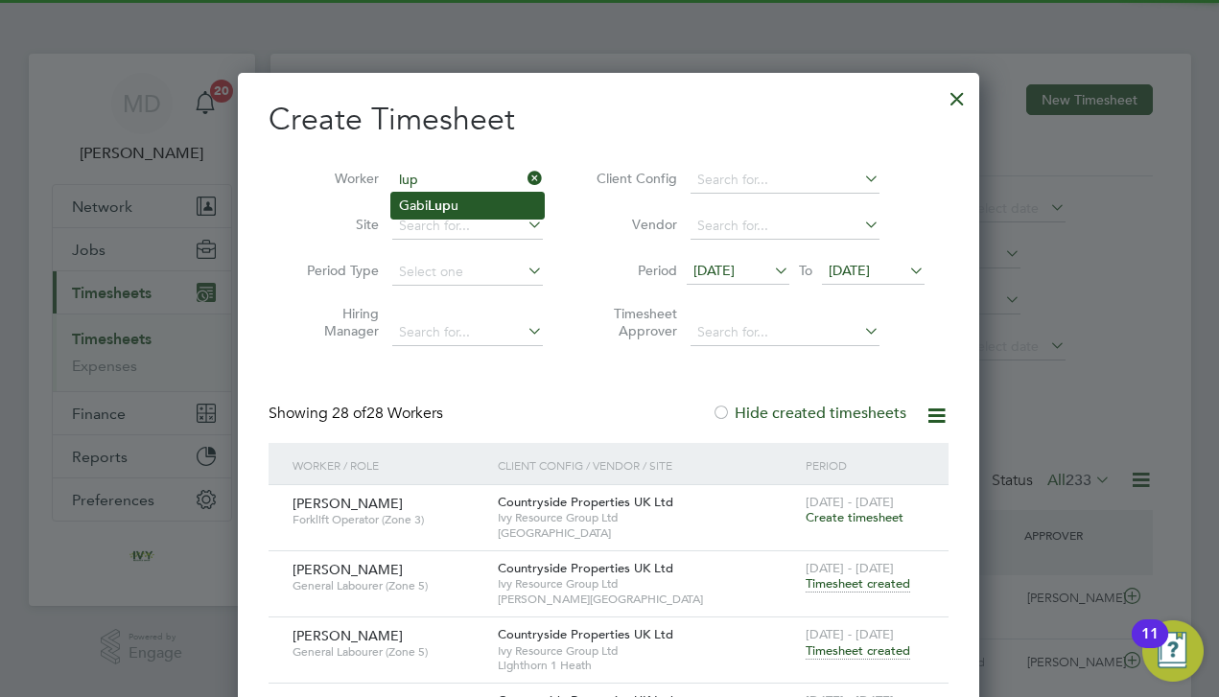
click at [477, 213] on li "Gabi Lup u" at bounding box center [467, 206] width 152 height 26
type input "[PERSON_NAME]"
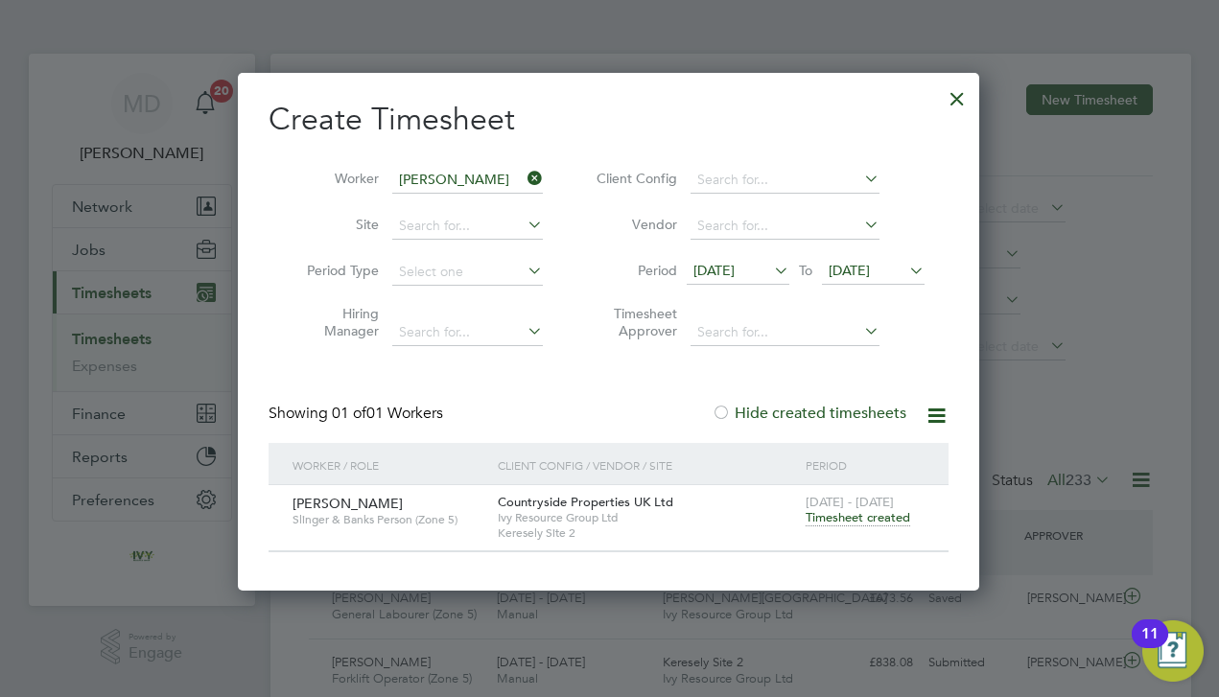
click at [868, 525] on div "[DATE] - [DATE] Timesheet created" at bounding box center [865, 511] width 128 height 52
click at [863, 517] on span "Timesheet created" at bounding box center [857, 517] width 105 height 17
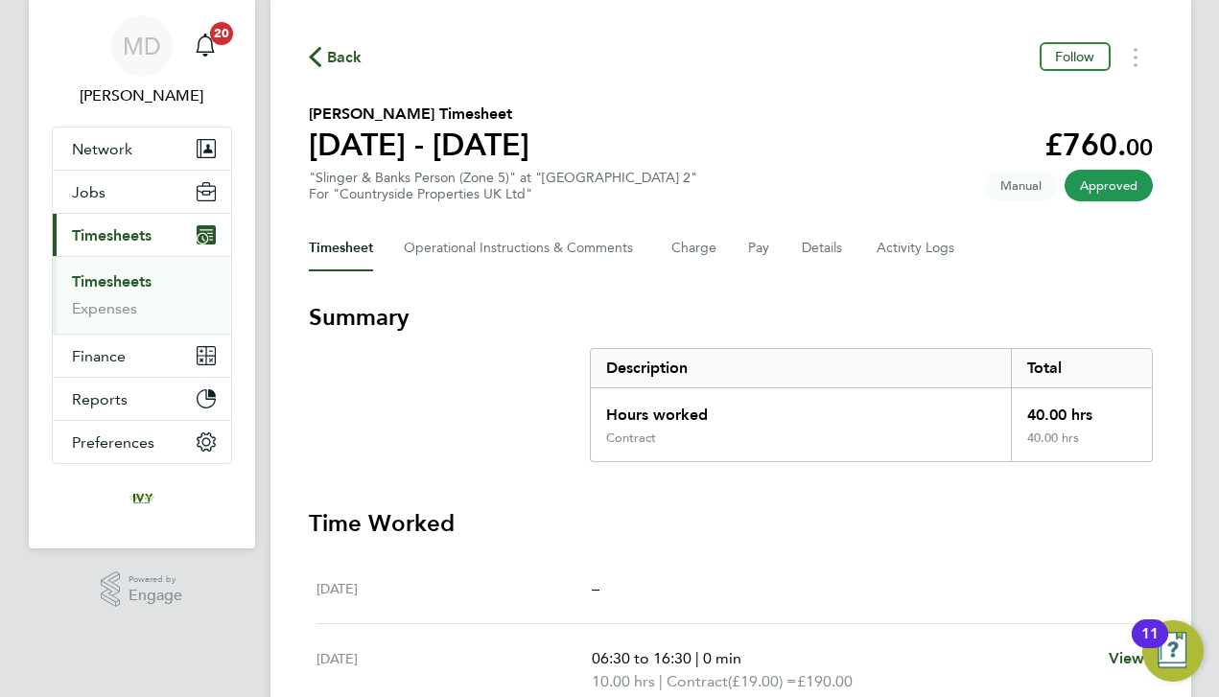
click at [102, 280] on link "Timesheets" at bounding box center [112, 281] width 80 height 18
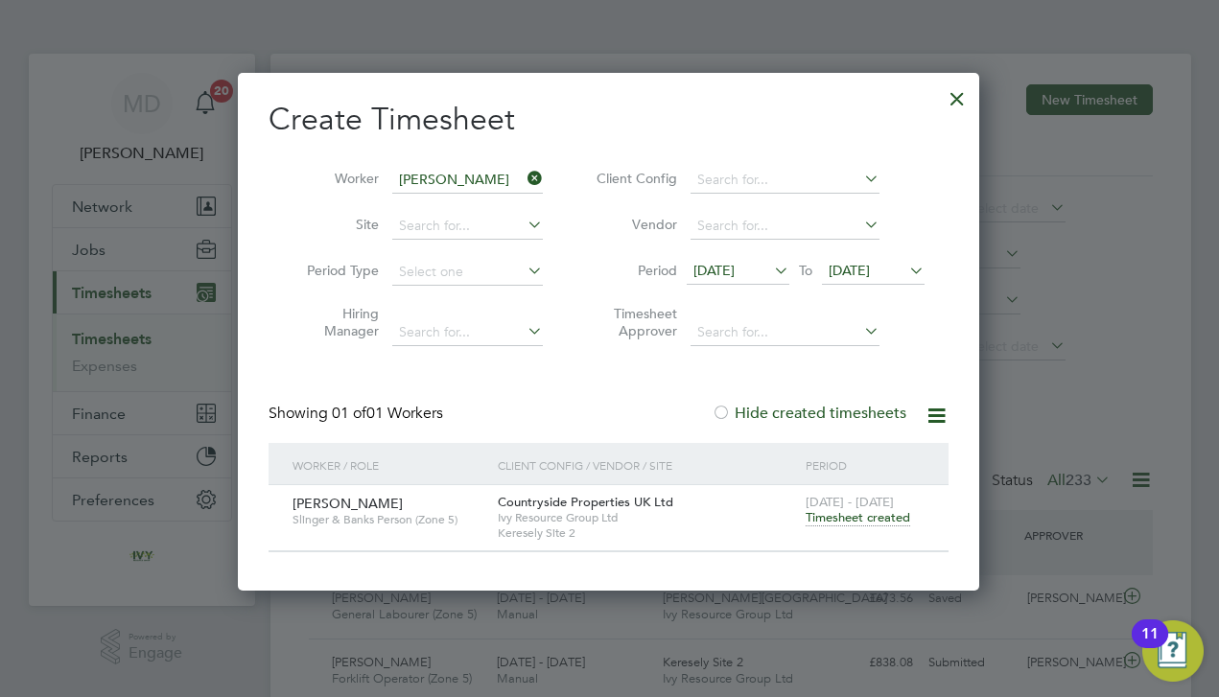
scroll to position [47, 167]
click at [524, 180] on icon at bounding box center [524, 178] width 0 height 27
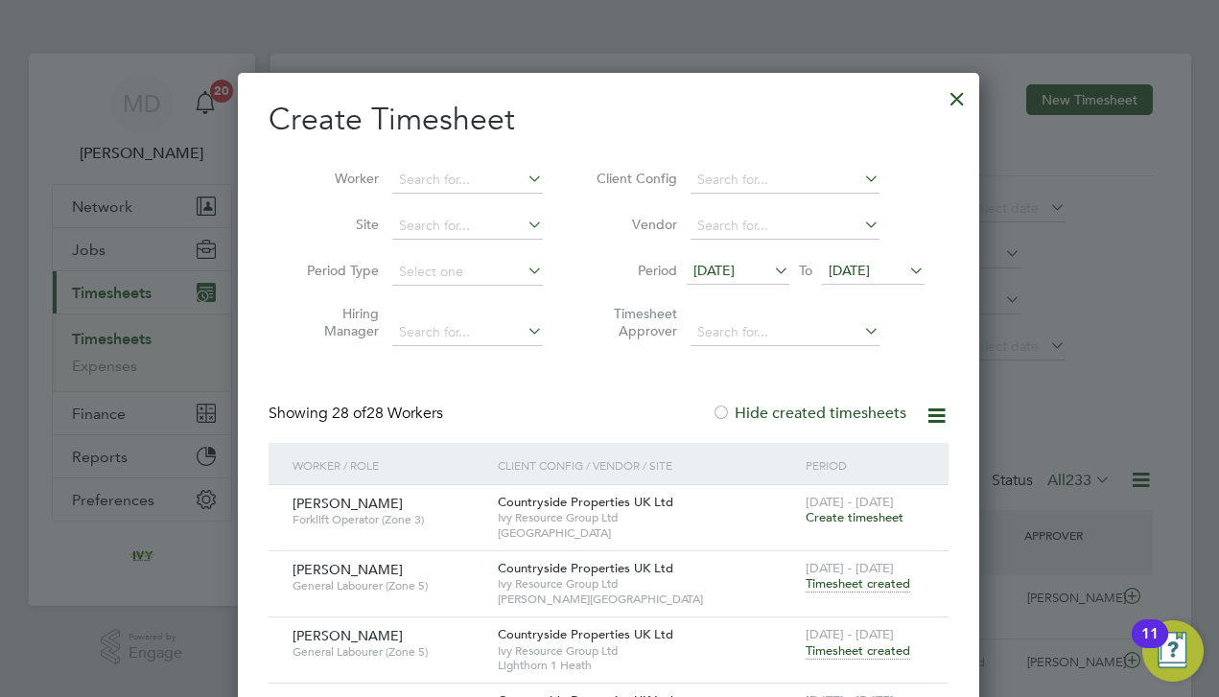
click at [957, 97] on div at bounding box center [957, 94] width 35 height 35
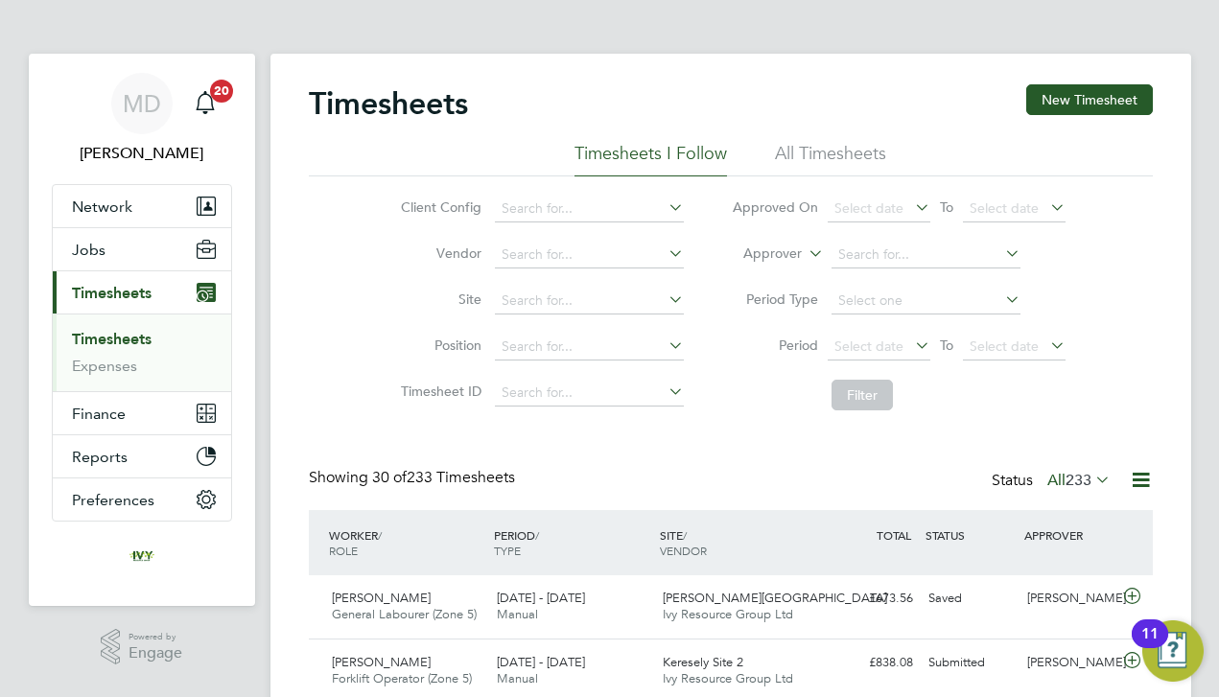
click at [117, 334] on link "Timesheets" at bounding box center [112, 339] width 80 height 18
click at [115, 336] on link "Timesheets" at bounding box center [112, 339] width 80 height 18
